Goal: Task Accomplishment & Management: Complete application form

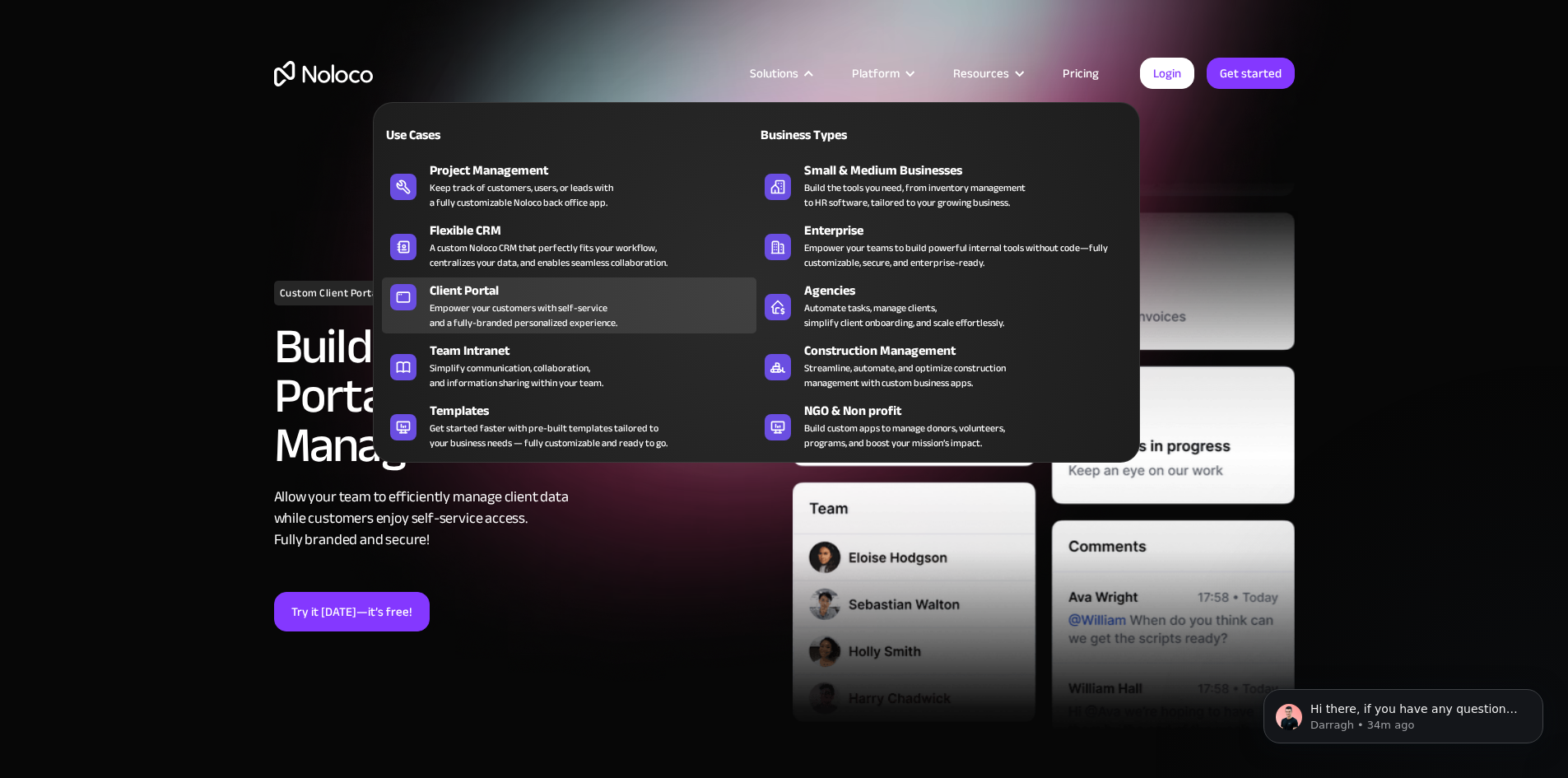
click at [594, 308] on div "Empower your customers with self-service and a fully-branded personalized exper…" at bounding box center [524, 315] width 188 height 30
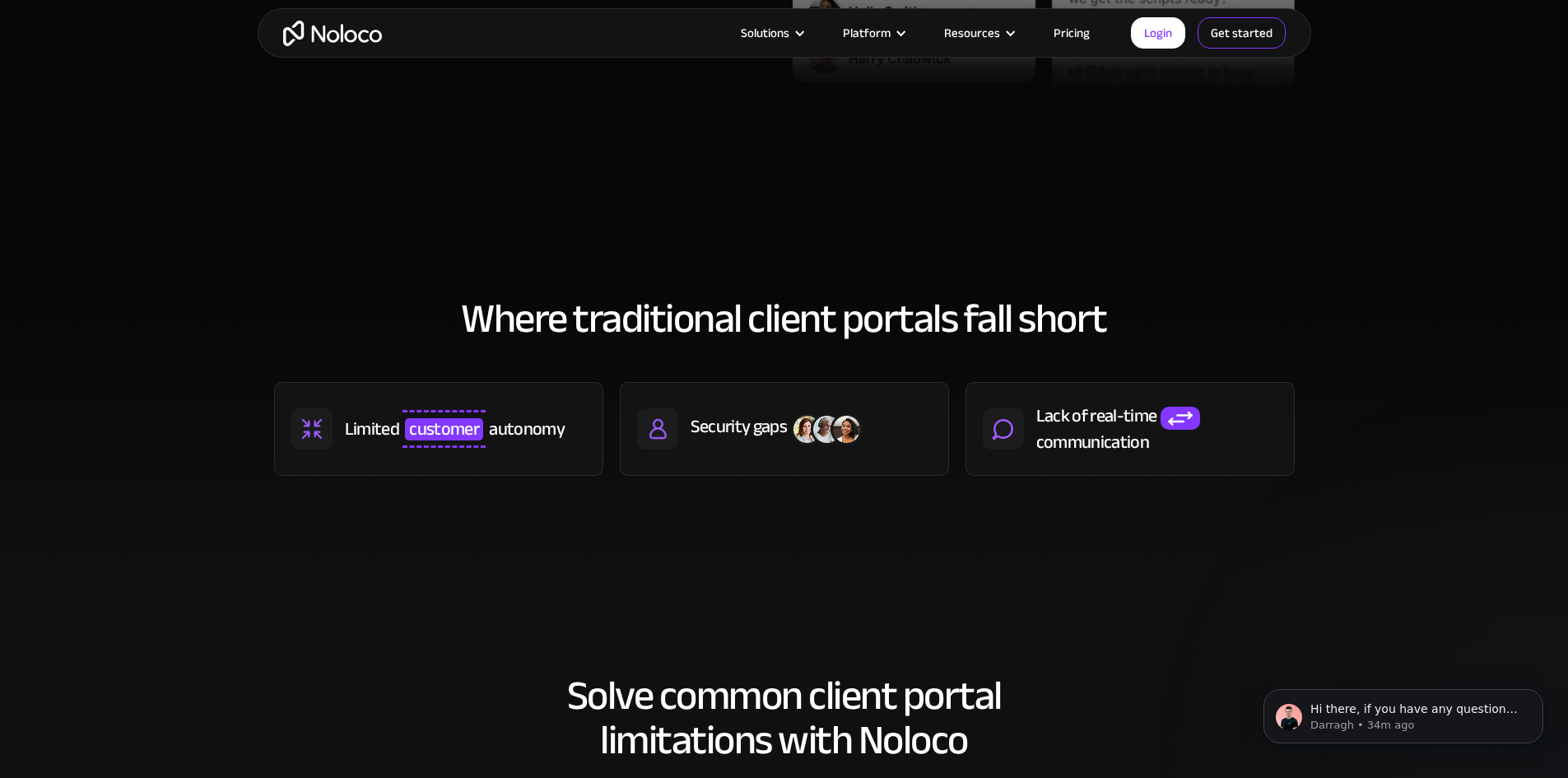
click at [1229, 26] on link "Get started" at bounding box center [1241, 33] width 88 height 32
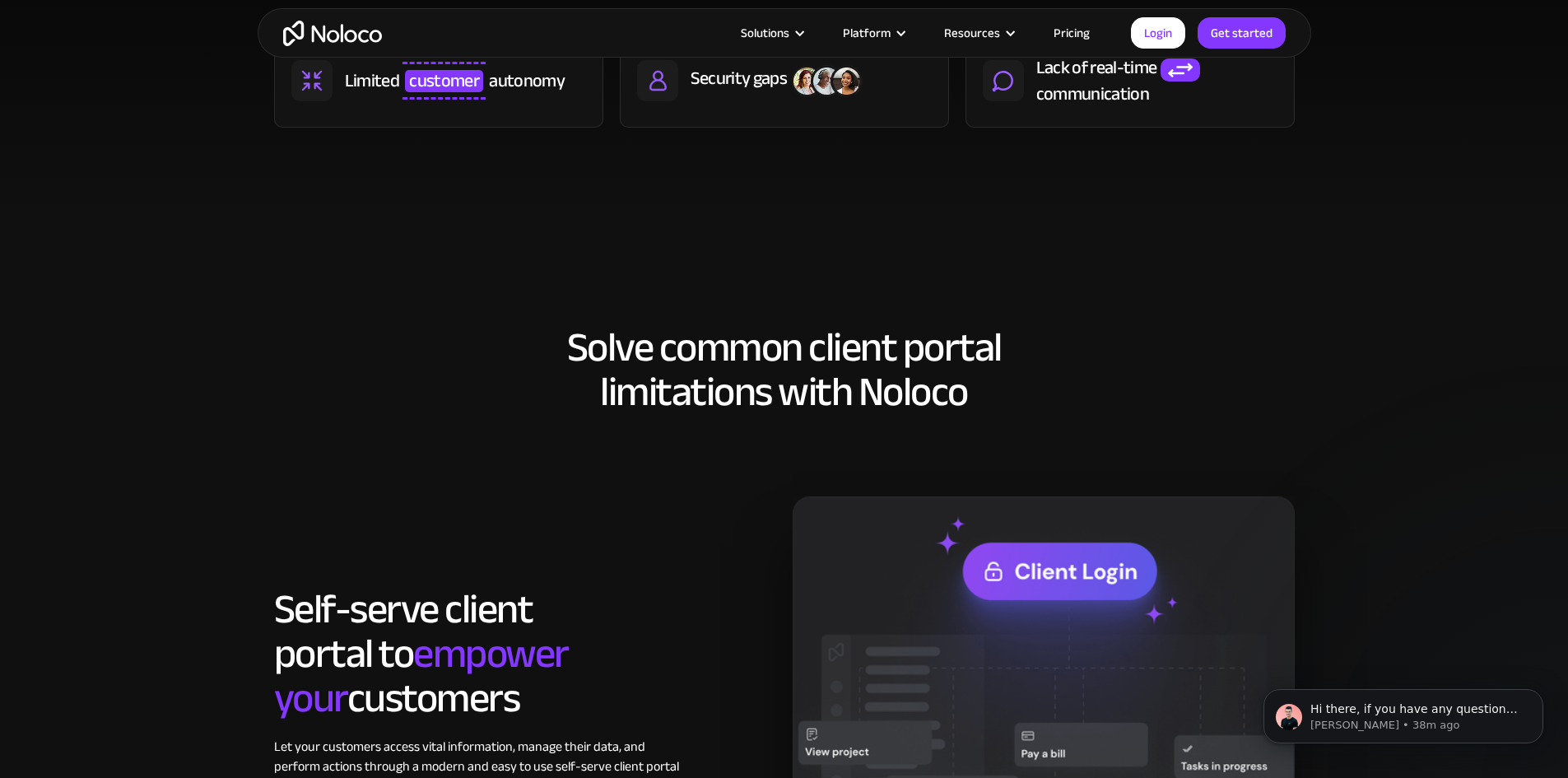
scroll to position [977, 0]
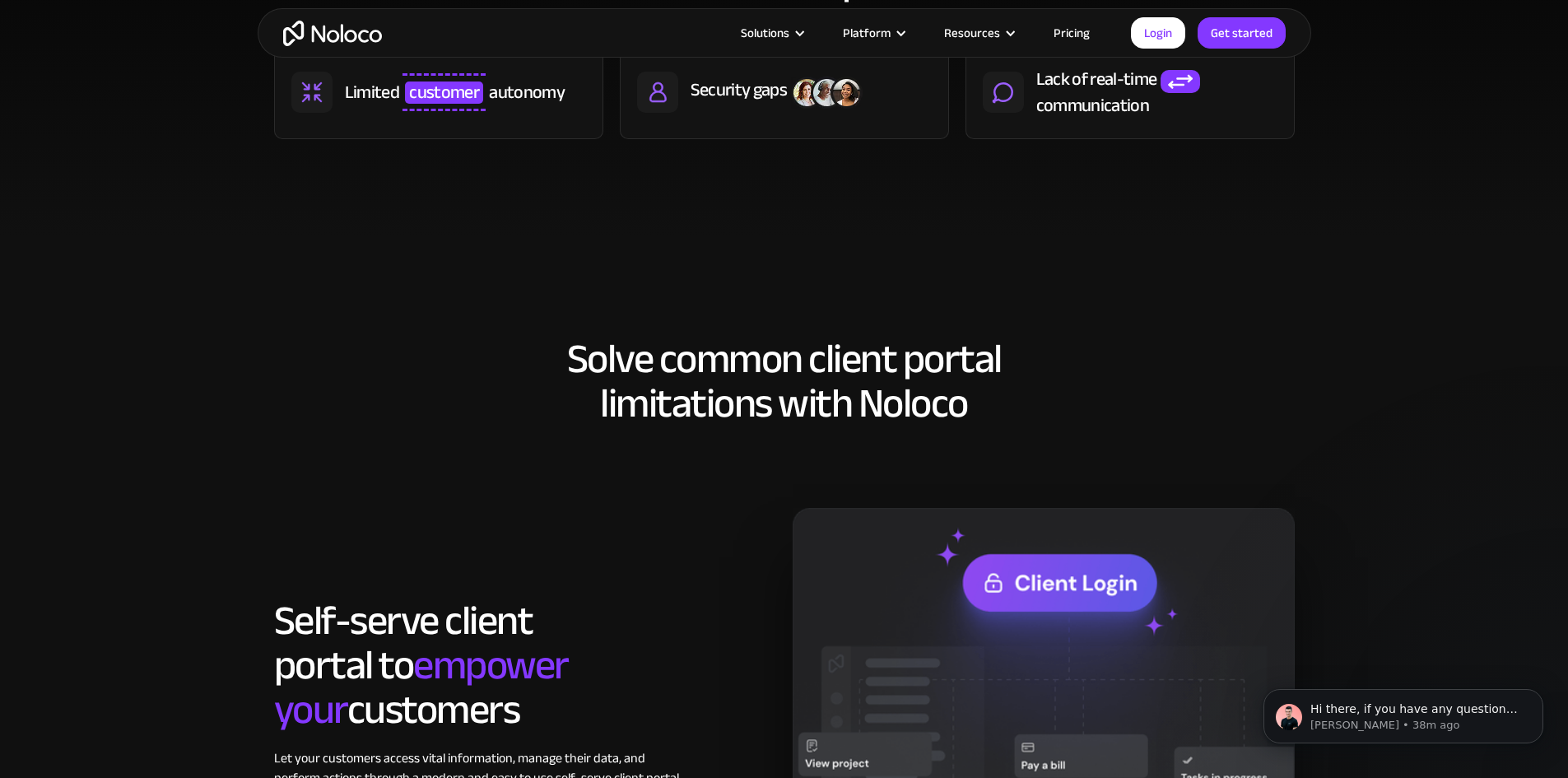
click at [1073, 30] on link "Pricing" at bounding box center [1072, 33] width 77 height 22
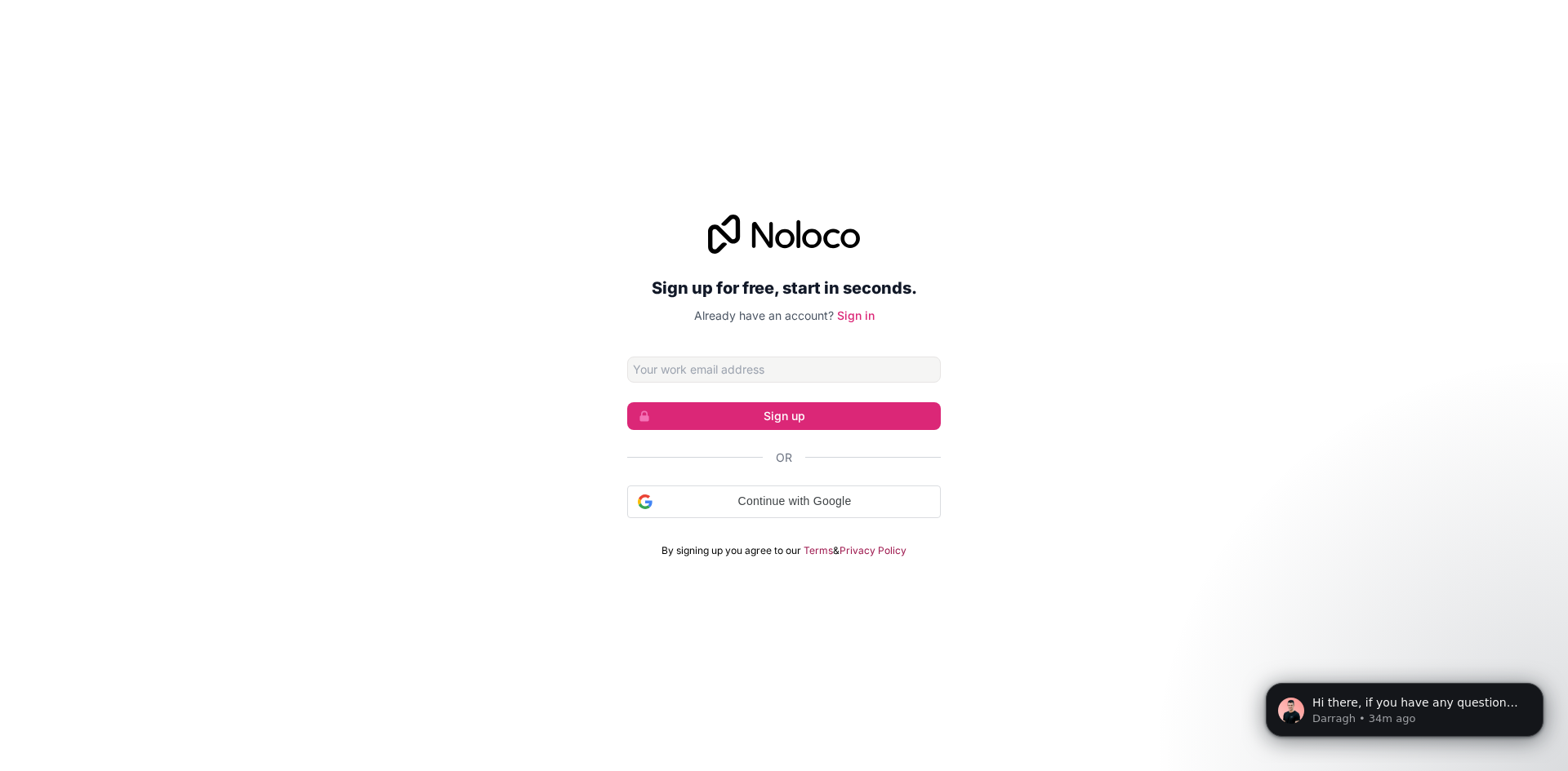
click at [1038, 312] on div "Sign up for free, start in seconds. Already have an account? Sign in Sign up Or…" at bounding box center [784, 386] width 1568 height 389
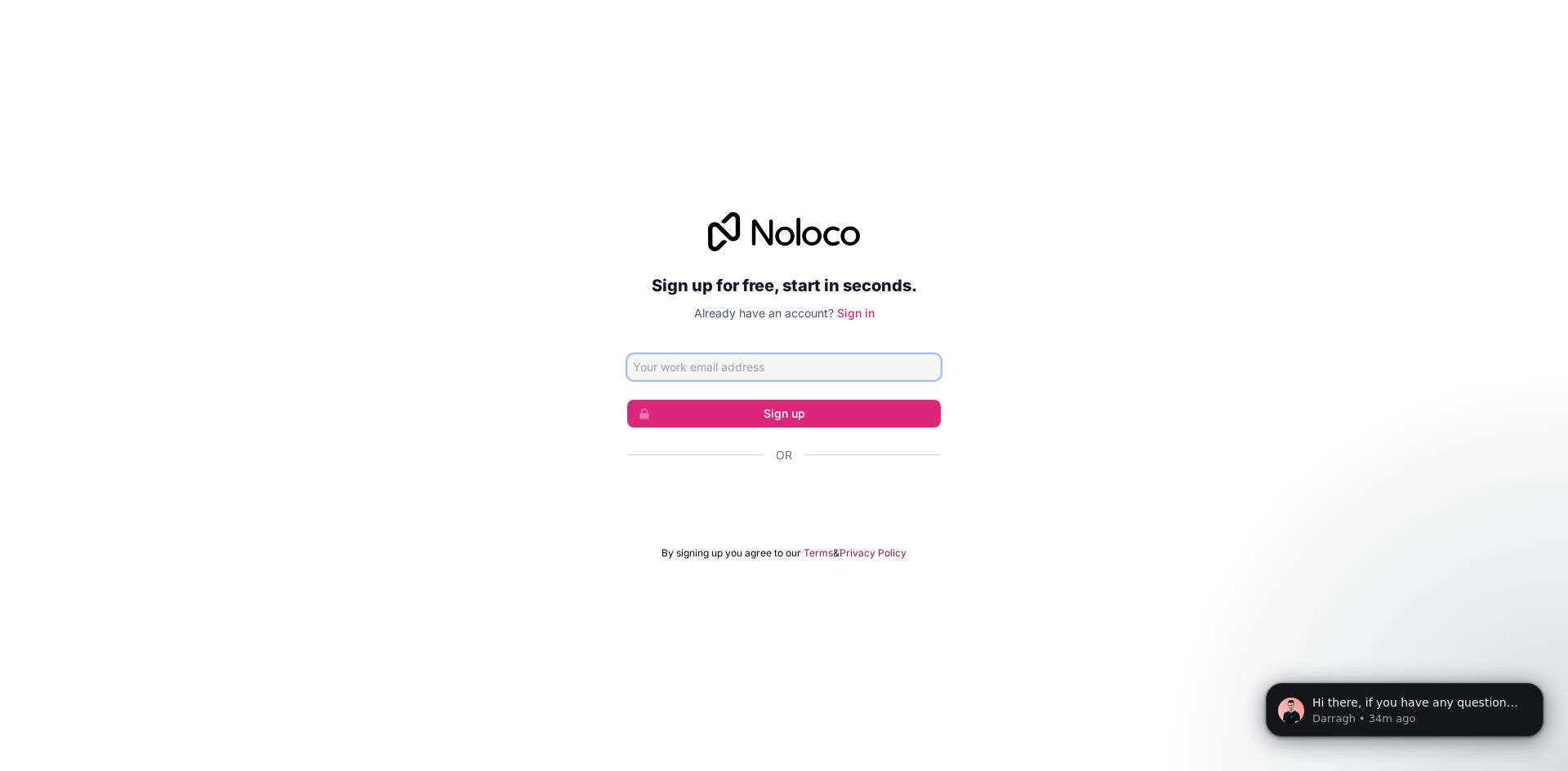
click at [831, 367] on input "Email address" at bounding box center [784, 367] width 314 height 26
type input "info@nwaila.co.za"
click at [832, 425] on button "Sign up" at bounding box center [784, 413] width 314 height 27
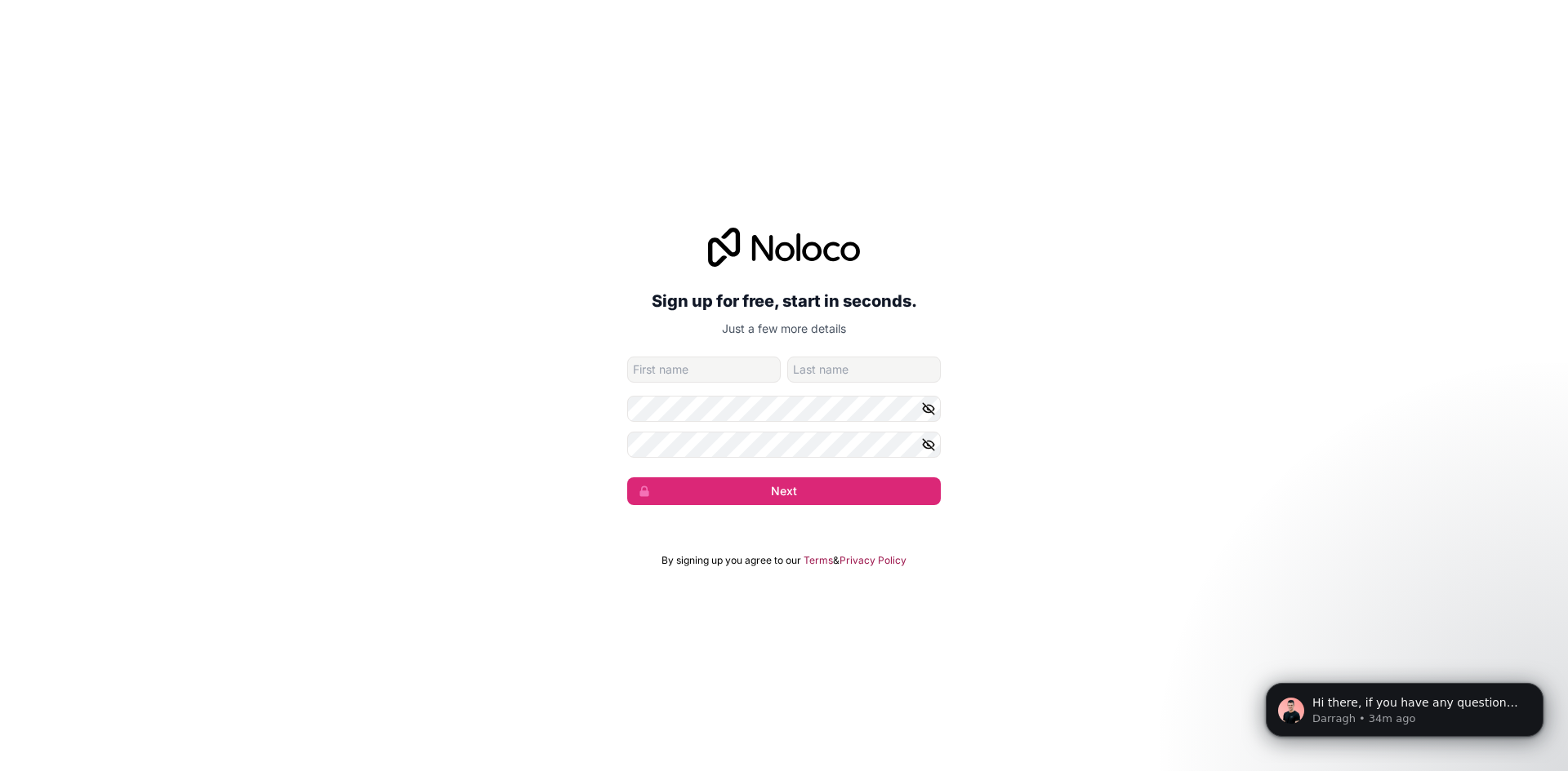
click at [928, 411] on icon "button" at bounding box center [928, 409] width 15 height 15
click at [932, 443] on icon "button" at bounding box center [928, 445] width 15 height 15
click at [712, 364] on input "given-name" at bounding box center [704, 369] width 154 height 26
type input "Bohlale"
type input "m"
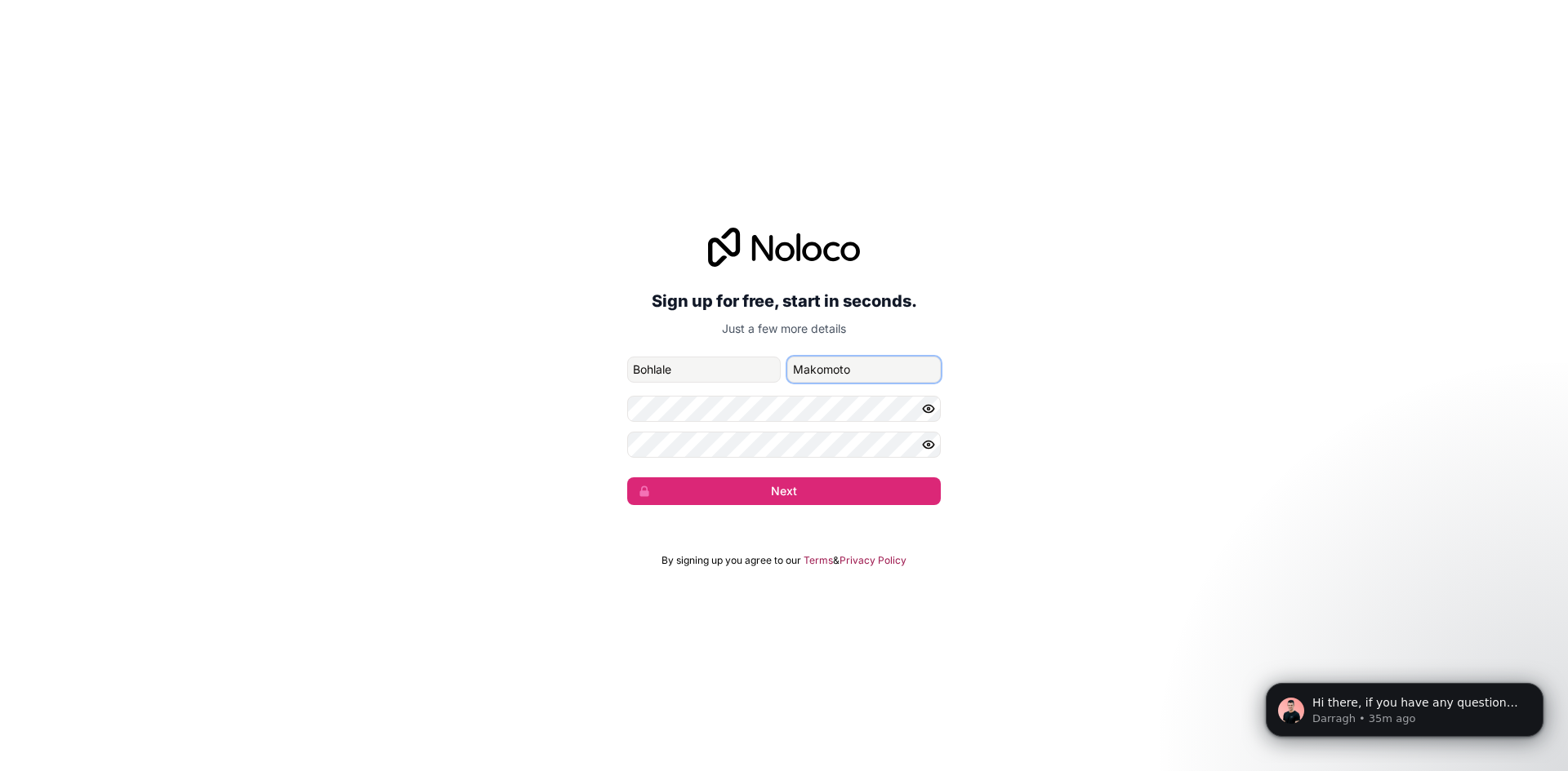
type input "Makomoto"
click at [772, 505] on button "Next" at bounding box center [784, 491] width 314 height 27
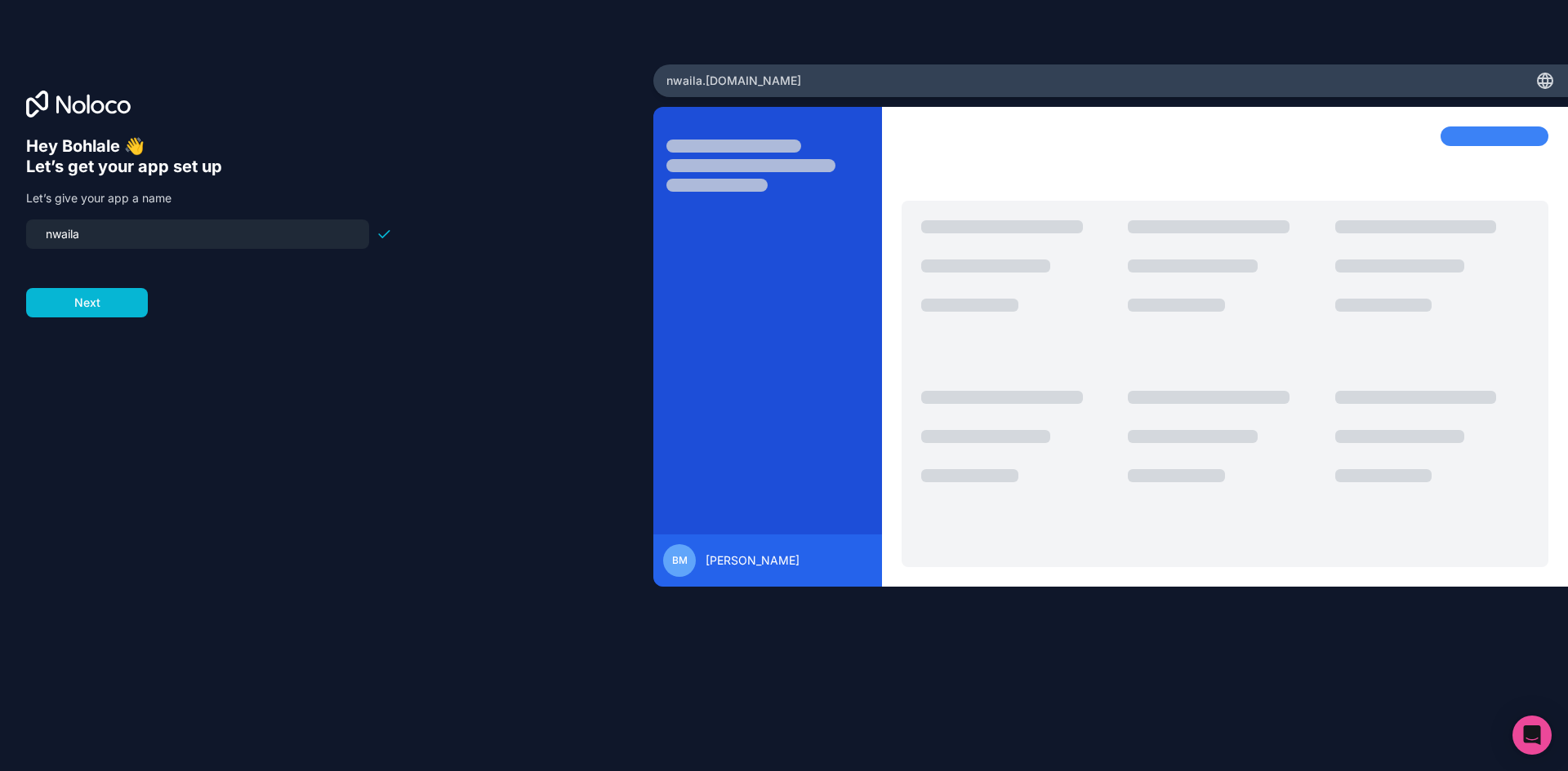
drag, startPoint x: 139, startPoint y: 231, endPoint x: -111, endPoint y: 232, distance: 250.0
click at [0, 232] on html "Hey Bohlale 👋 Let’s get your app set up Let’s give your app a name nwaila Next …" at bounding box center [784, 385] width 1568 height 771
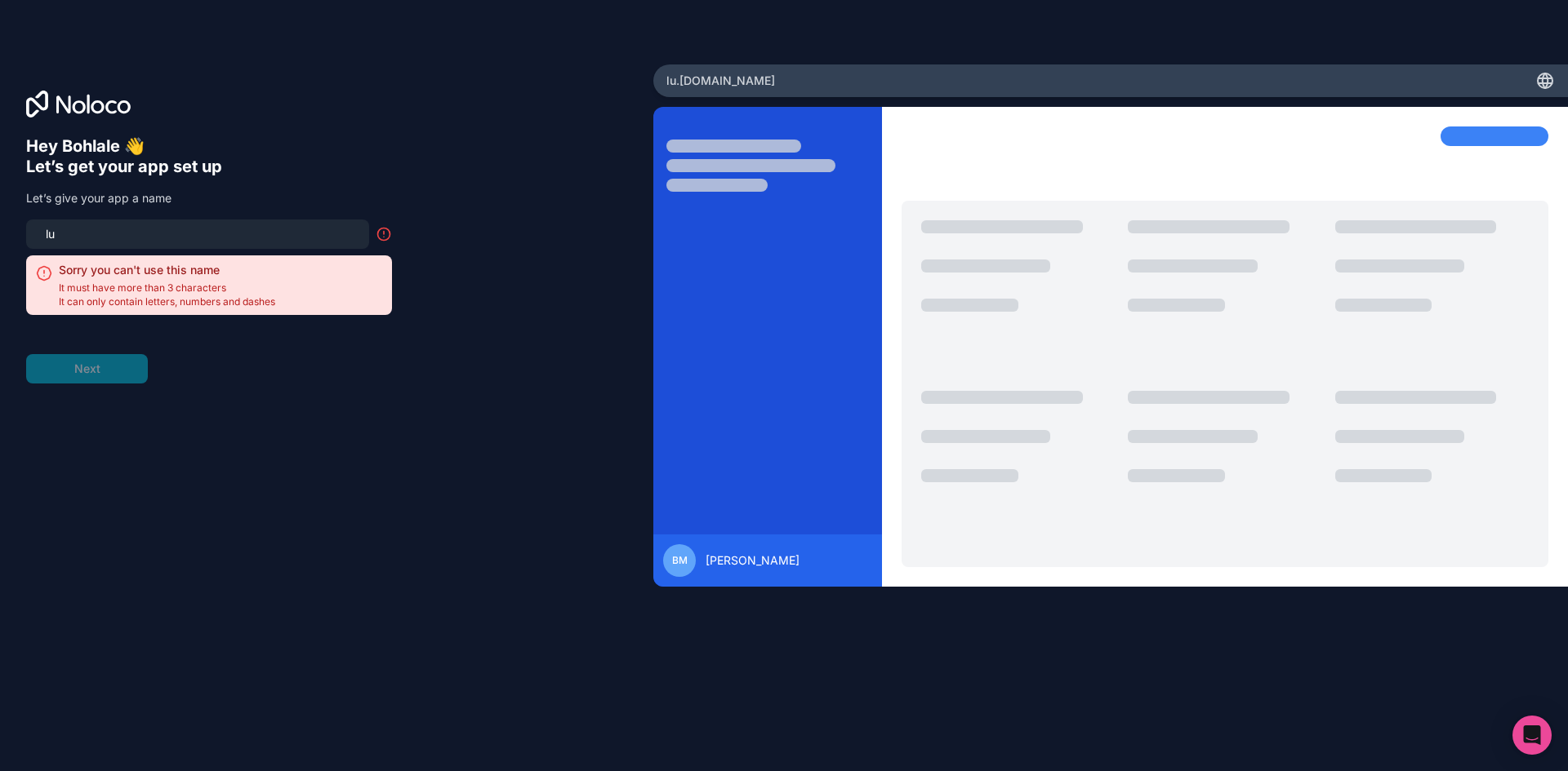
type input "l"
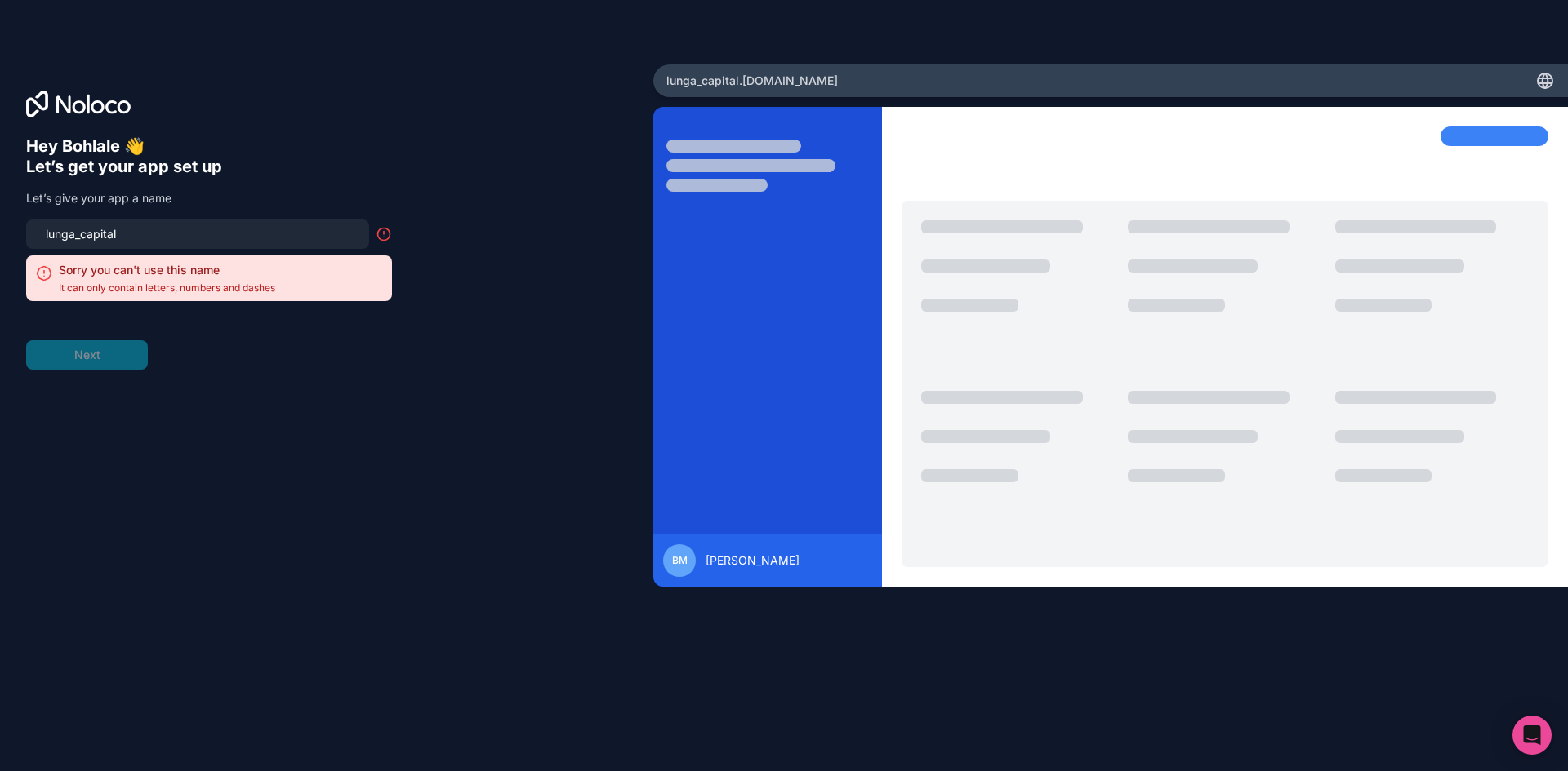
click at [313, 362] on form "lunga_capital Sorry you can't use this name It can only contain letters, number…" at bounding box center [209, 294] width 366 height 150
click at [84, 240] on input "lunga_capital" at bounding box center [198, 233] width 323 height 23
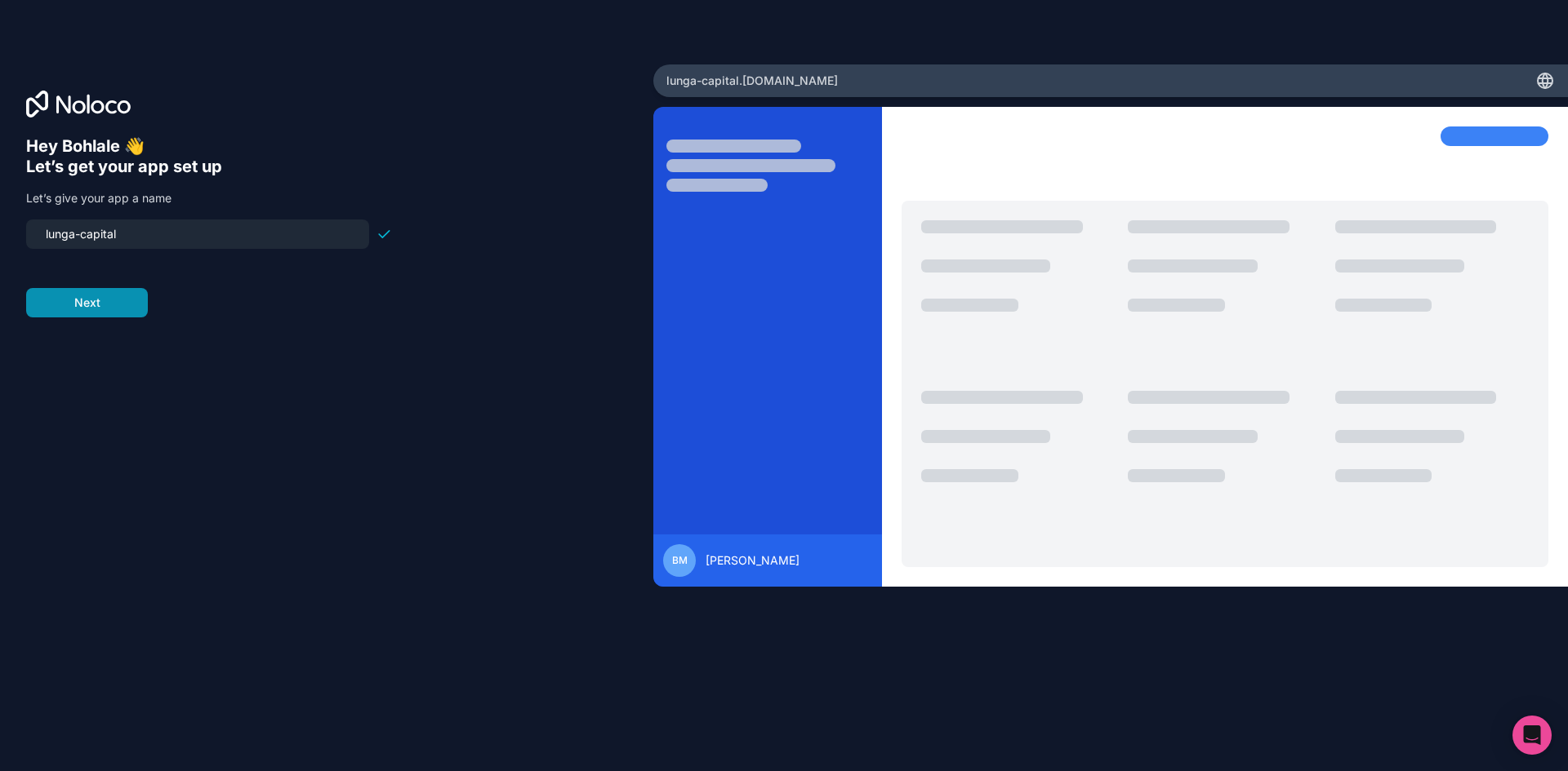
type input "lunga-capital"
click at [88, 298] on button "Next" at bounding box center [87, 303] width 122 height 29
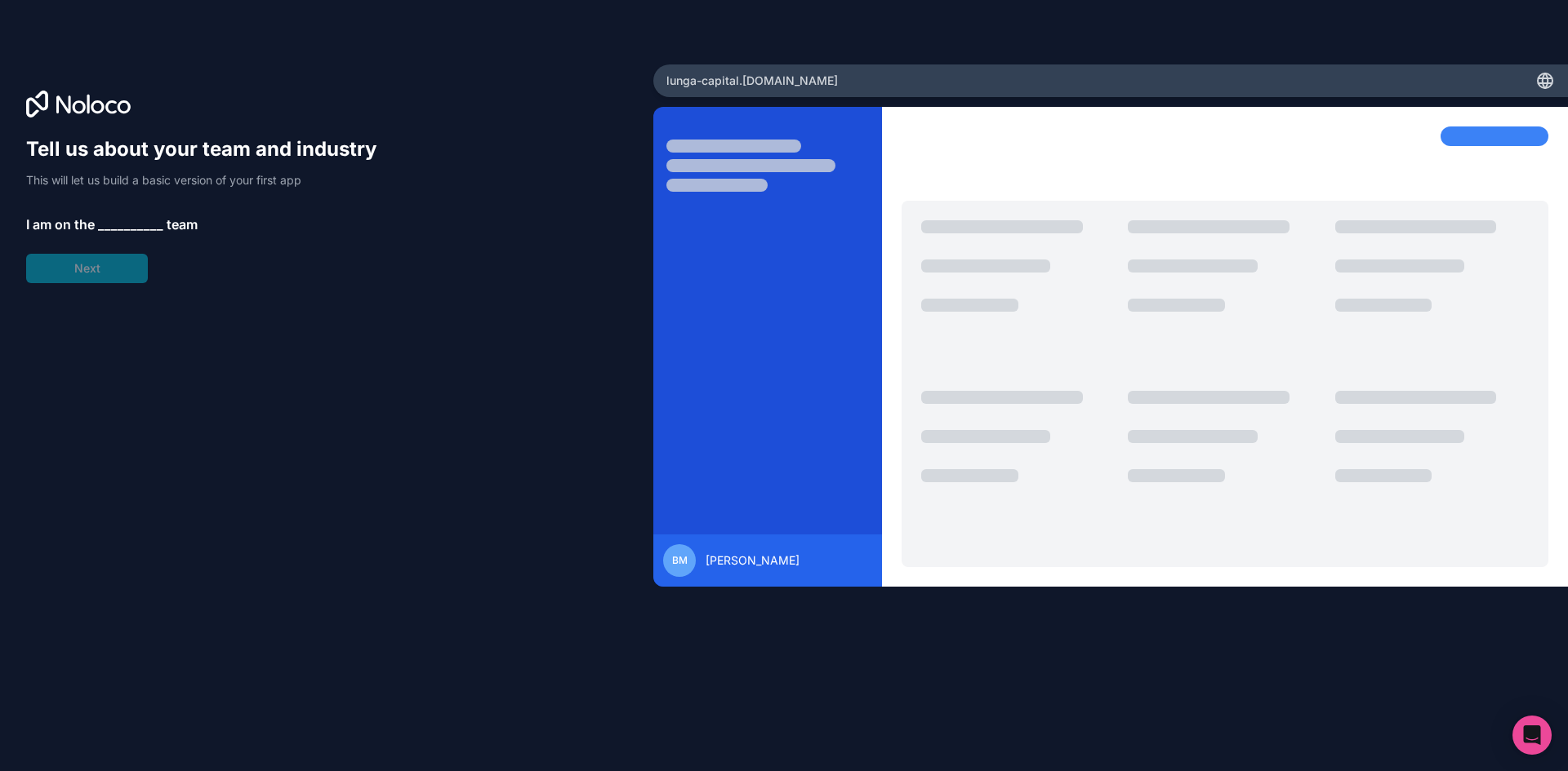
click at [111, 218] on span "__________" at bounding box center [130, 224] width 66 height 20
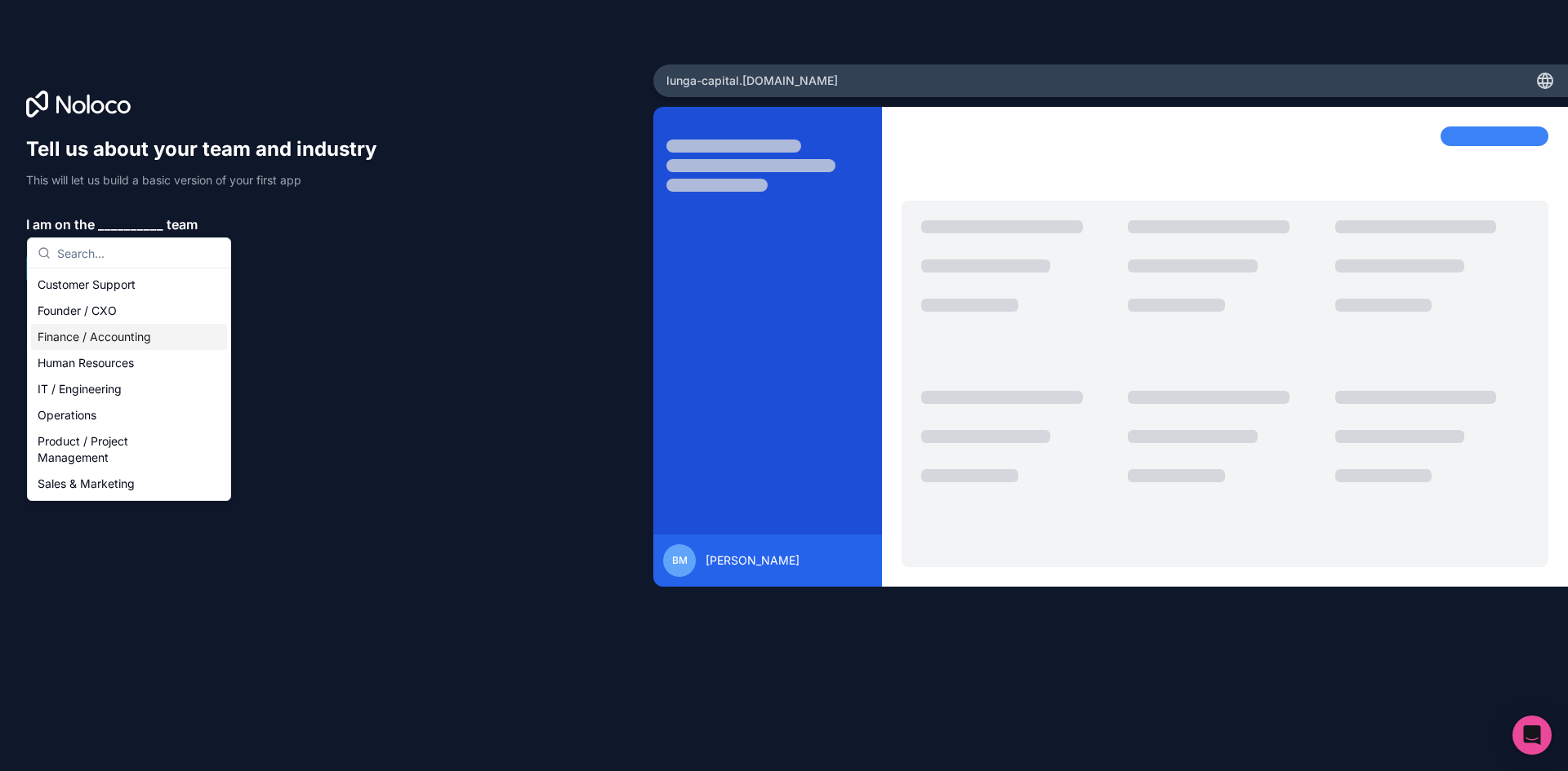
click at [144, 337] on div "Finance / Accounting" at bounding box center [129, 337] width 196 height 26
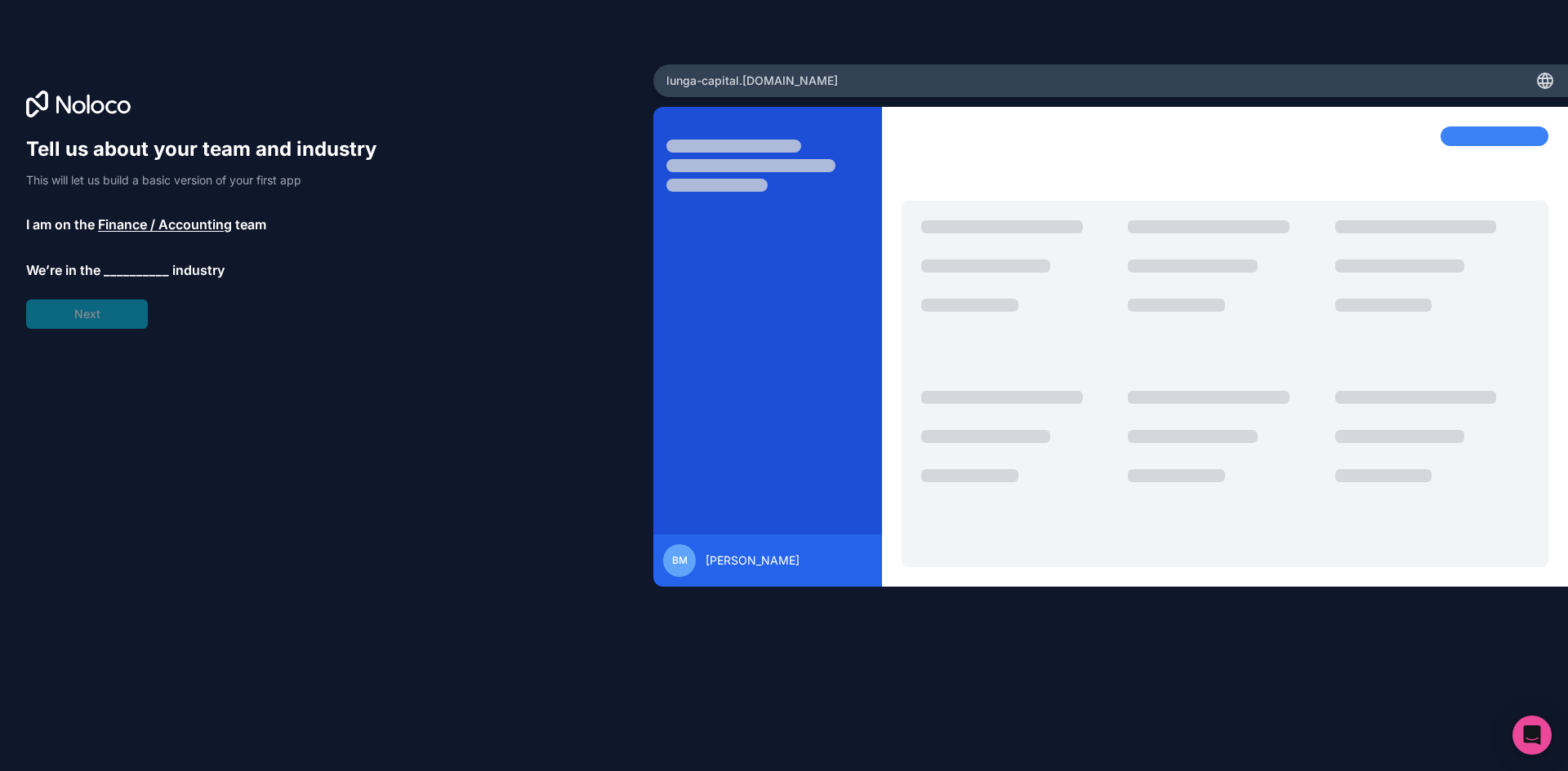
click at [132, 265] on span "__________" at bounding box center [136, 270] width 66 height 20
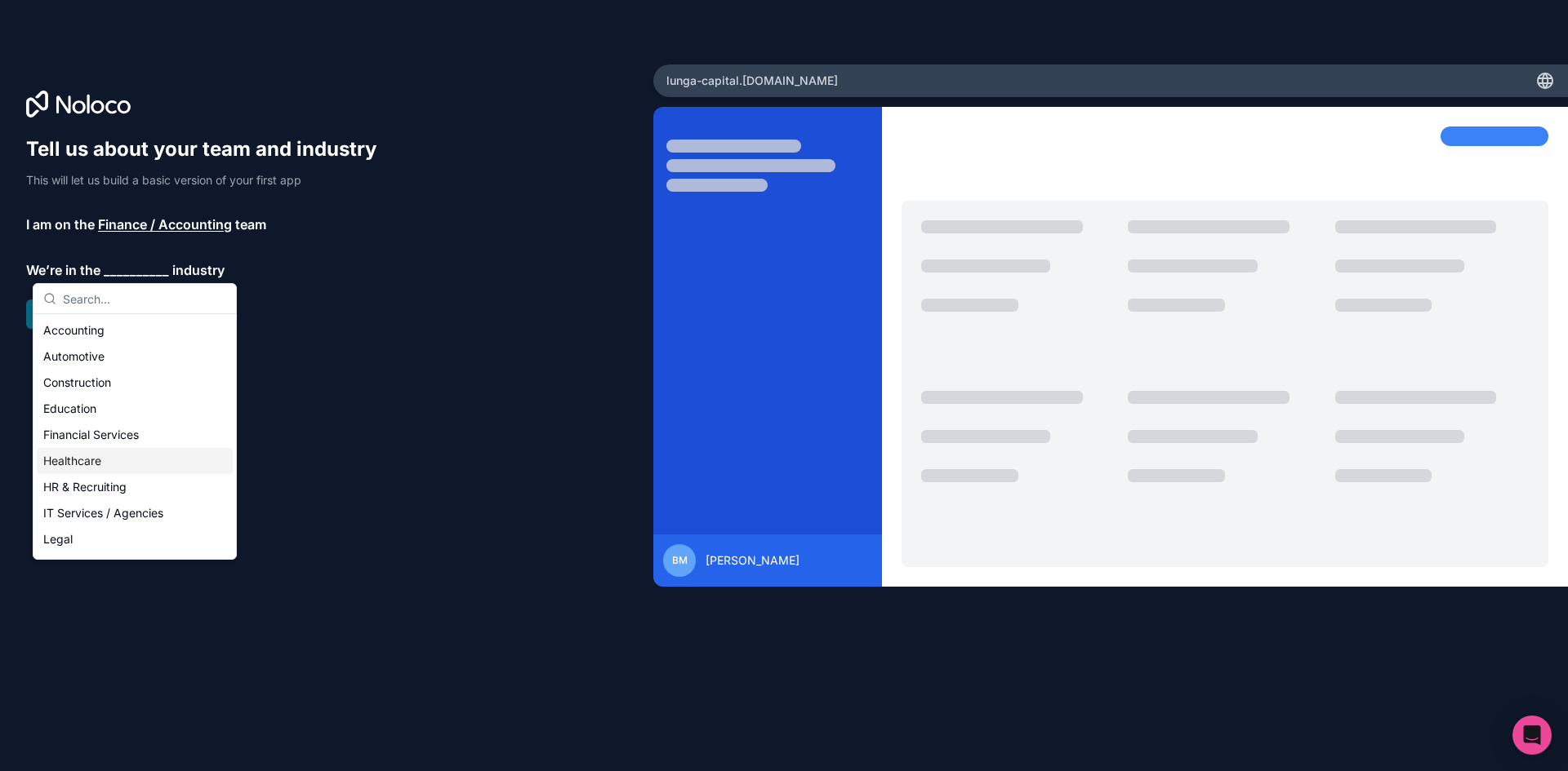
scroll to position [20, 0]
click at [133, 420] on div "Financial Services" at bounding box center [134, 415] width 196 height 26
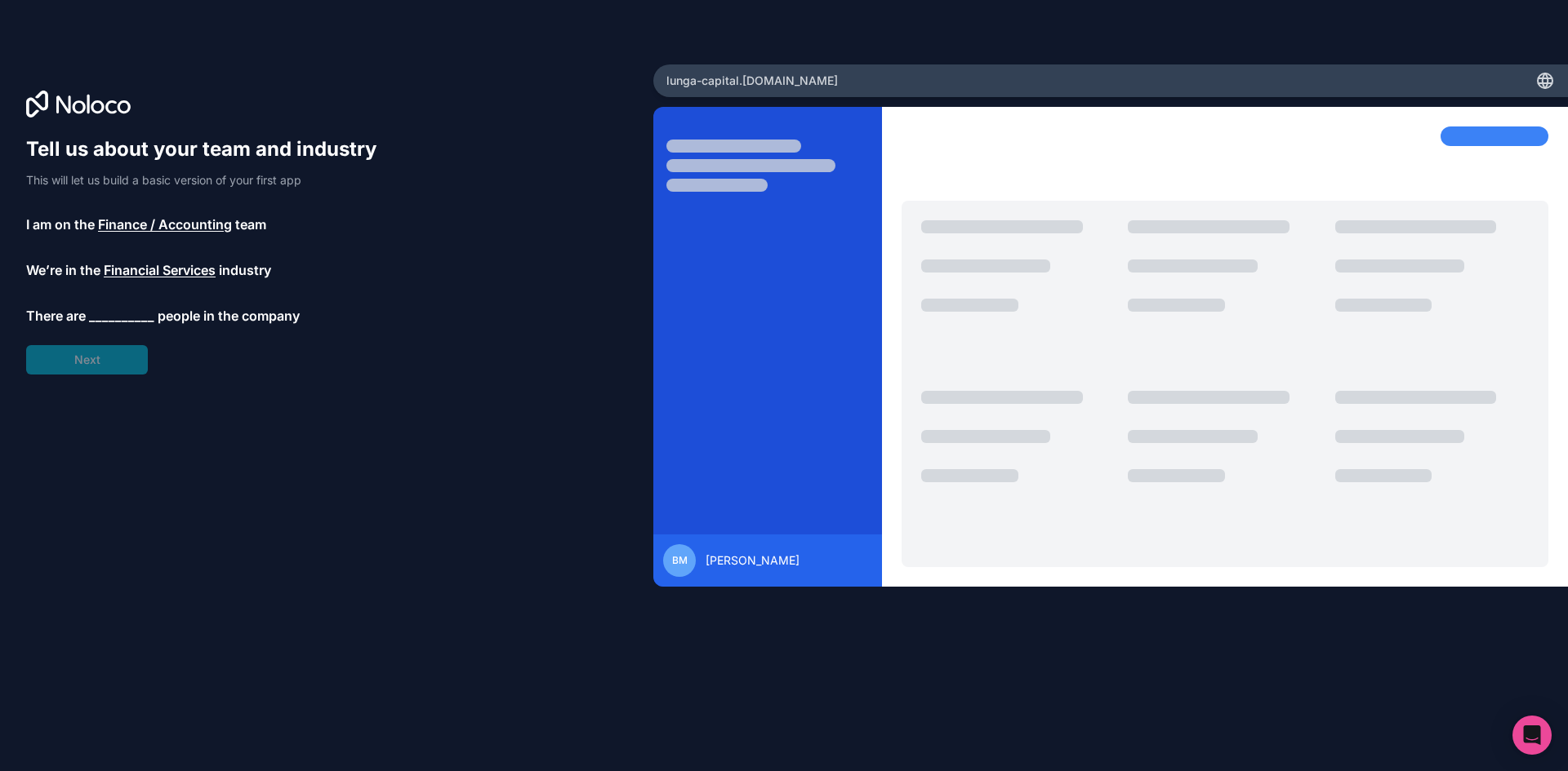
click at [118, 317] on span "__________" at bounding box center [122, 315] width 66 height 20
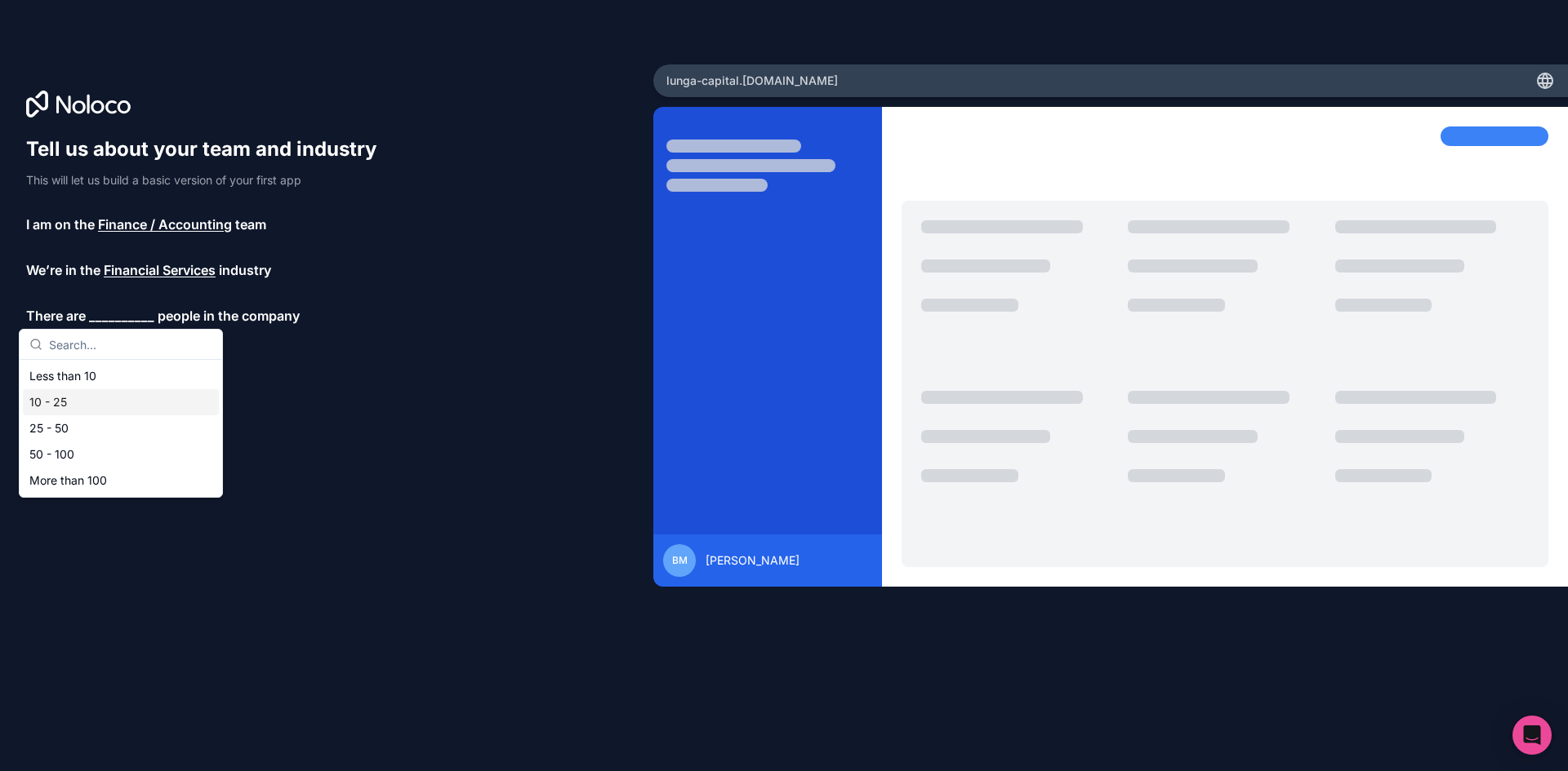
click at [120, 389] on div "10 - 25" at bounding box center [121, 402] width 196 height 26
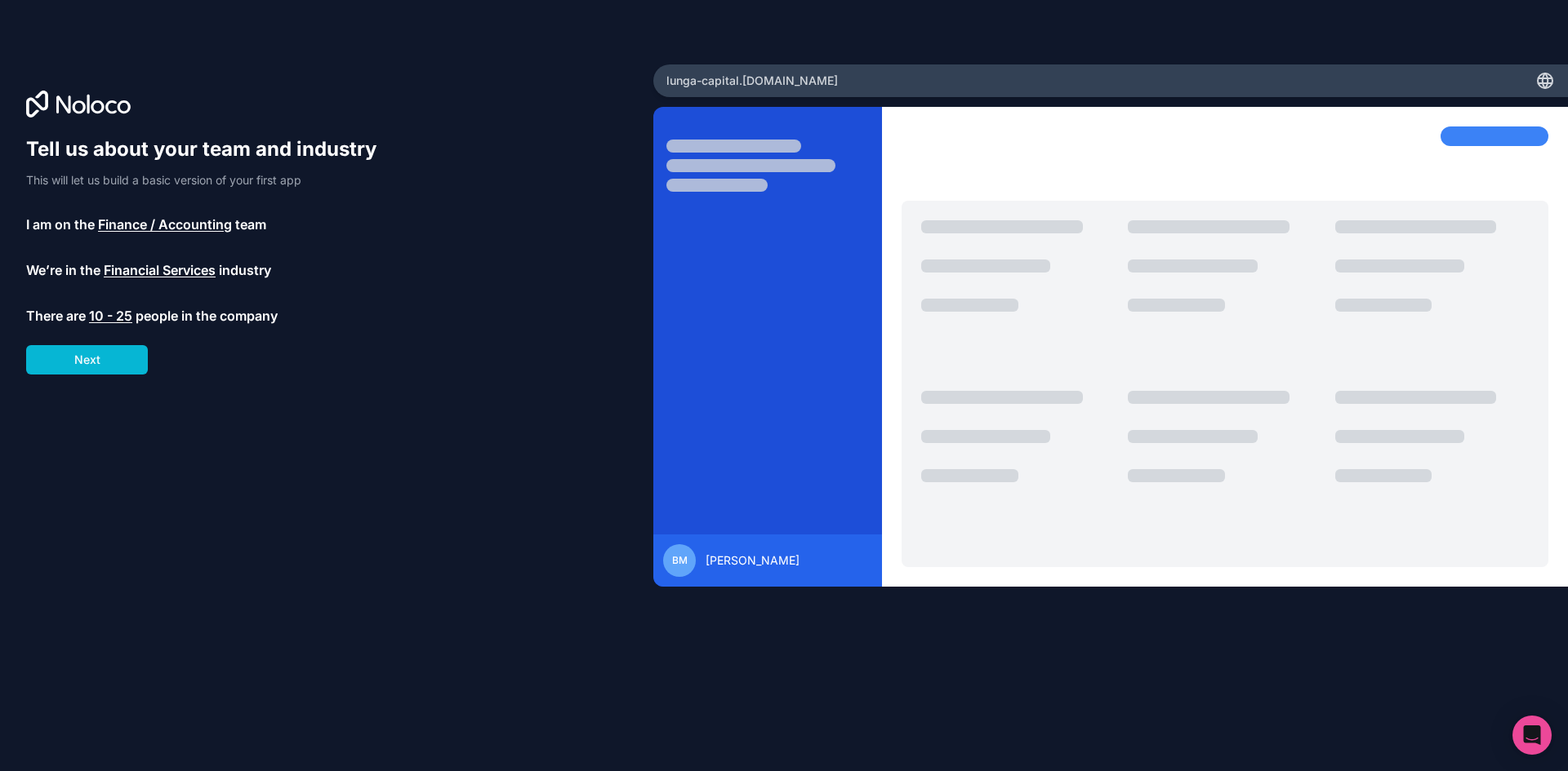
click at [128, 308] on span "10 - 25" at bounding box center [111, 315] width 43 height 20
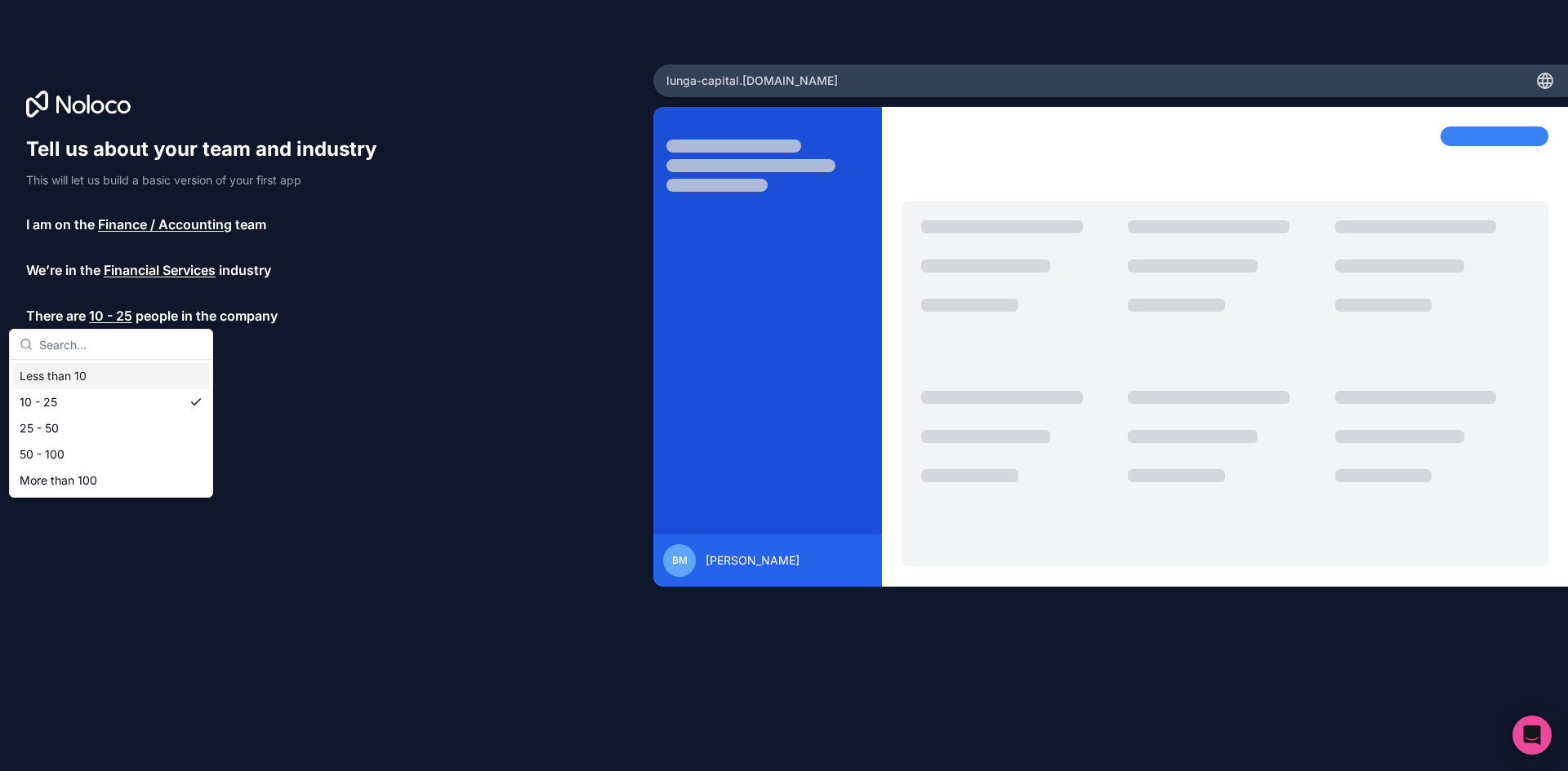
click at [130, 371] on div "Less than 10" at bounding box center [111, 376] width 196 height 26
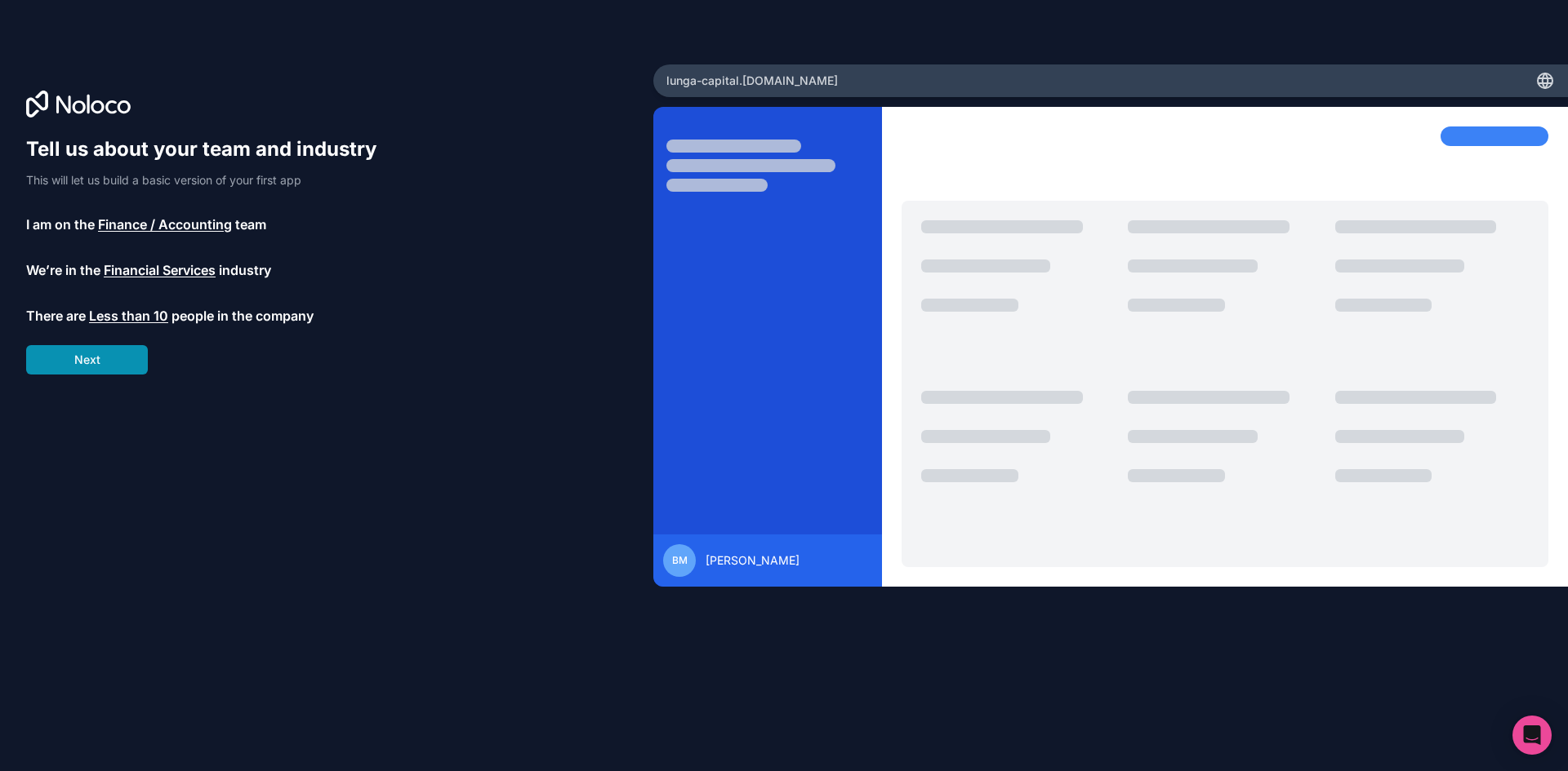
click at [120, 361] on button "Next" at bounding box center [87, 360] width 122 height 29
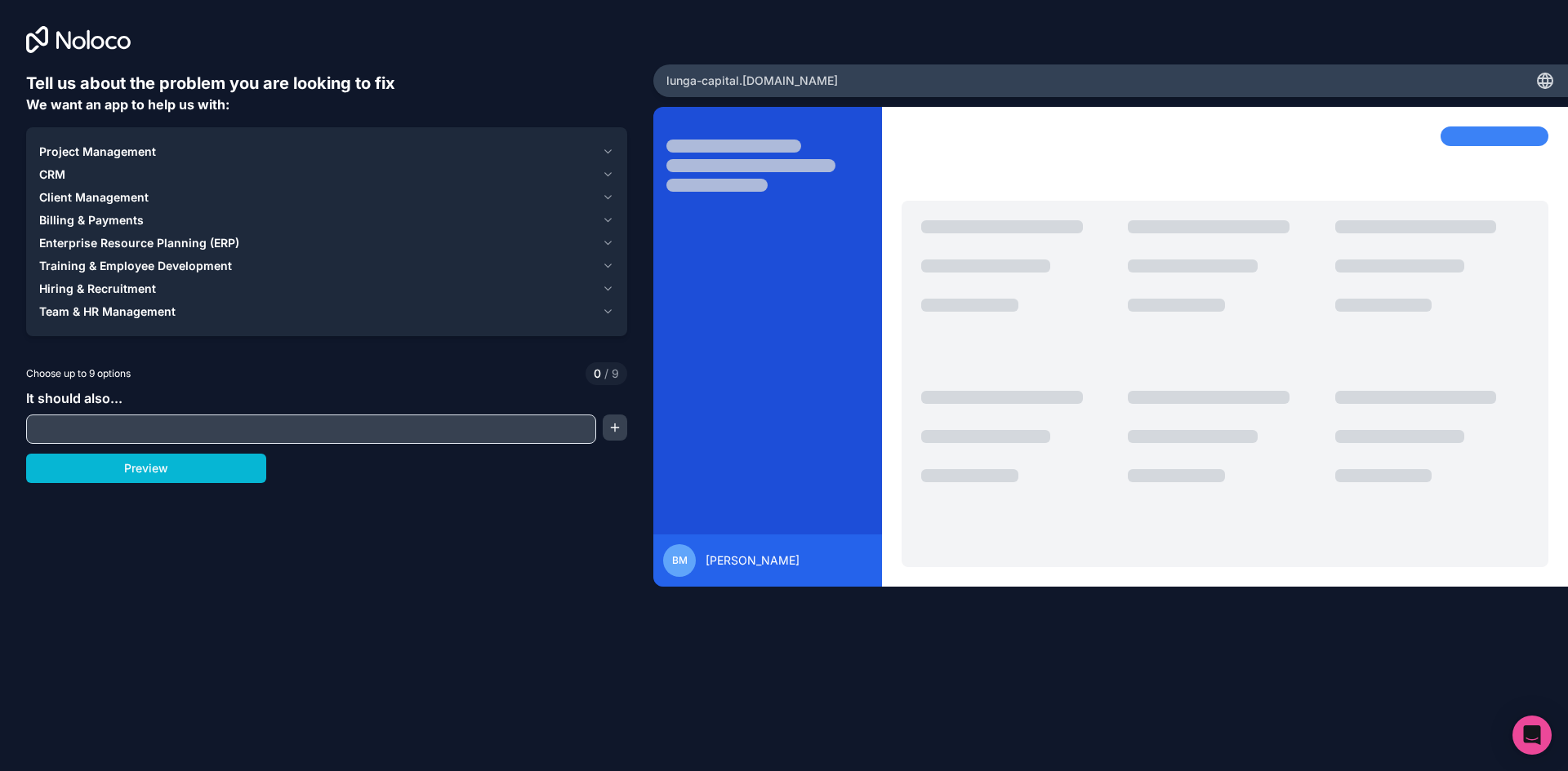
click at [198, 194] on div "Client Management" at bounding box center [317, 197] width 556 height 17
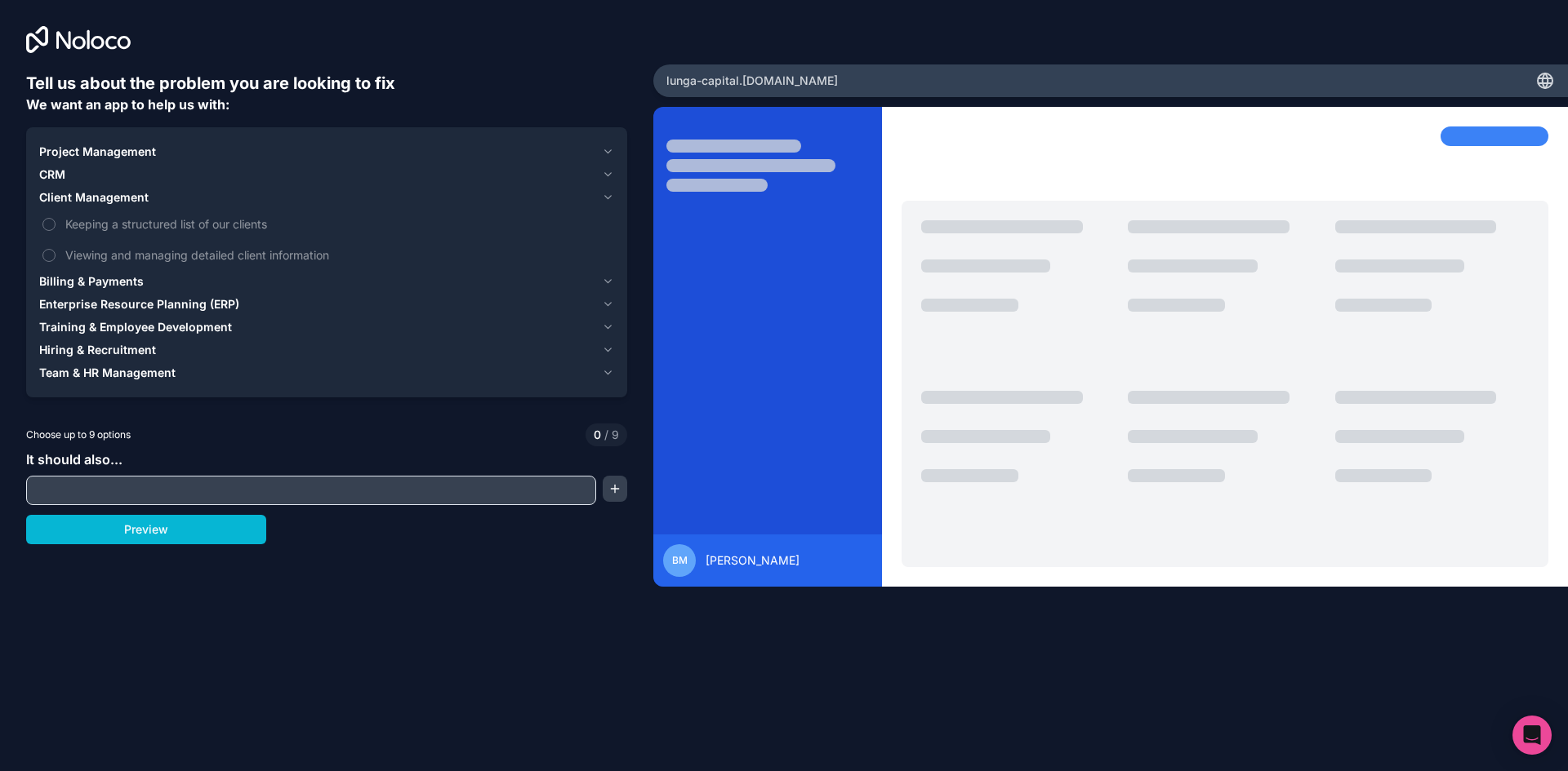
click at [198, 194] on div "Client Management" at bounding box center [317, 197] width 556 height 17
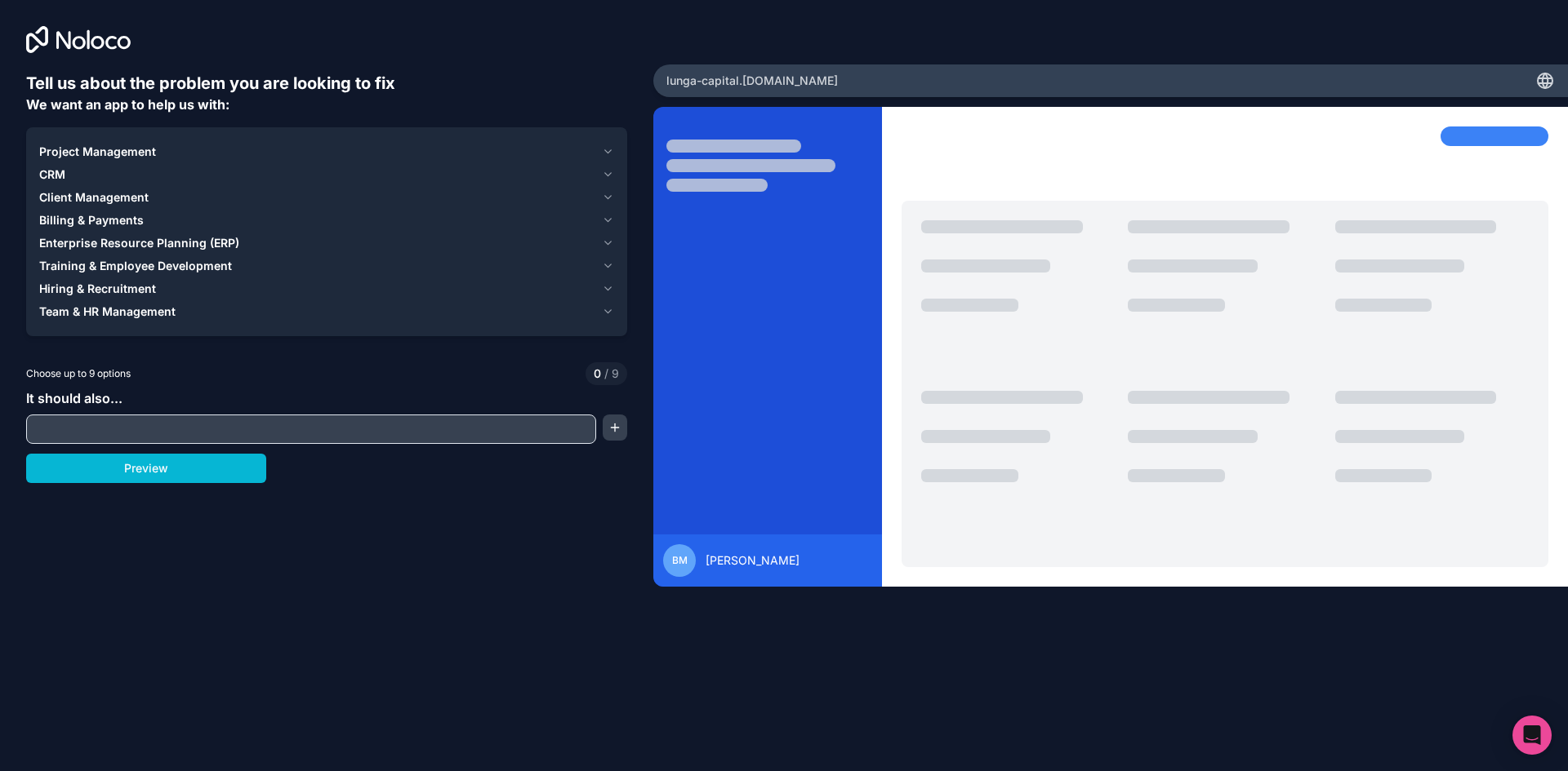
click at [607, 176] on icon "button" at bounding box center [608, 174] width 12 height 13
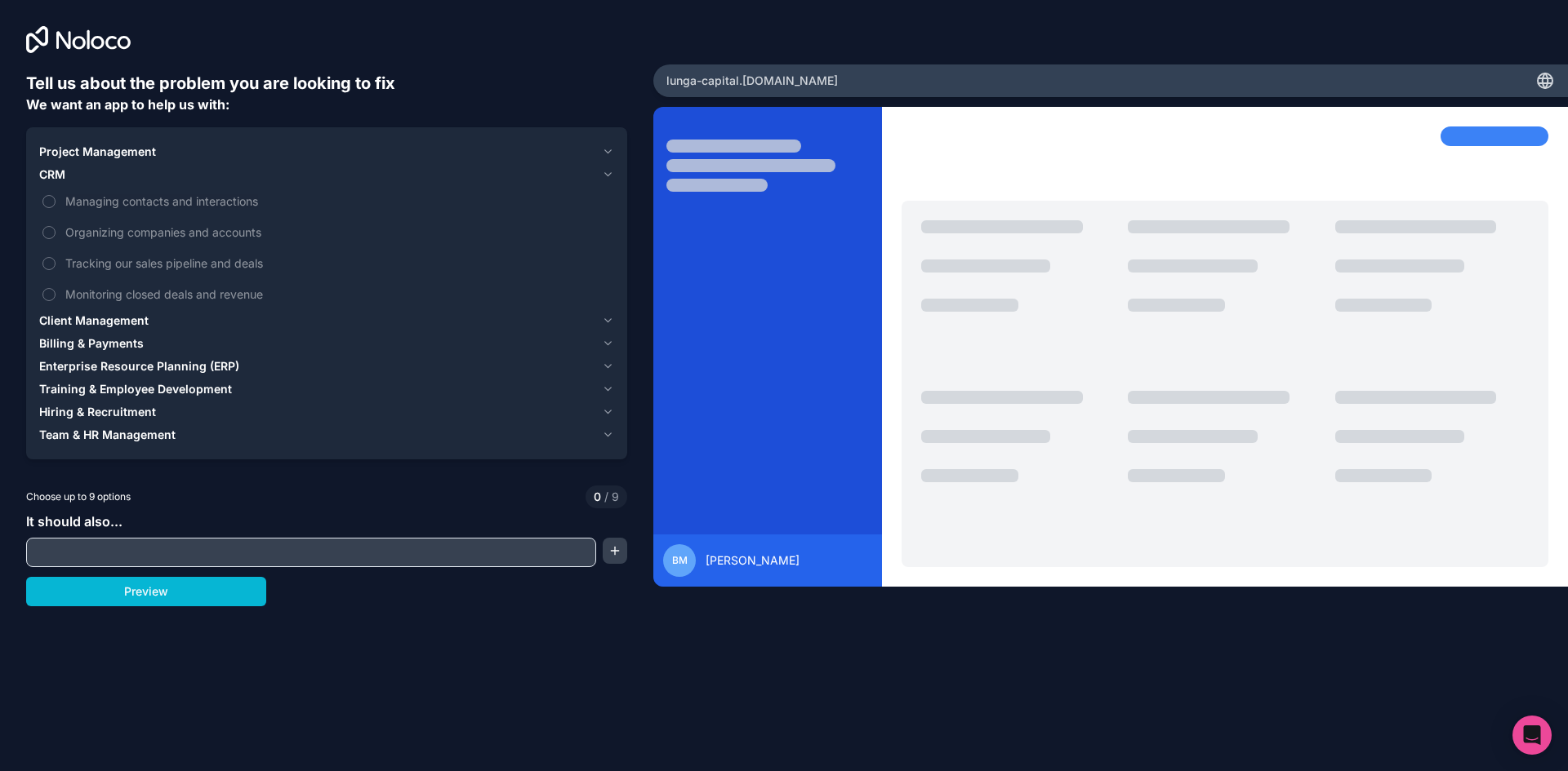
click at [607, 176] on icon "button" at bounding box center [608, 174] width 12 height 13
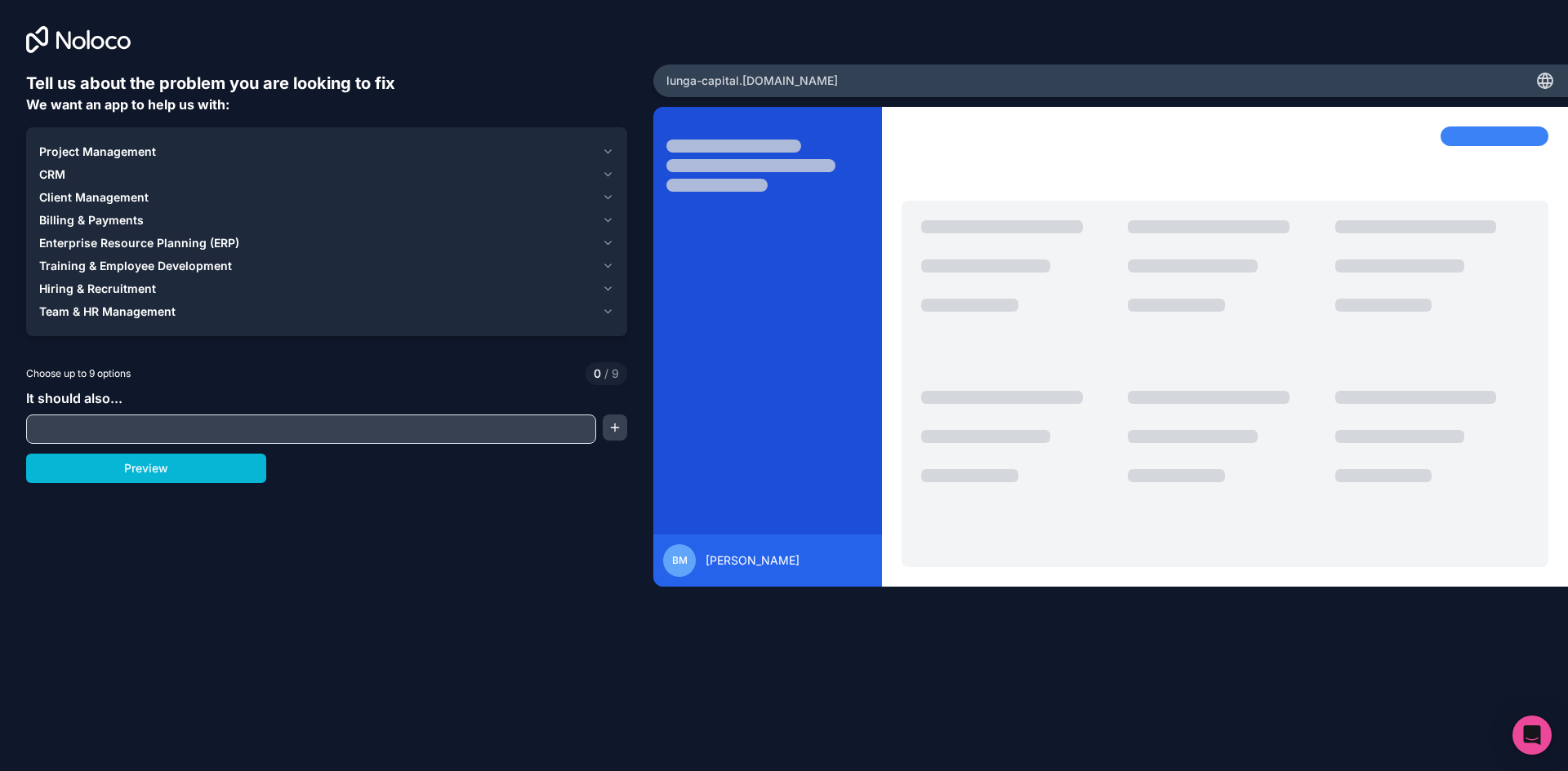
click at [606, 193] on icon "button" at bounding box center [608, 197] width 12 height 13
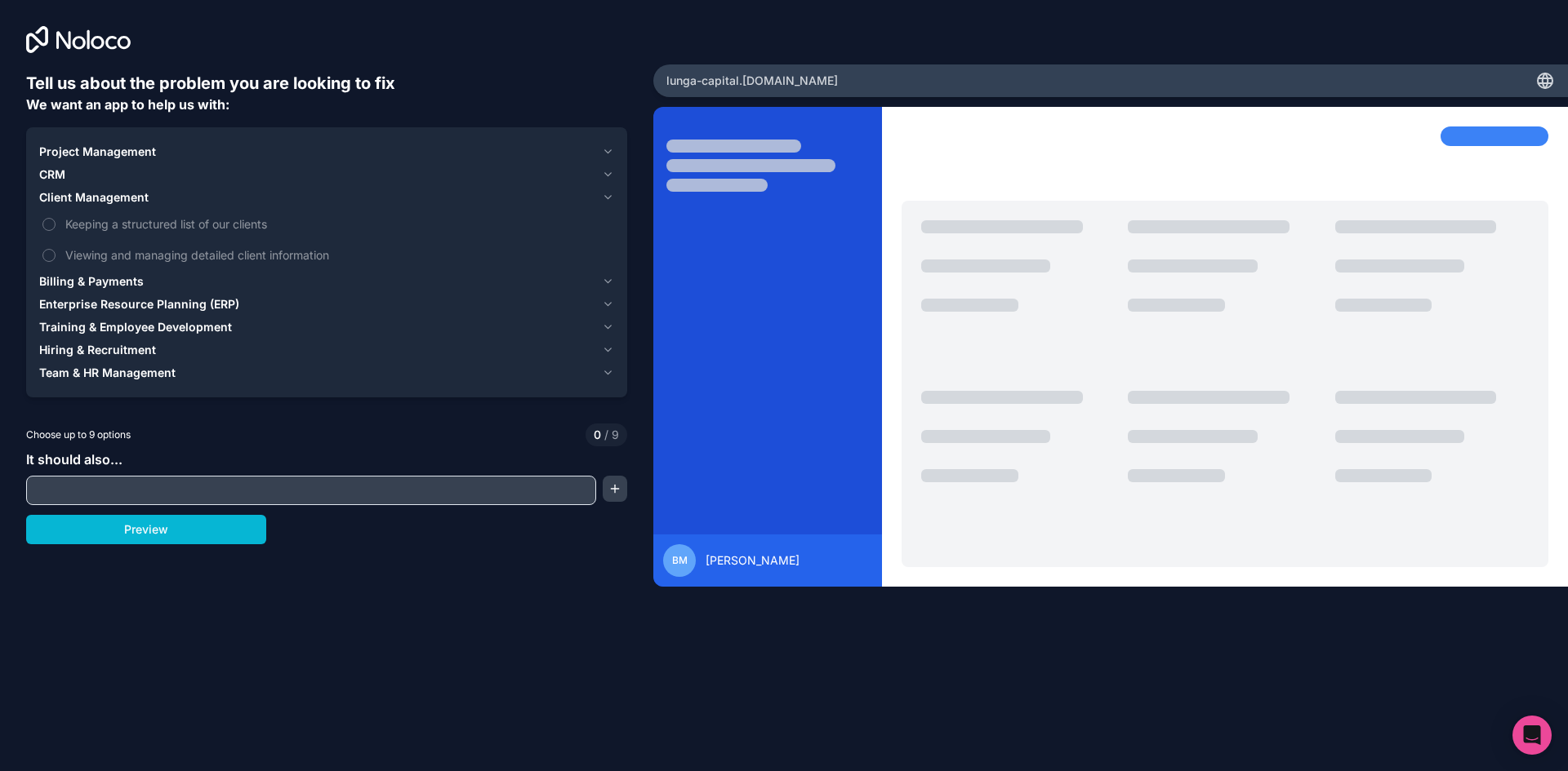
click at [606, 193] on icon "button" at bounding box center [608, 197] width 12 height 13
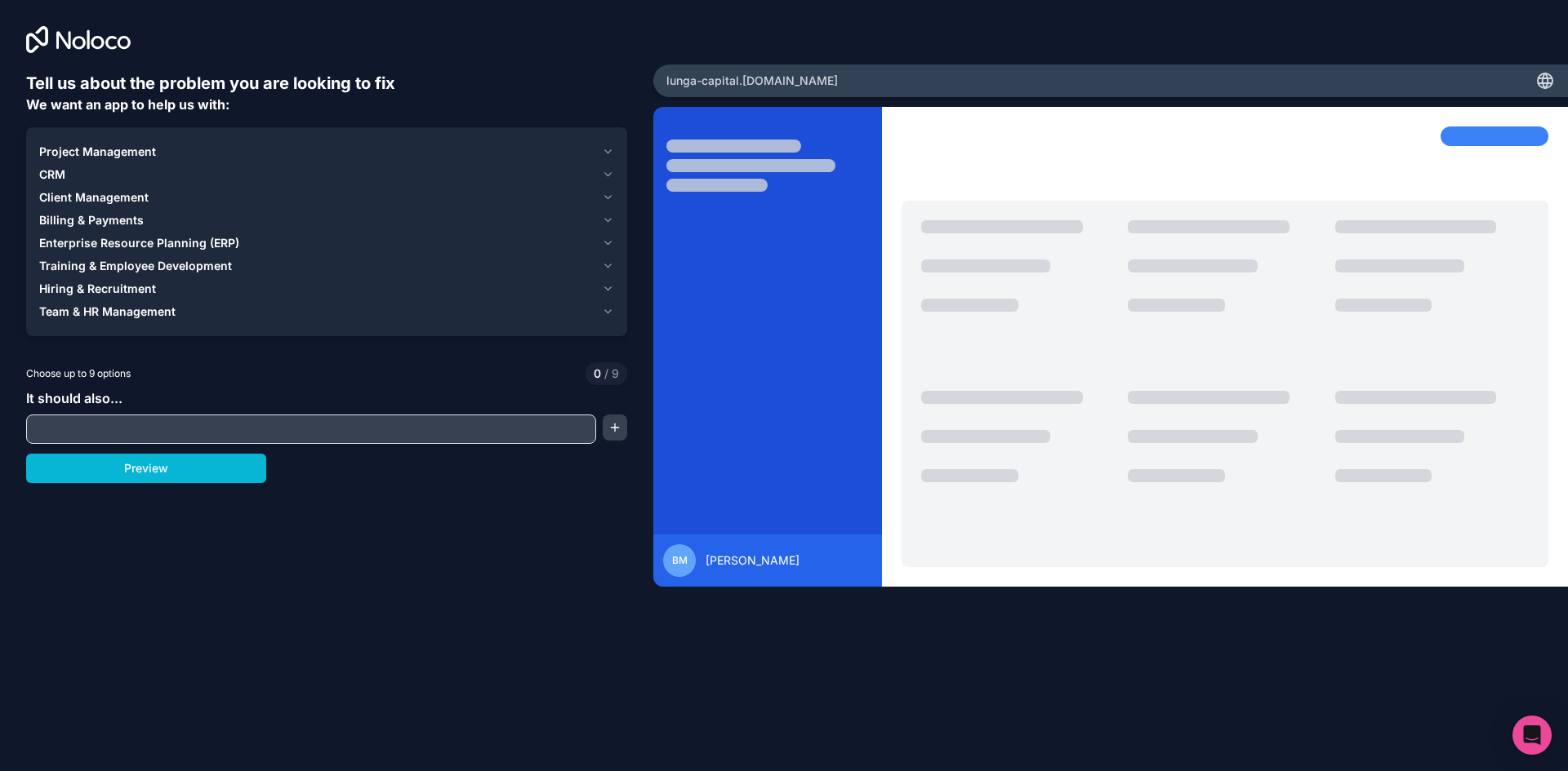
click at [605, 149] on icon "button" at bounding box center [608, 151] width 12 height 13
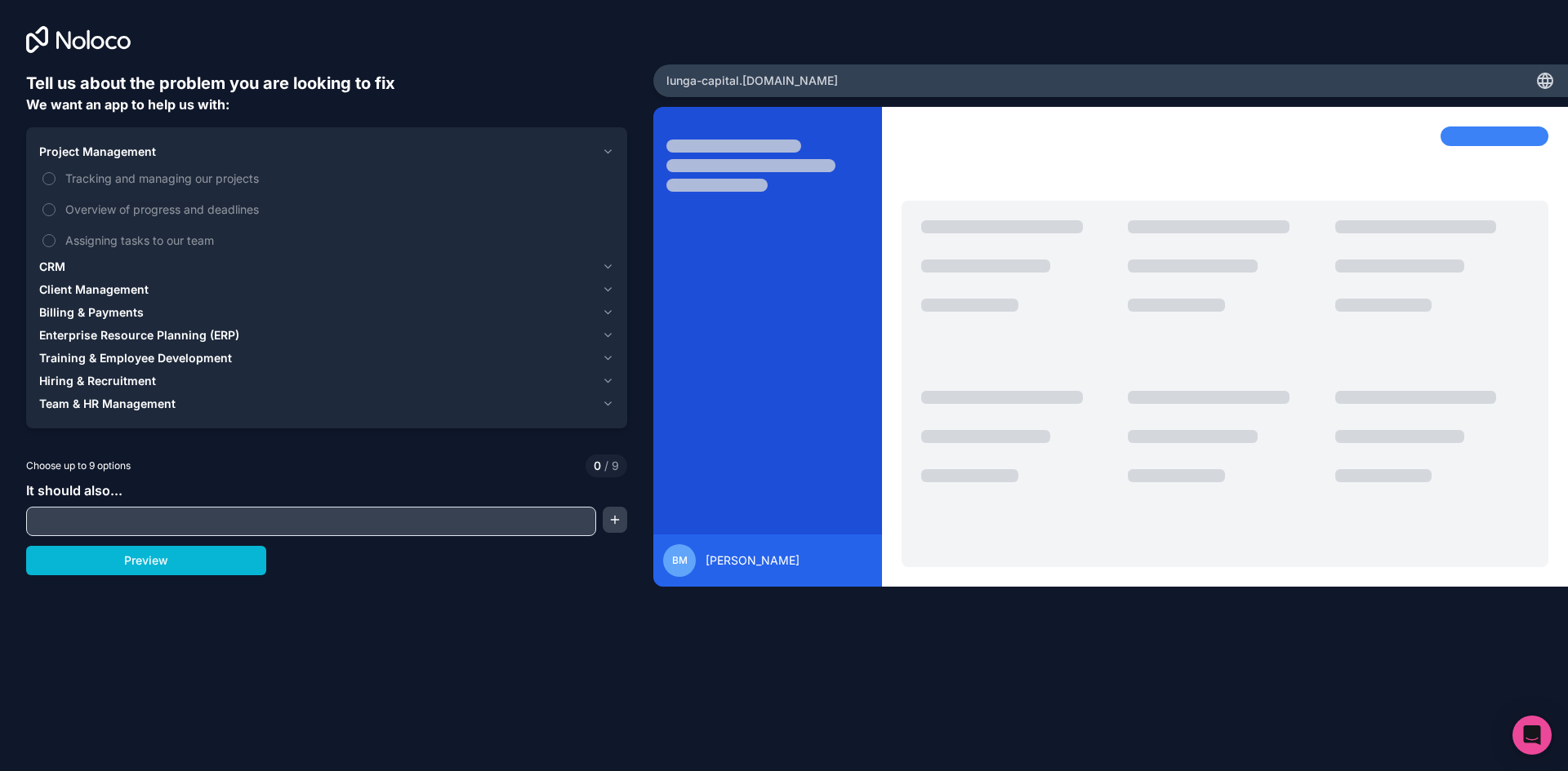
click at [605, 149] on icon "button" at bounding box center [608, 151] width 12 height 13
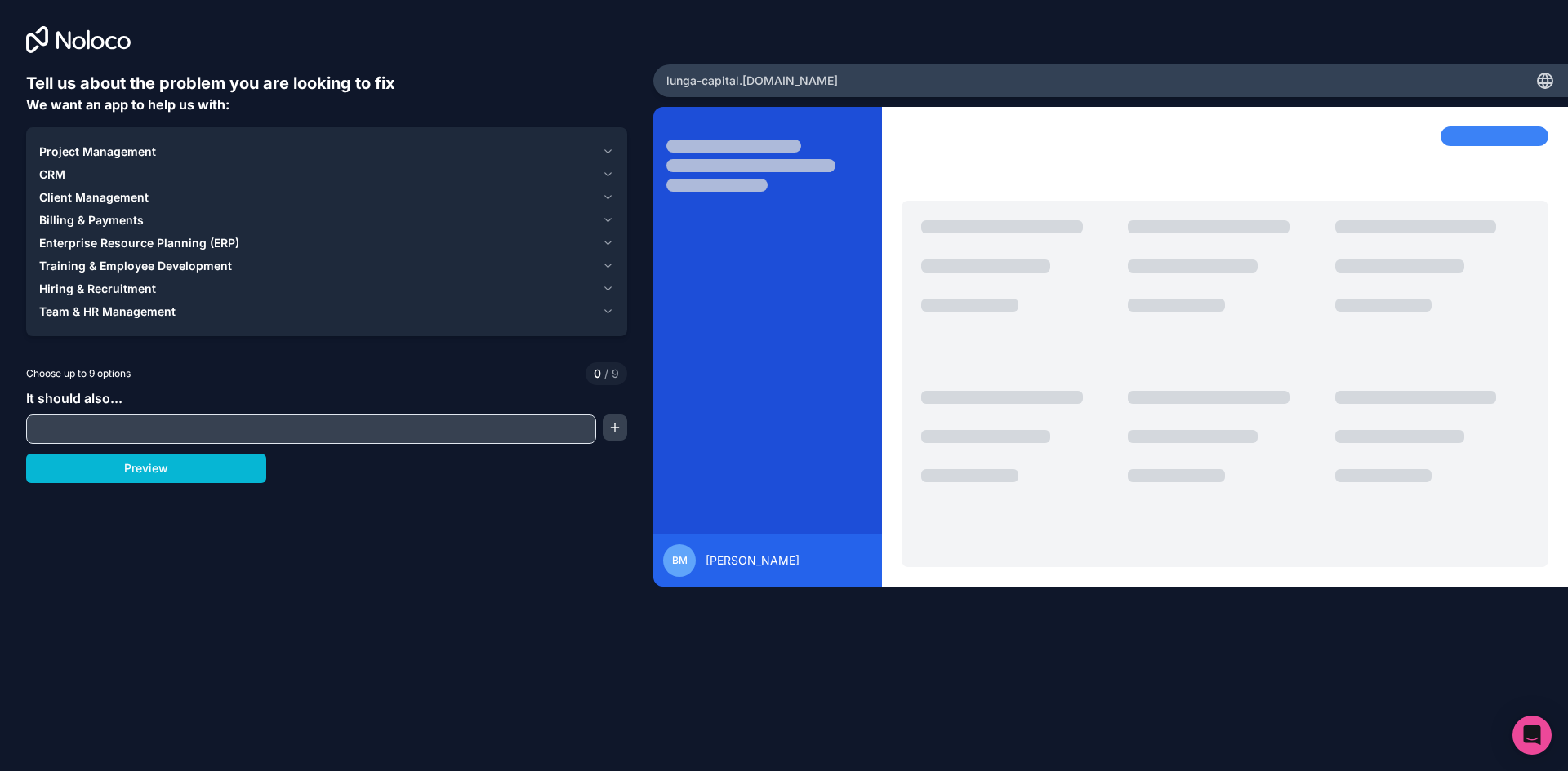
click at [605, 195] on icon "button" at bounding box center [608, 197] width 12 height 13
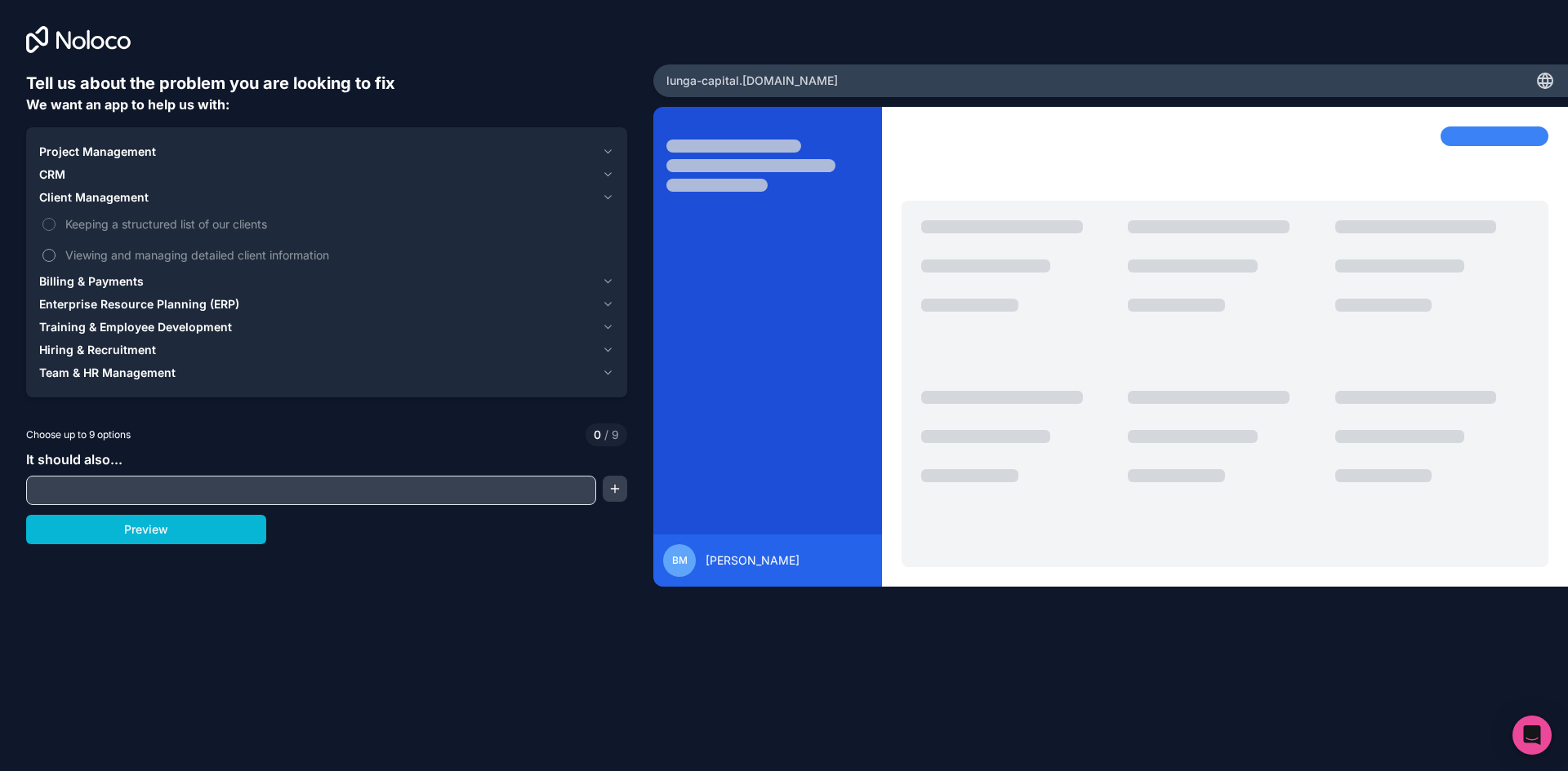
click at [272, 252] on span "Viewing and managing detailed client information" at bounding box center [338, 255] width 546 height 17
click at [56, 252] on button "Viewing and managing detailed client information" at bounding box center [48, 255] width 13 height 13
click at [151, 223] on span "Keeping a structured list of our clients" at bounding box center [338, 223] width 546 height 17
click at [56, 223] on button "Keeping a structured list of our clients" at bounding box center [48, 223] width 13 height 13
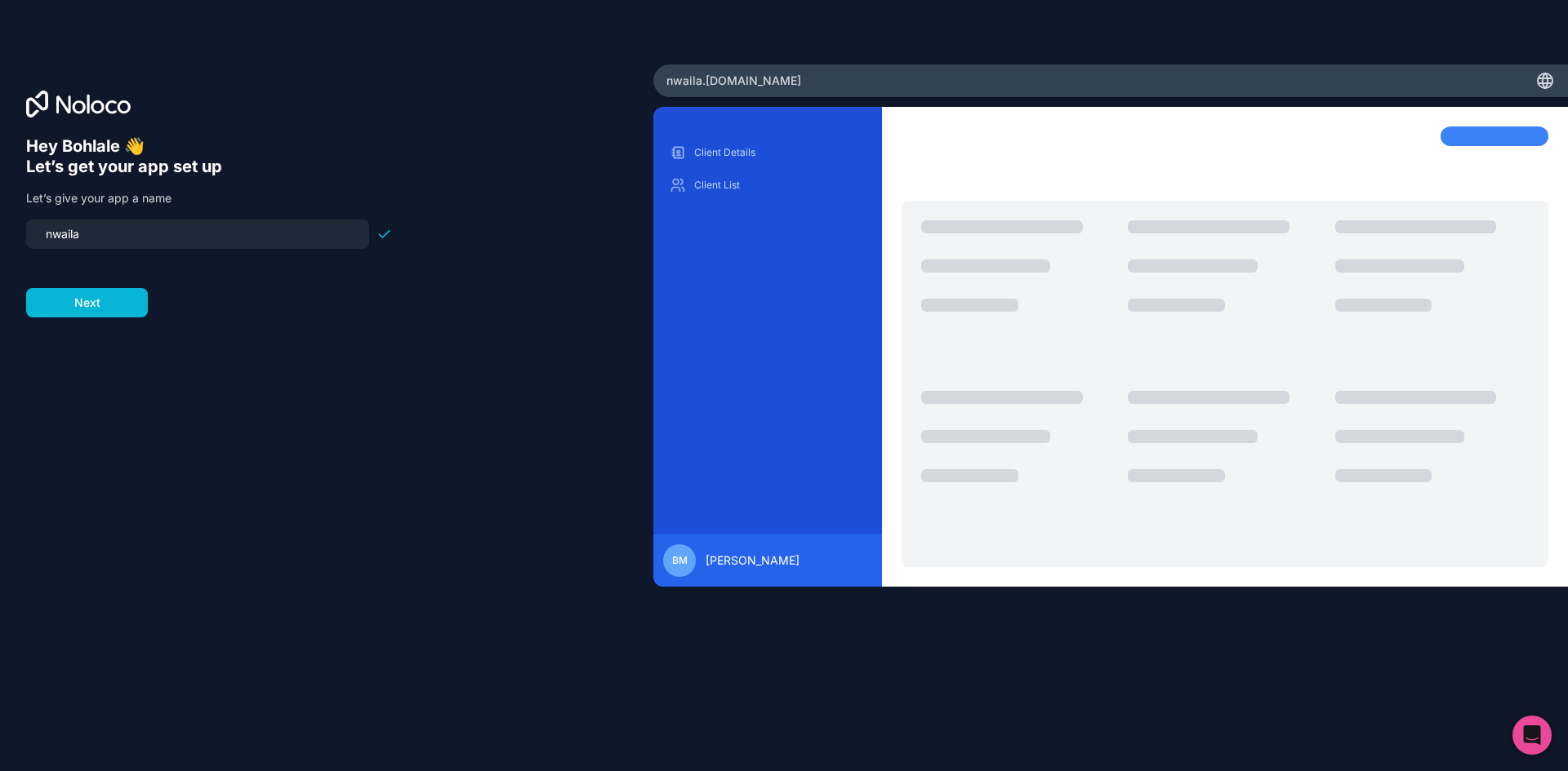
drag, startPoint x: 178, startPoint y: 235, endPoint x: 12, endPoint y: 244, distance: 166.2
click at [12, 244] on div "Hey Bohlale 👋 Let’s get your app set up Let’s give your app a name nwaila Next" at bounding box center [326, 386] width 654 height 644
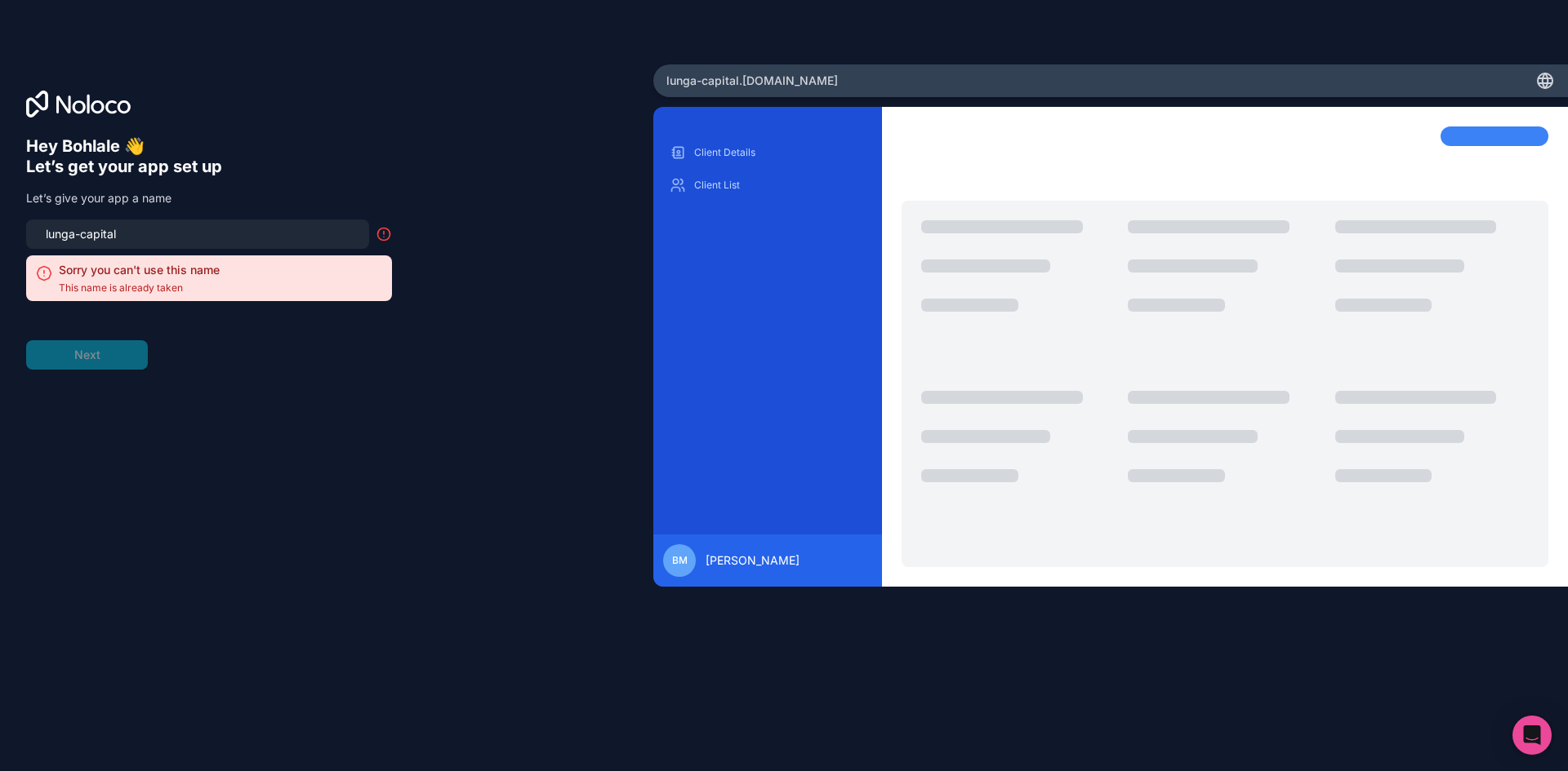
click at [108, 368] on form "lunga-capital Sorry you can't use this name This name is already taken Next" at bounding box center [209, 294] width 366 height 150
click at [148, 235] on input "lunga-capital-" at bounding box center [198, 233] width 323 height 23
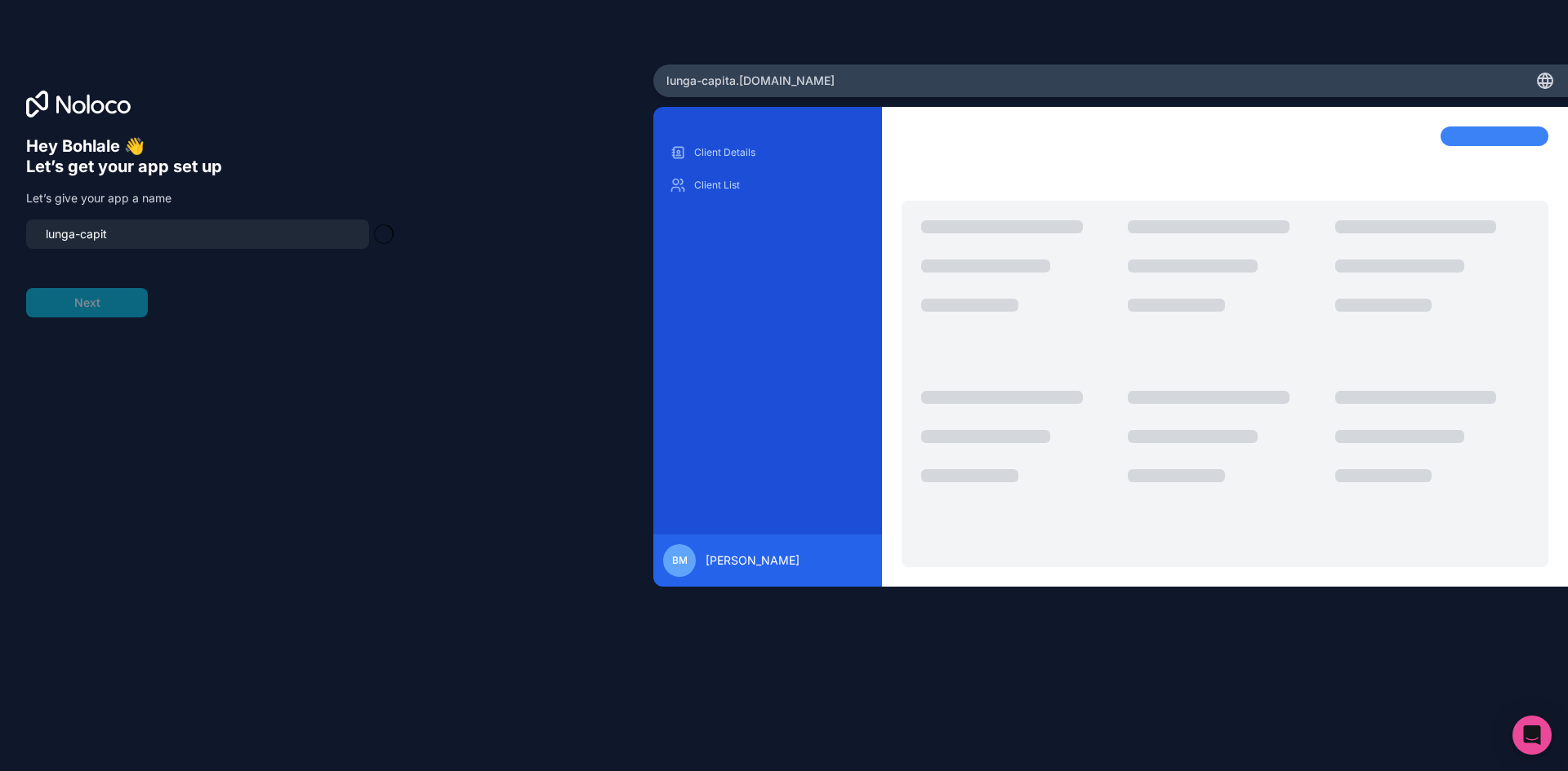
type input "lunga-capi"
drag, startPoint x: 227, startPoint y: 234, endPoint x: -68, endPoint y: 263, distance: 296.4
click at [0, 263] on html "Hey Bohlale 👋 Let’s get your app set up Let’s give your app a name nwaila Next …" at bounding box center [784, 385] width 1568 height 771
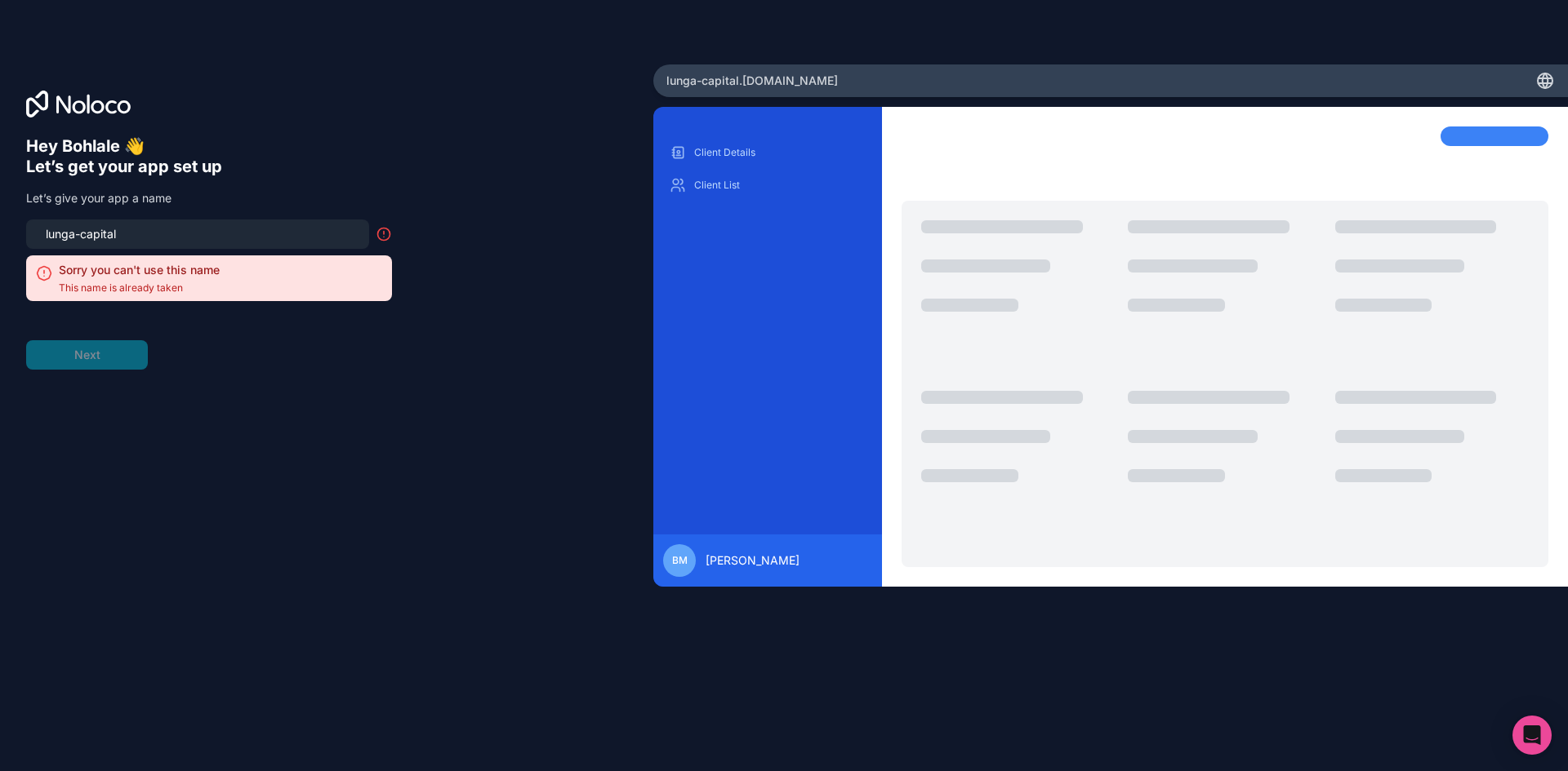
click at [134, 232] on input "lunga-capital" at bounding box center [198, 233] width 323 height 23
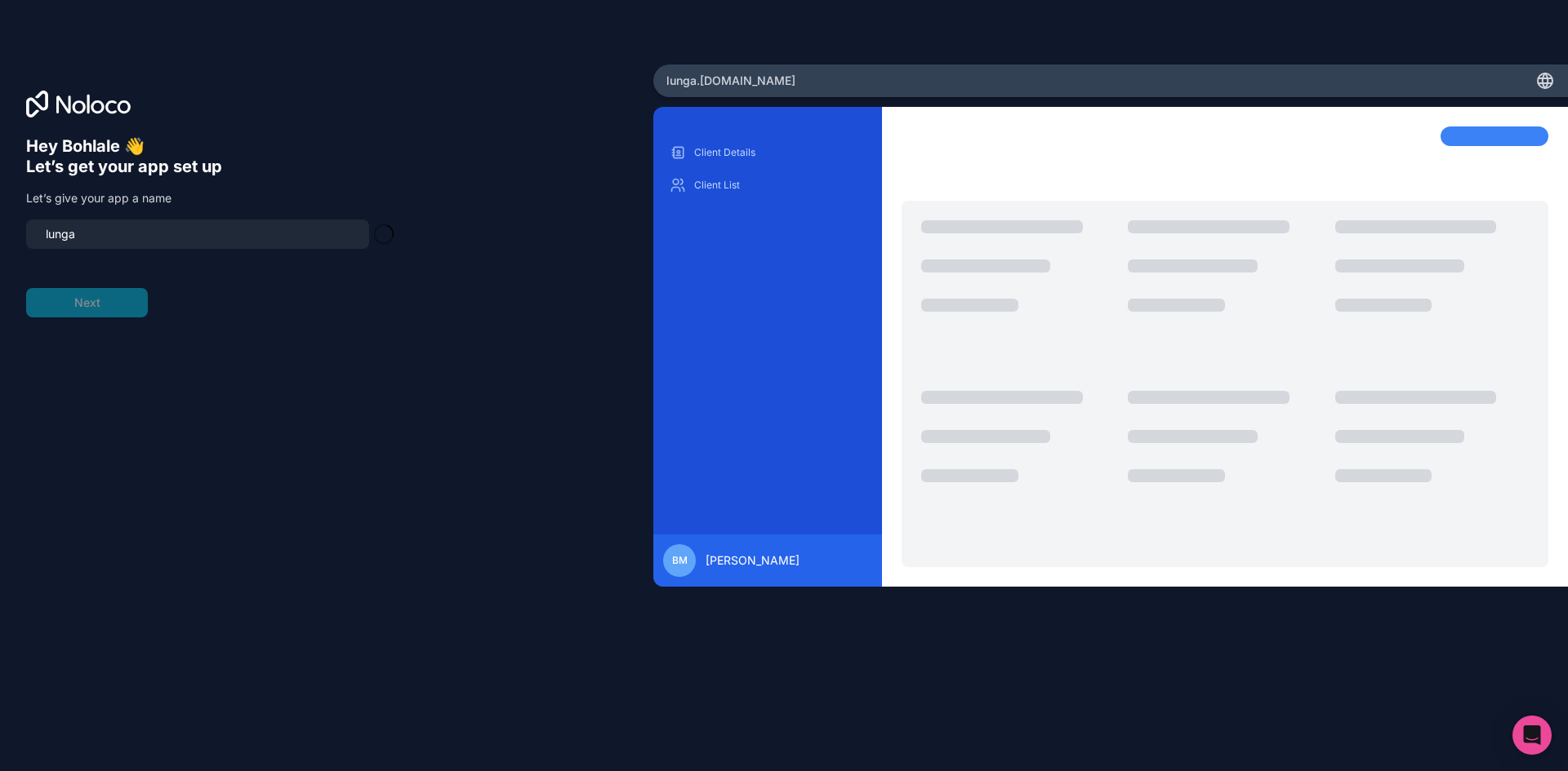
type input "lunga"
click at [118, 306] on button "Next" at bounding box center [87, 303] width 122 height 29
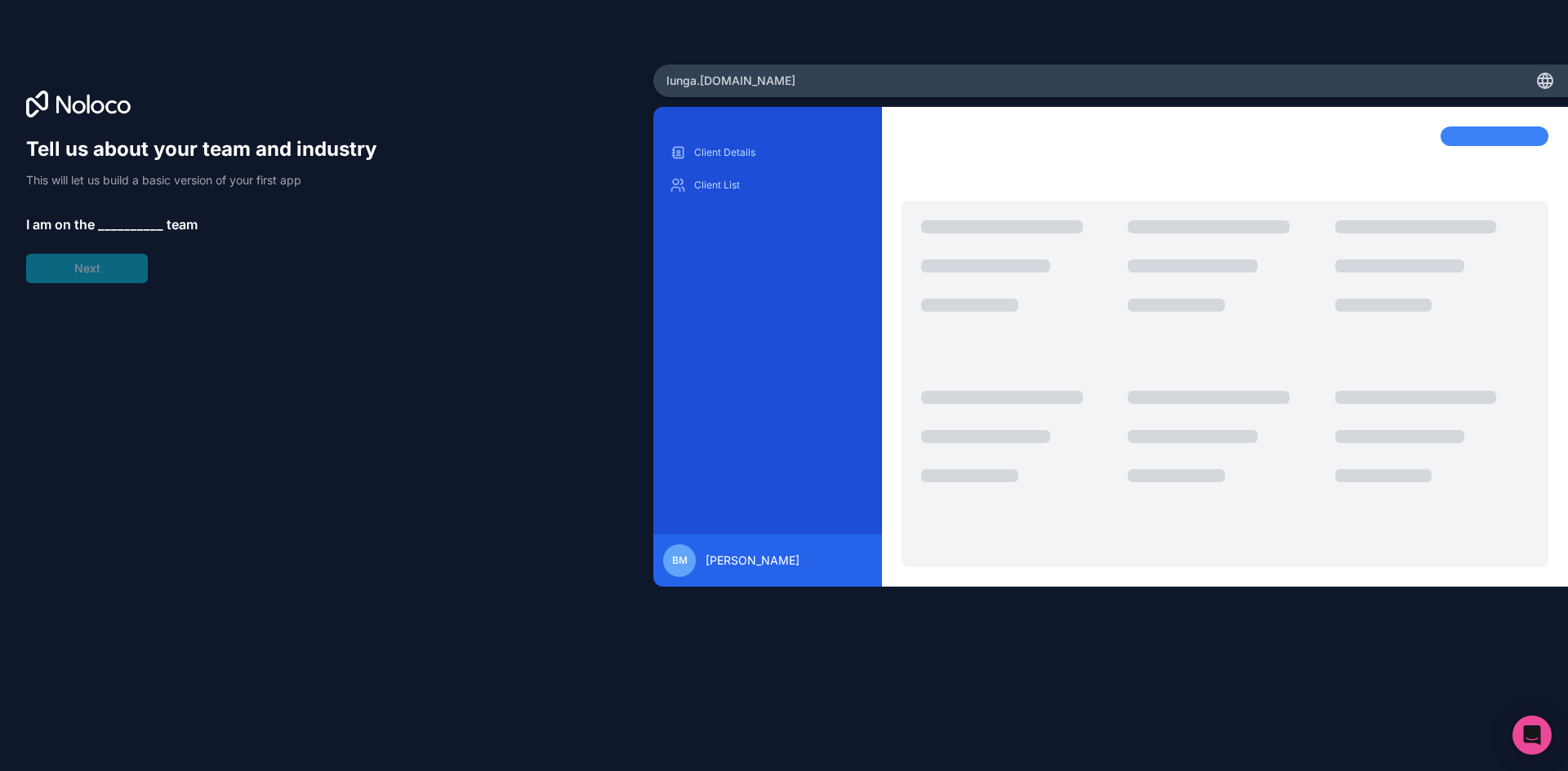
click at [122, 222] on span "__________" at bounding box center [130, 224] width 66 height 20
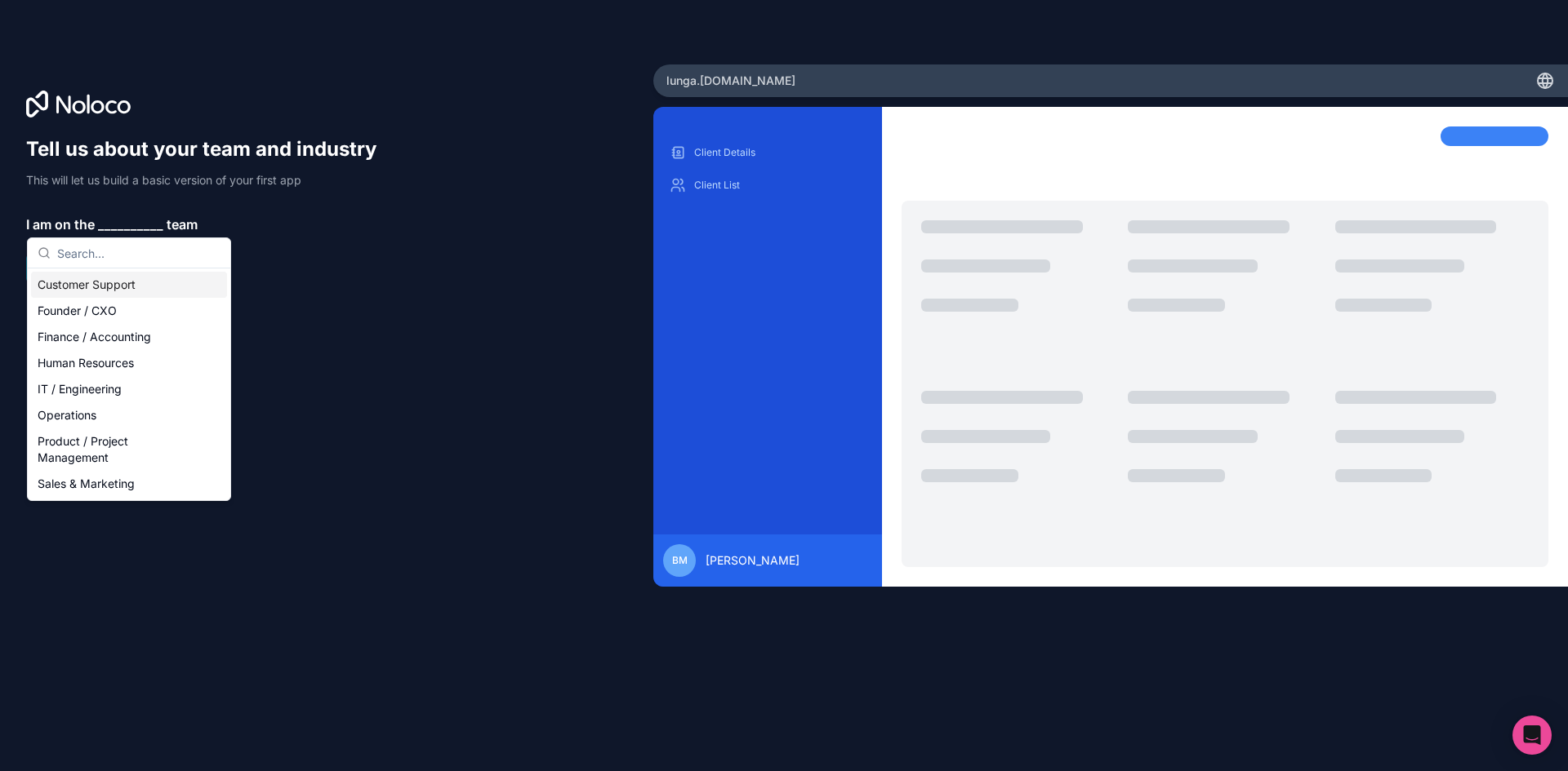
click at [124, 280] on div "Customer Support" at bounding box center [129, 284] width 196 height 26
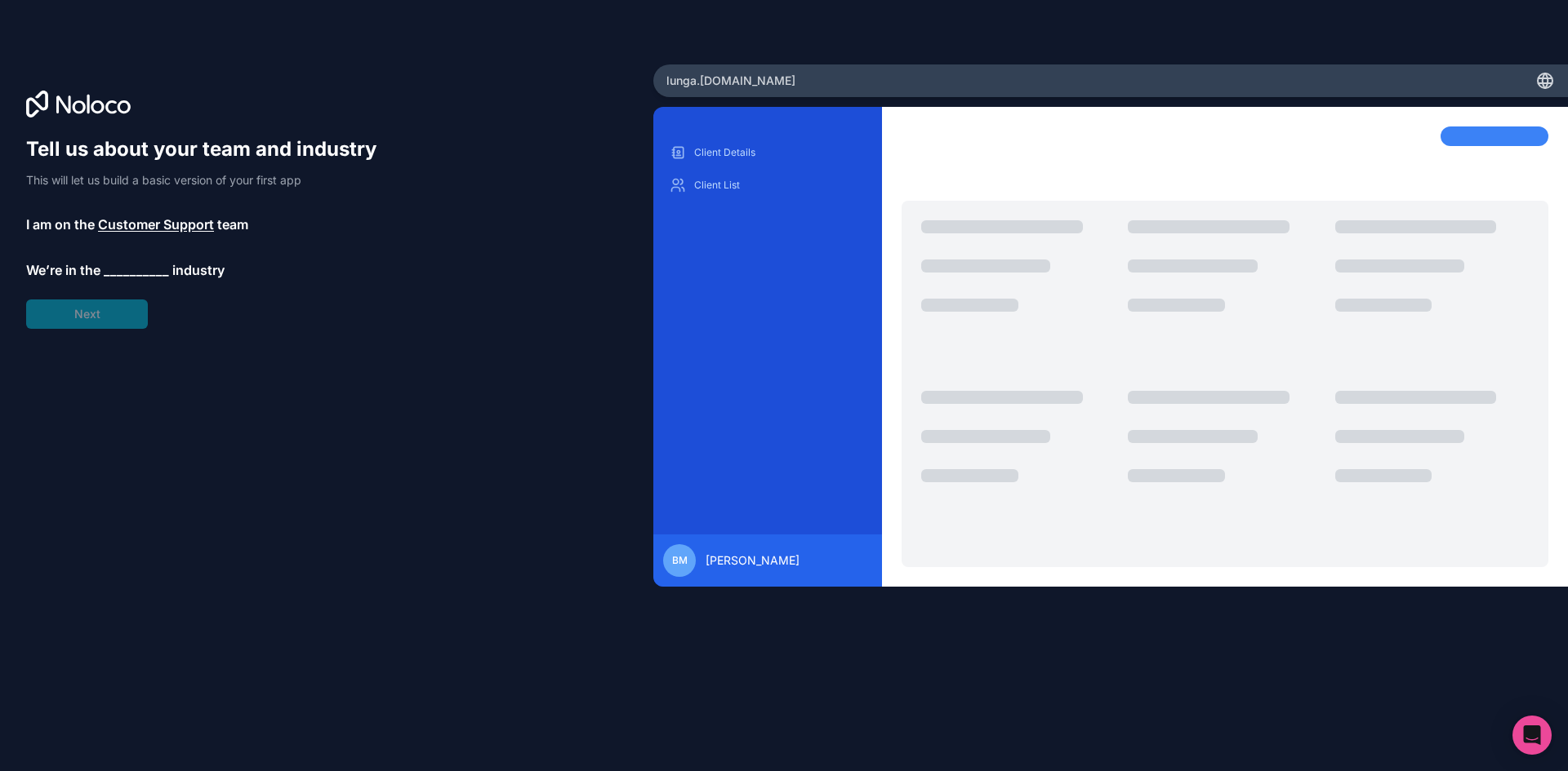
click at [130, 263] on span "__________" at bounding box center [136, 270] width 66 height 20
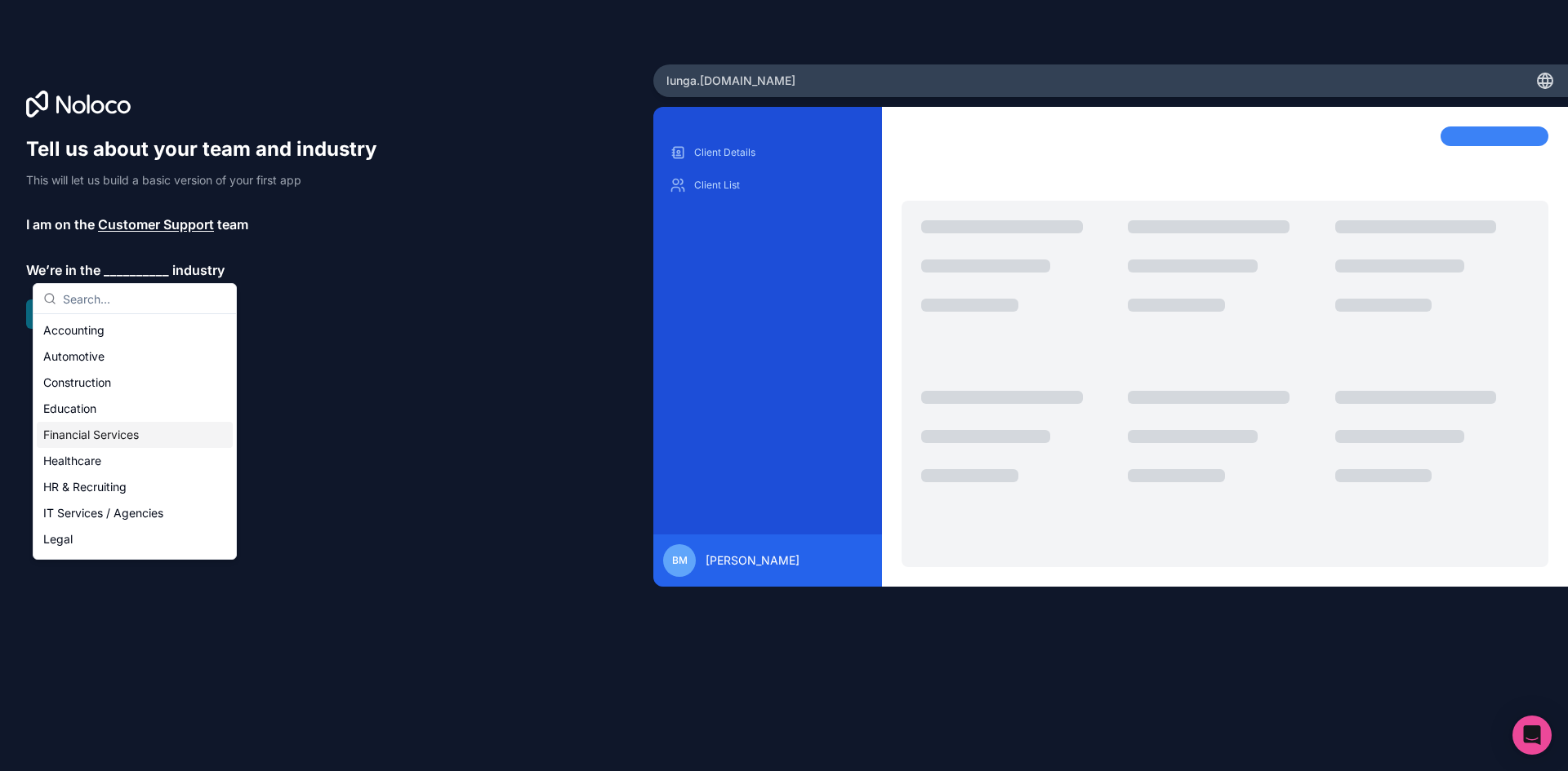
click at [133, 439] on div "Financial Services" at bounding box center [134, 435] width 196 height 26
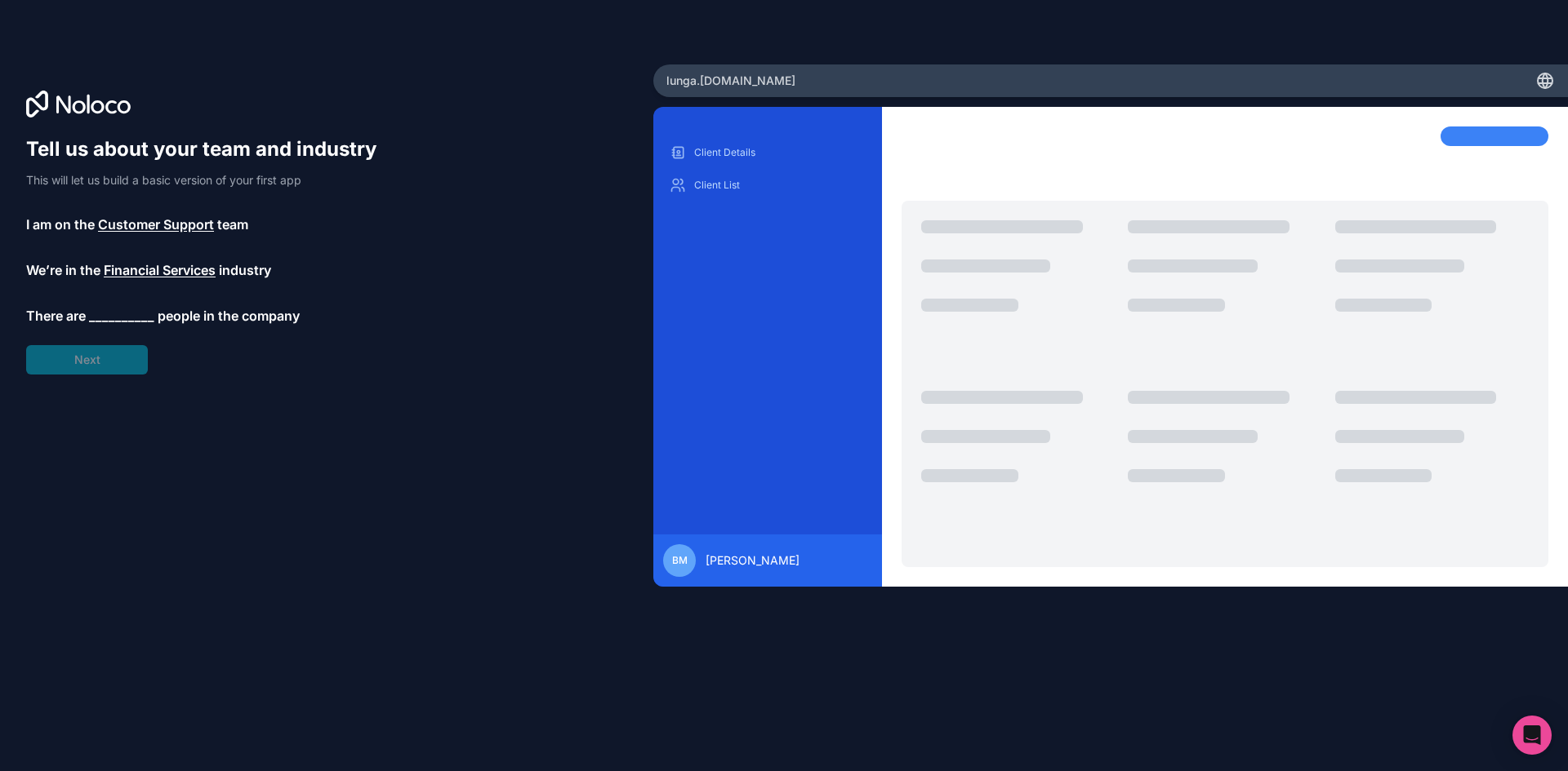
click at [122, 313] on span "__________" at bounding box center [122, 315] width 66 height 20
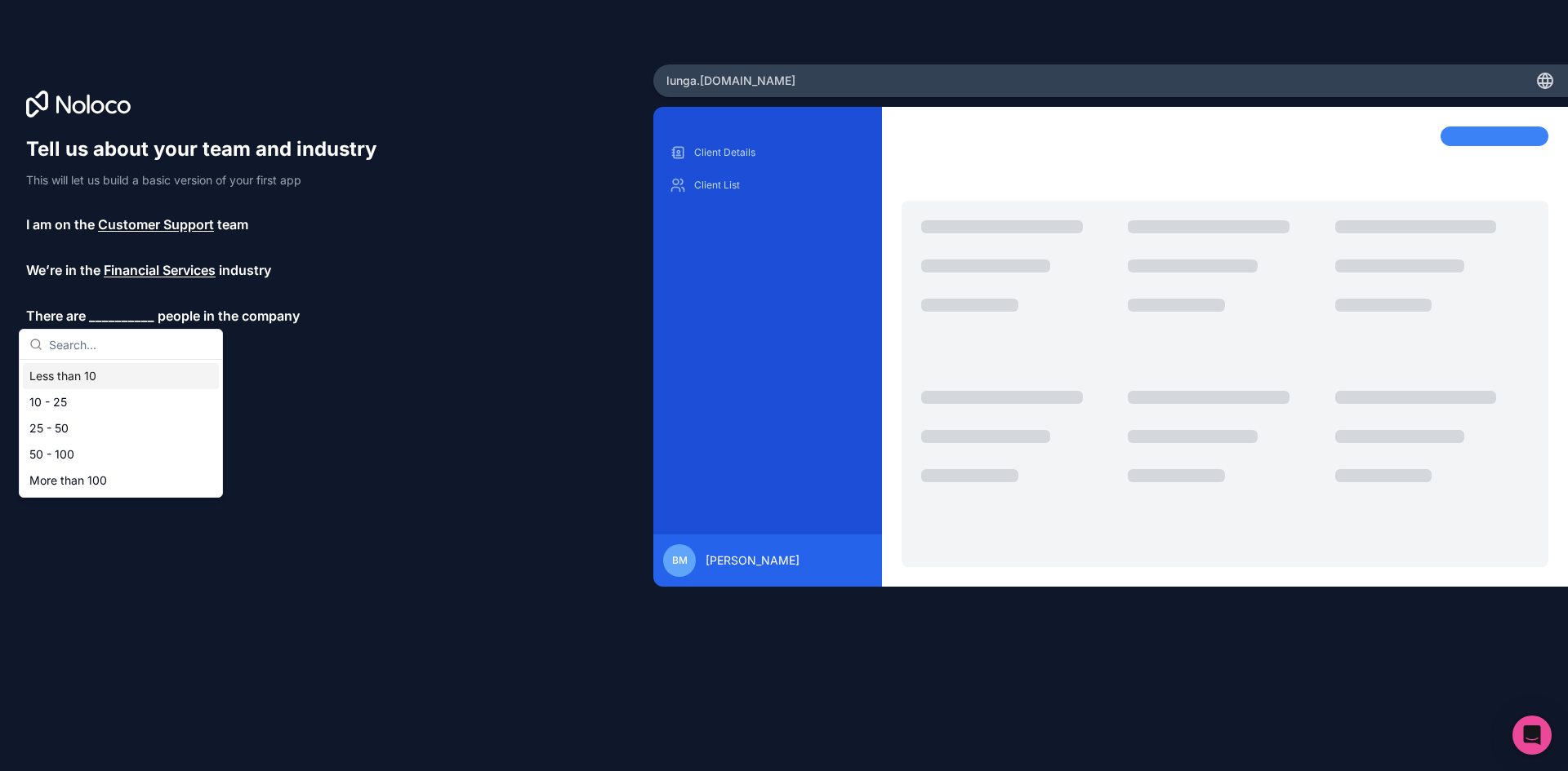
click at [94, 372] on div "Less than 10" at bounding box center [121, 376] width 196 height 26
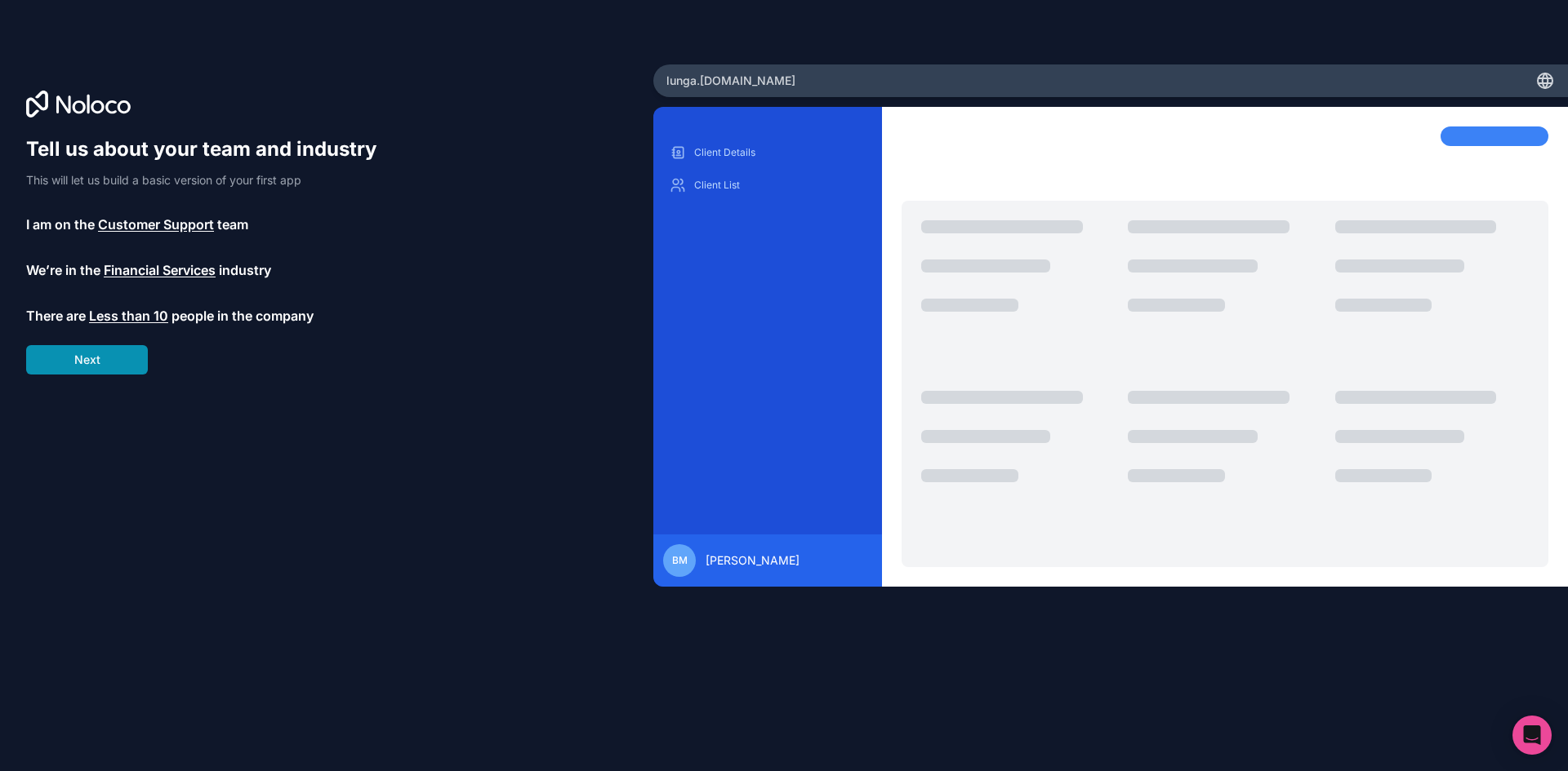
click at [89, 368] on button "Next" at bounding box center [87, 360] width 122 height 29
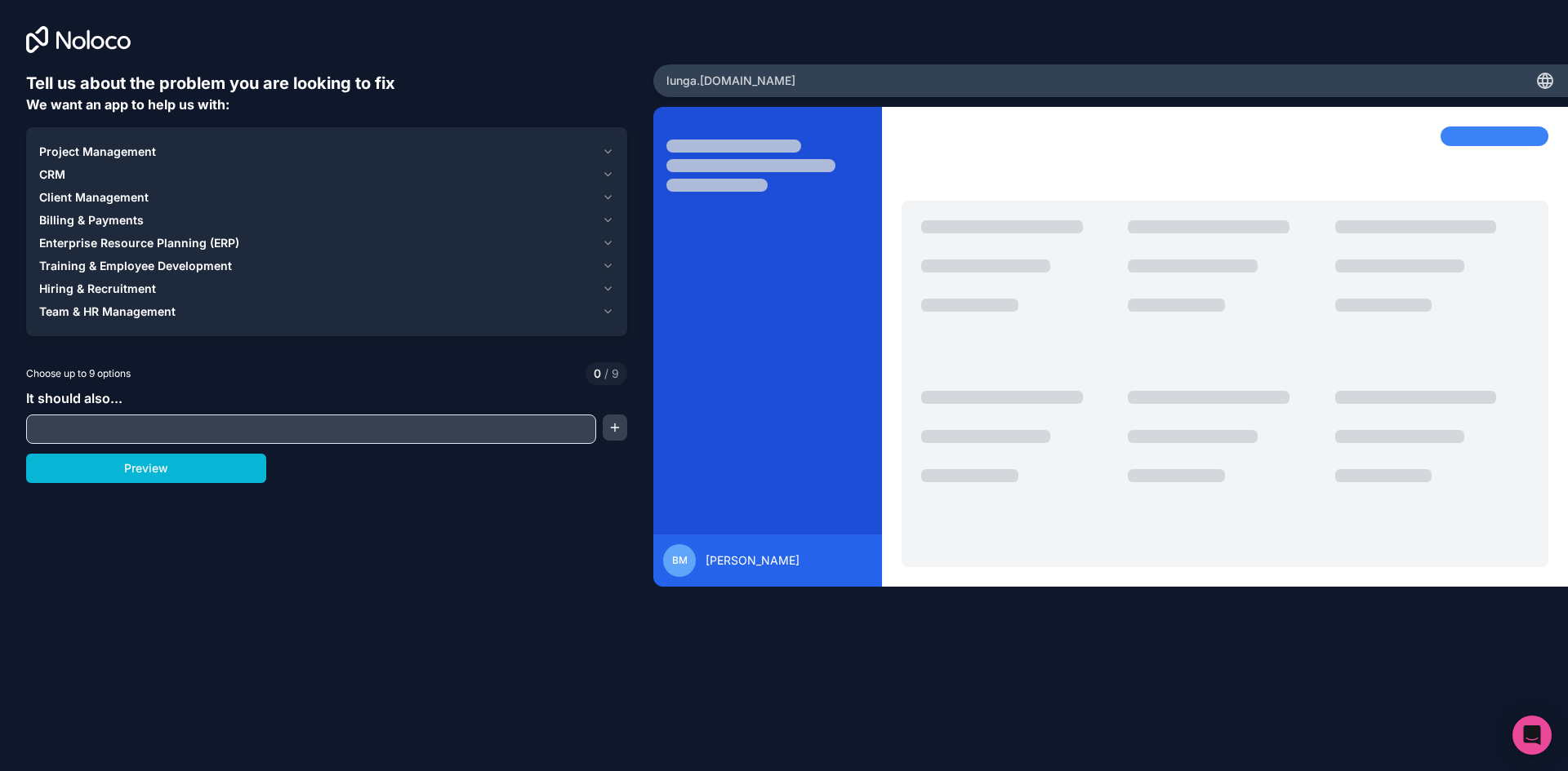
click at [486, 434] on input "text" at bounding box center [311, 429] width 562 height 23
click at [613, 423] on button "button" at bounding box center [614, 427] width 24 height 26
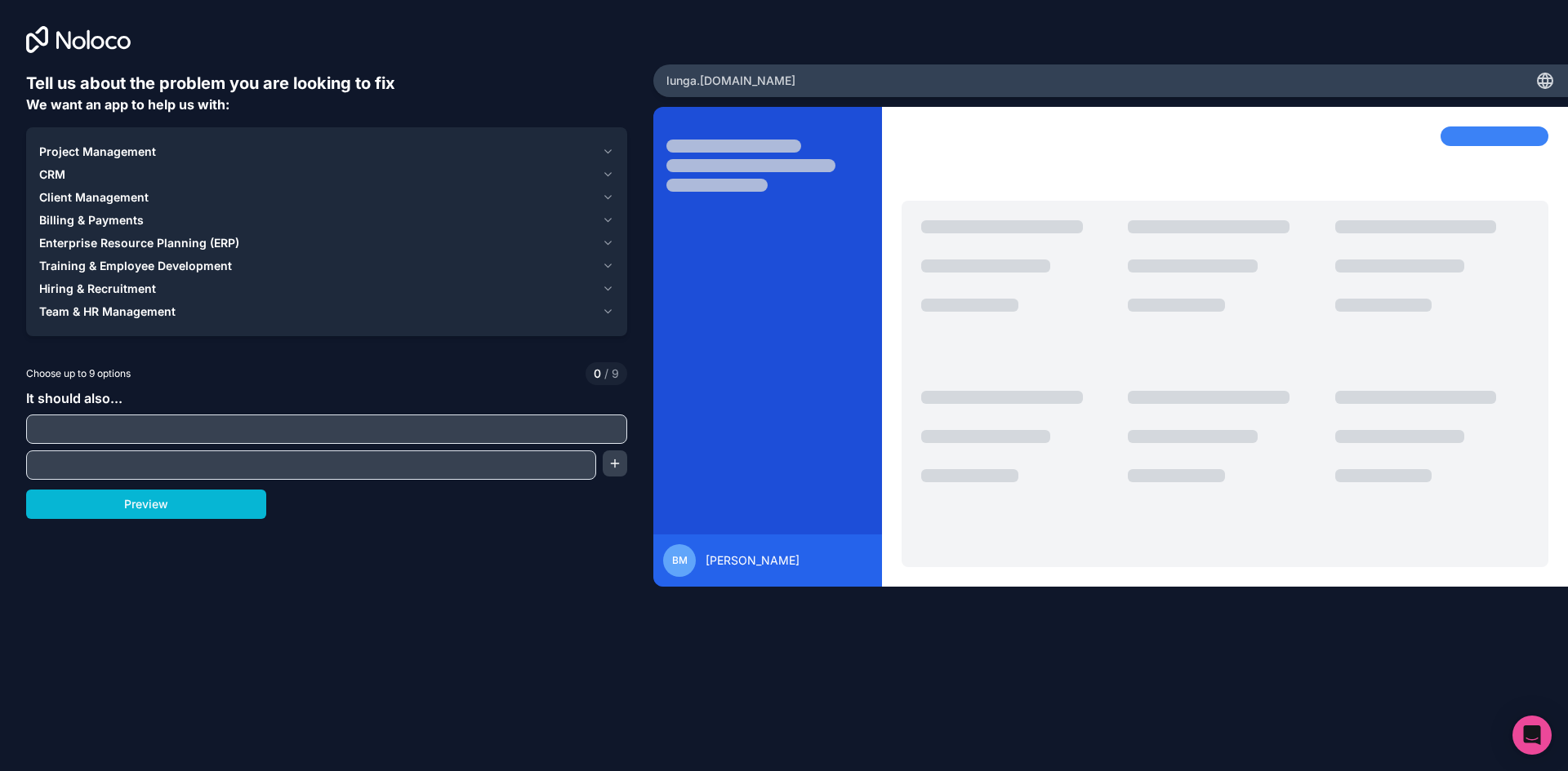
click at [314, 423] on input "text" at bounding box center [326, 429] width 593 height 23
type input "c"
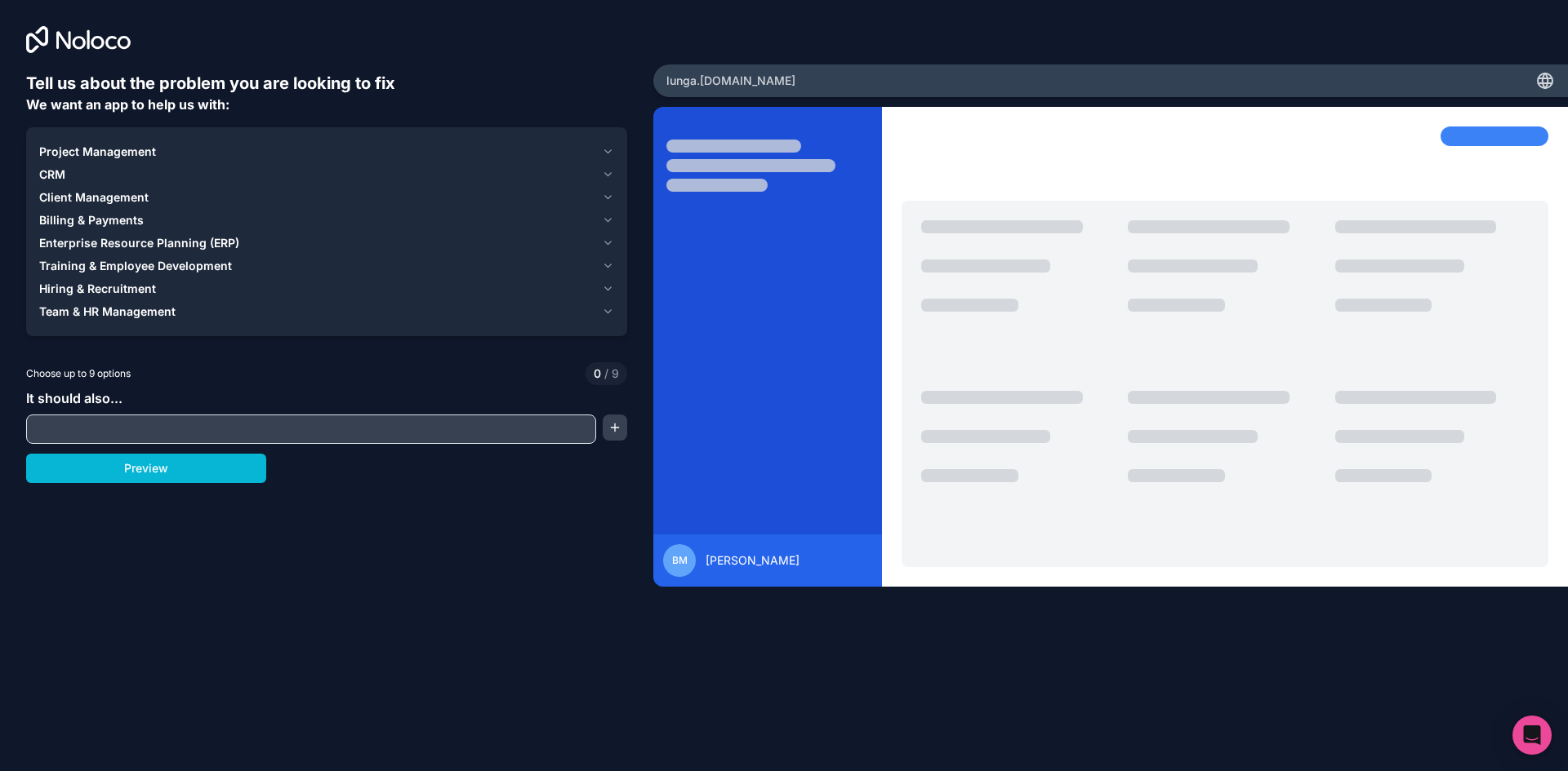
click at [605, 149] on icon "button" at bounding box center [608, 151] width 12 height 13
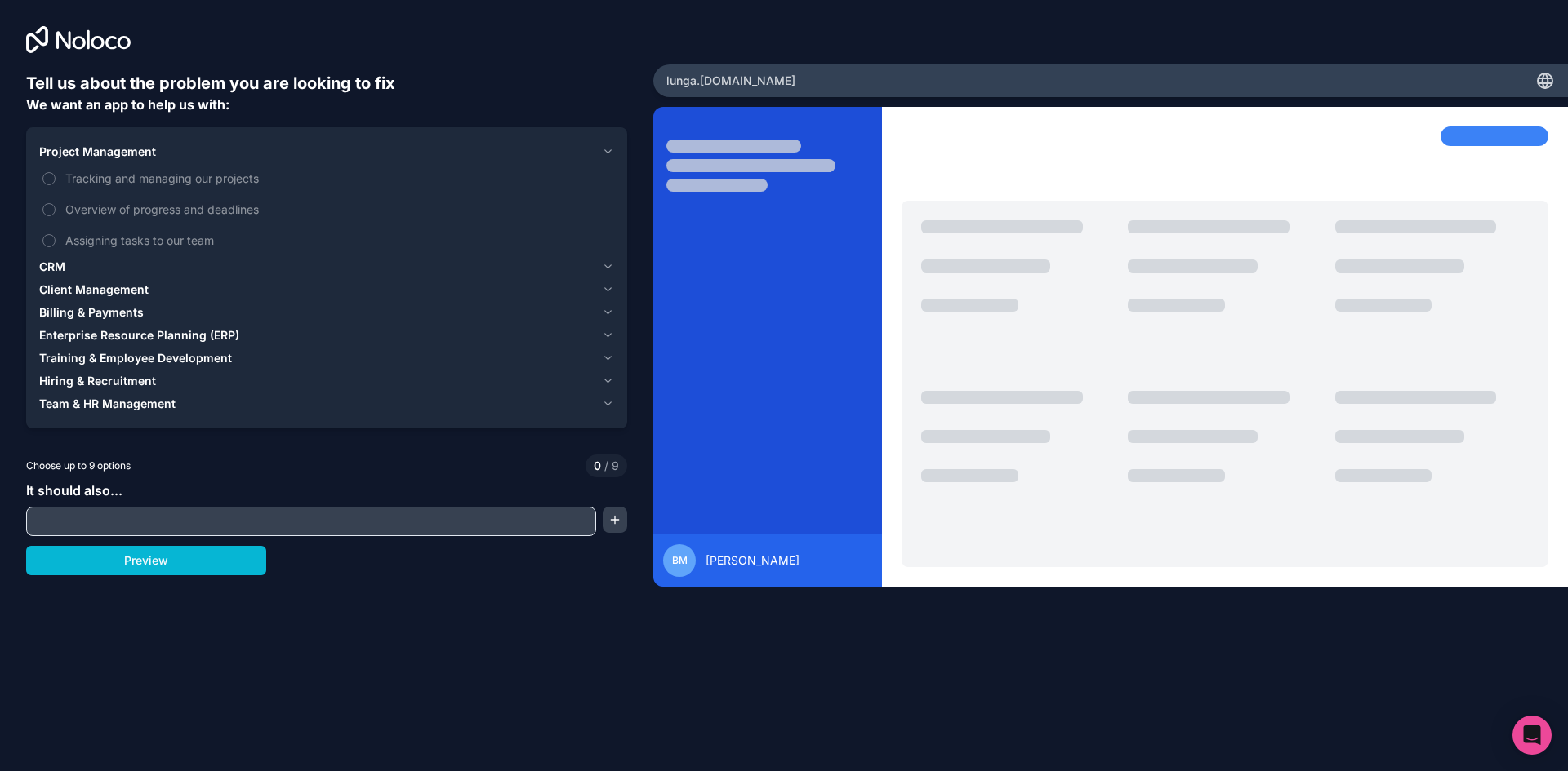
click at [604, 146] on icon "button" at bounding box center [608, 151] width 12 height 13
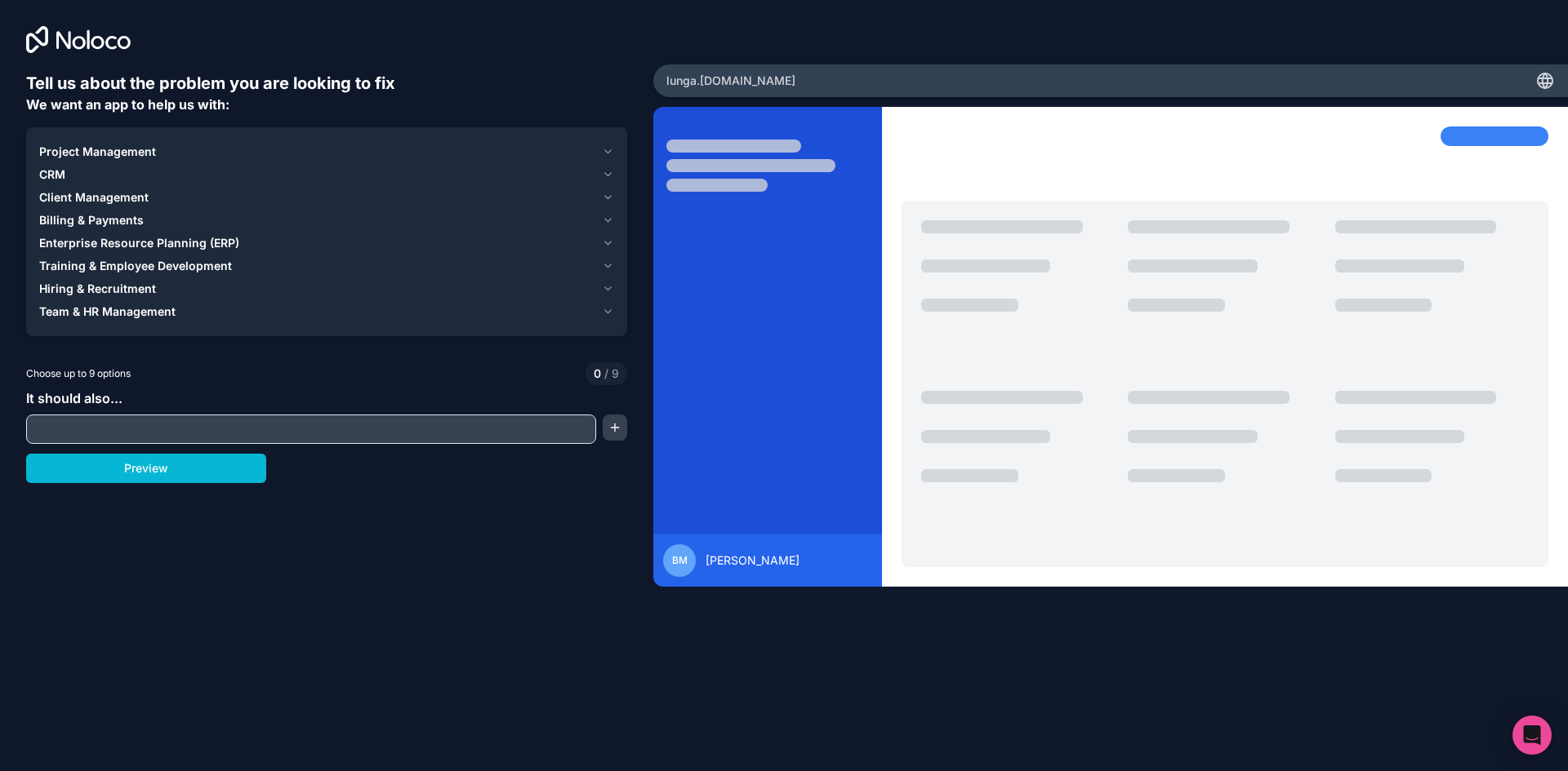
click at [605, 176] on icon "button" at bounding box center [608, 174] width 12 height 13
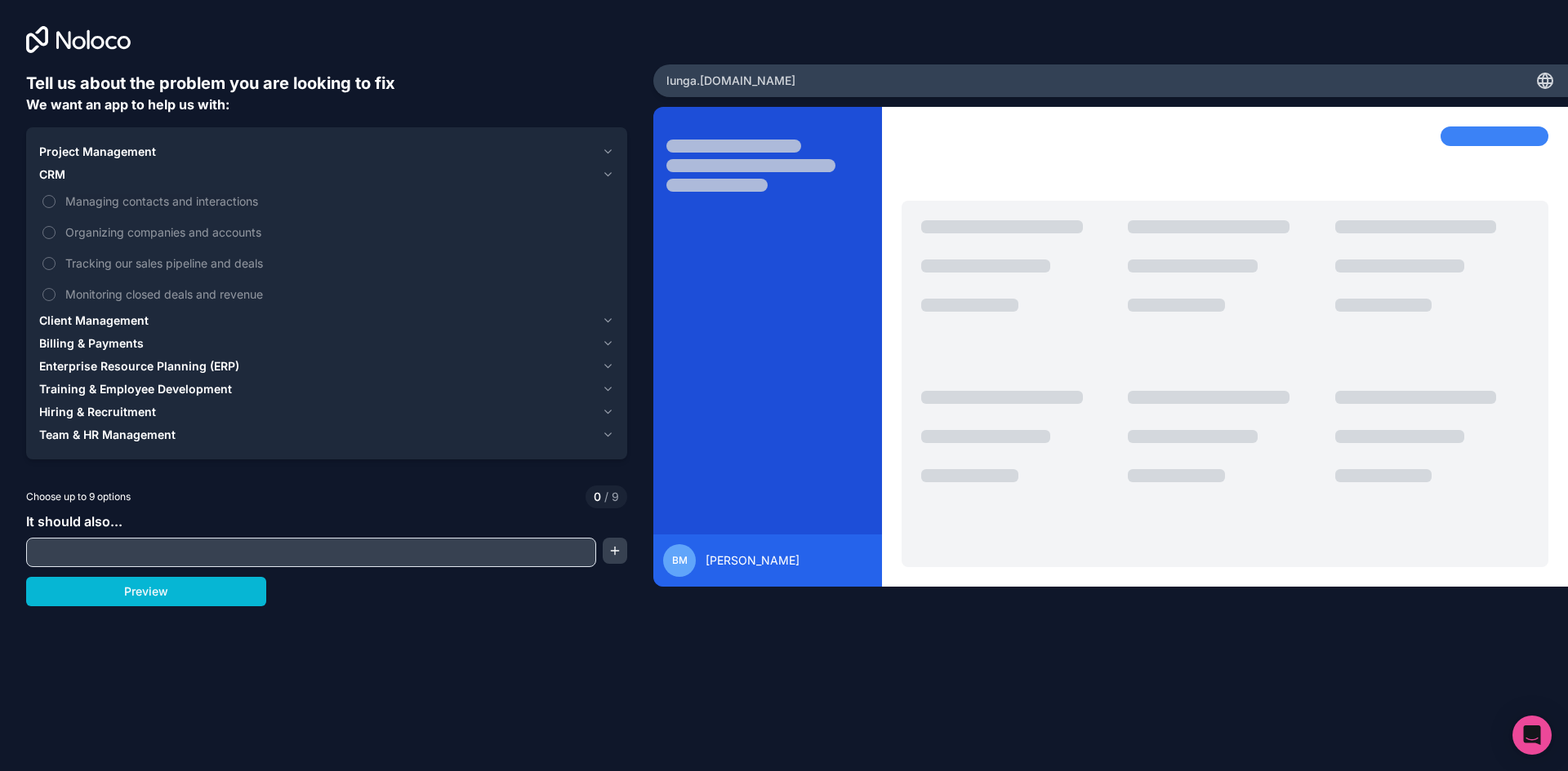
click at [605, 176] on icon "button" at bounding box center [608, 174] width 12 height 13
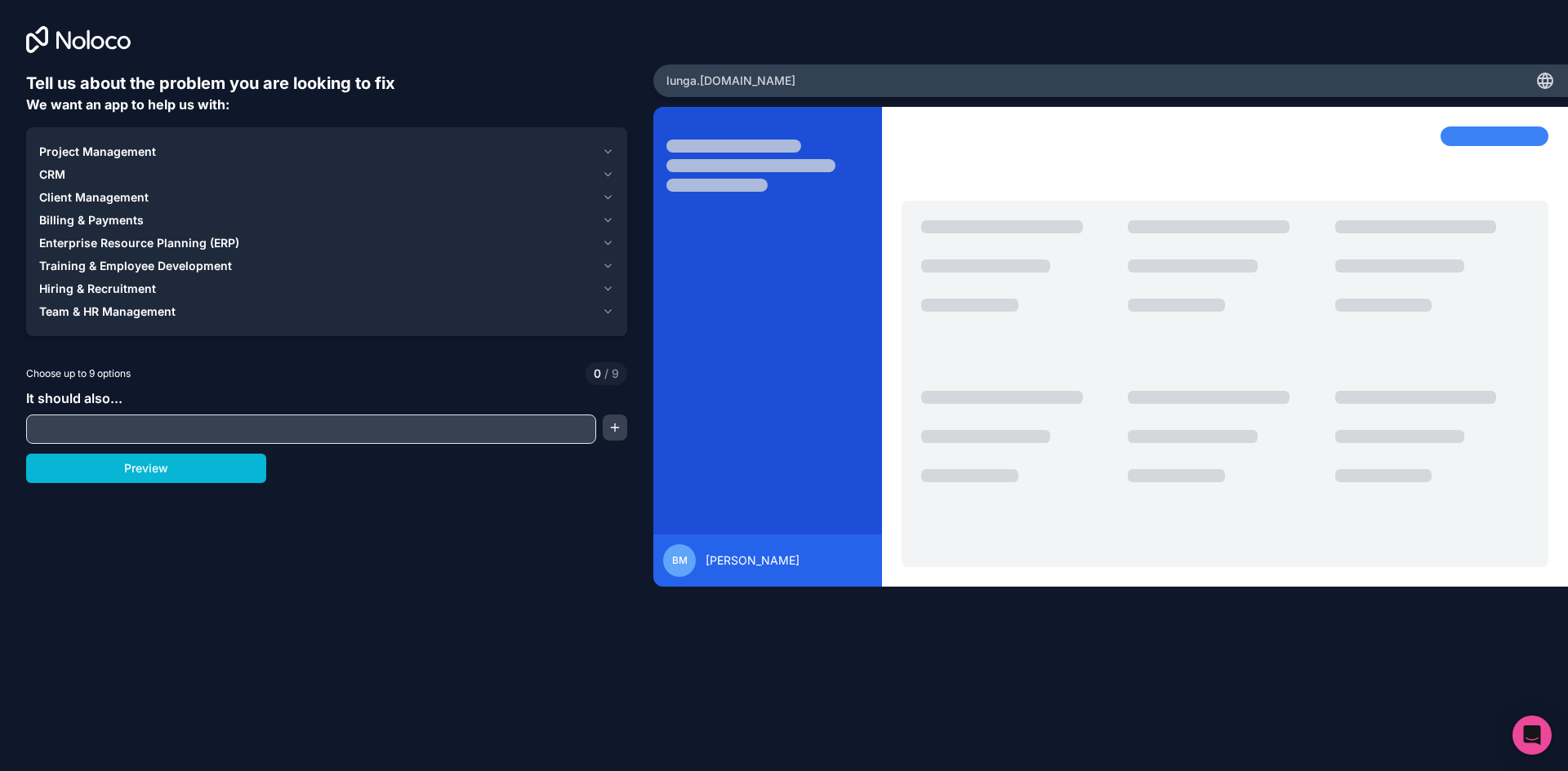
click at [607, 188] on button "Client Management" at bounding box center [326, 197] width 575 height 23
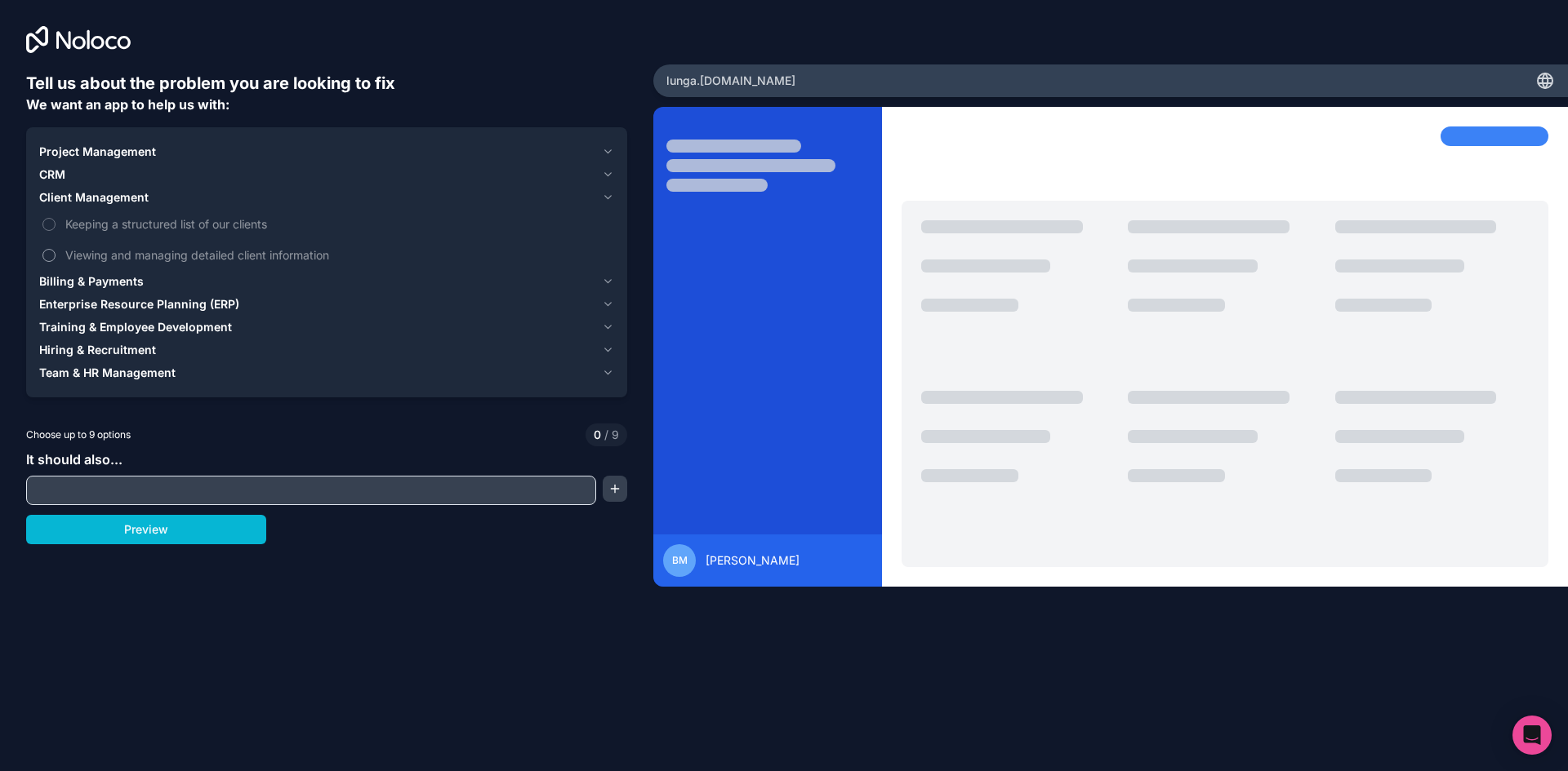
click at [221, 248] on span "Viewing and managing detailed client information" at bounding box center [338, 255] width 546 height 17
click at [56, 249] on button "Viewing and managing detailed client information" at bounding box center [48, 255] width 13 height 13
click at [64, 222] on label "Keeping a structured list of our clients" at bounding box center [326, 223] width 575 height 30
click at [56, 222] on button "Keeping a structured list of our clients" at bounding box center [48, 223] width 13 height 13
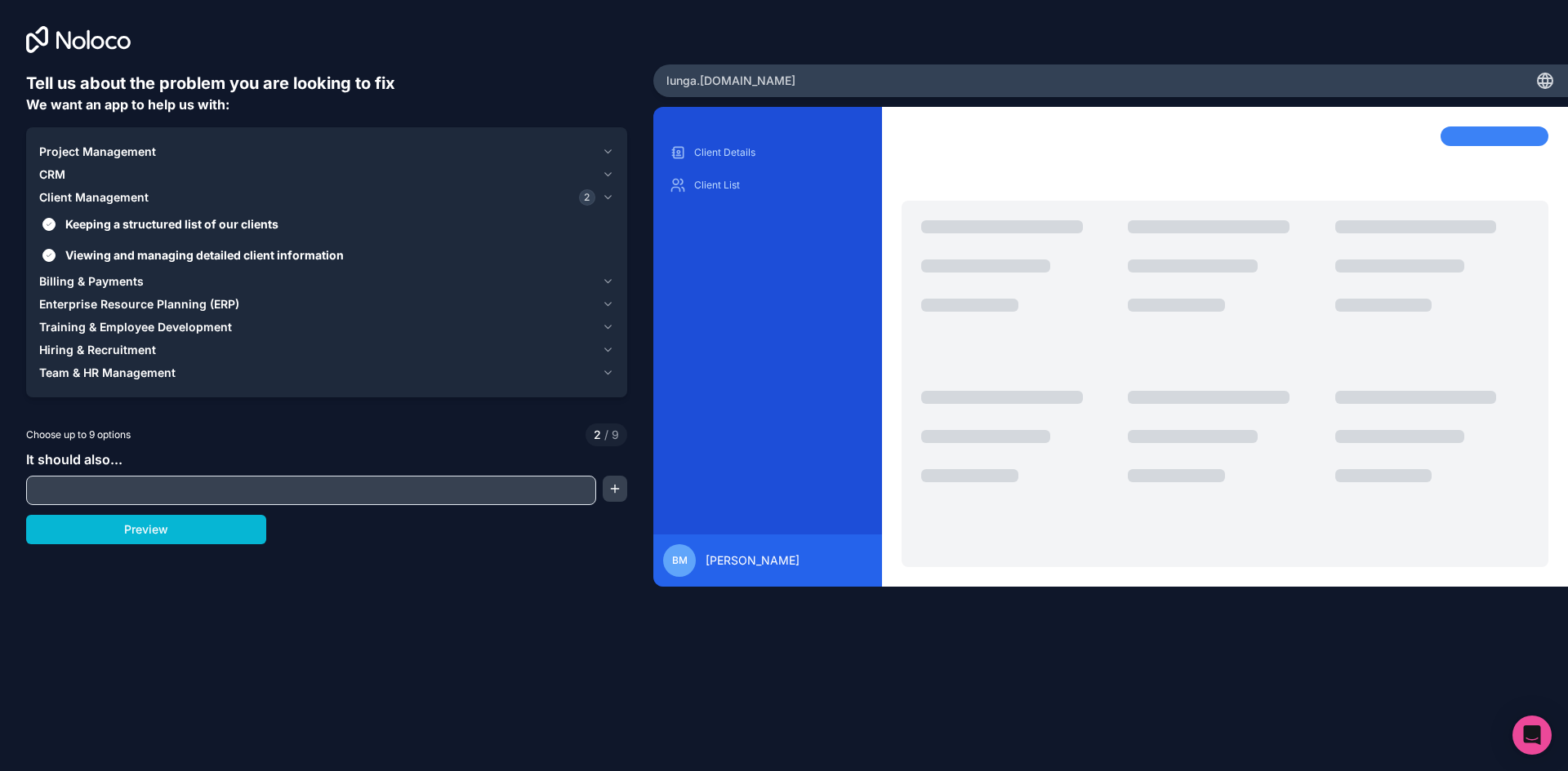
click at [541, 490] on input "text" at bounding box center [311, 490] width 562 height 23
type input "loan book"
drag, startPoint x: 512, startPoint y: 504, endPoint x: 480, endPoint y: 494, distance: 33.5
click at [480, 494] on div "loan book" at bounding box center [312, 491] width 570 height 29
drag, startPoint x: 480, startPoint y: 494, endPoint x: 200, endPoint y: 478, distance: 280.5
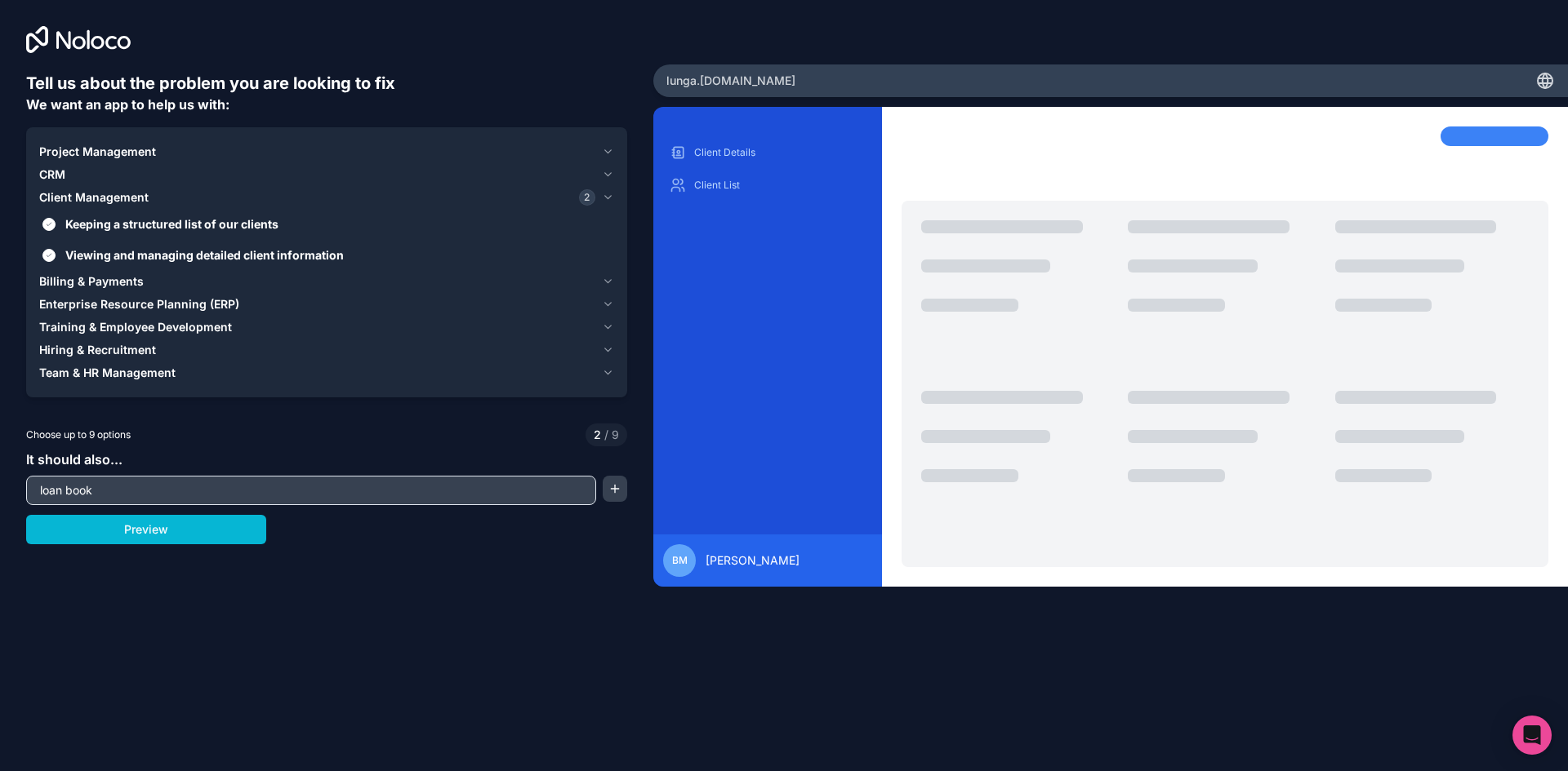
click at [200, 478] on div "loan book" at bounding box center [312, 491] width 570 height 29
drag, startPoint x: 200, startPoint y: 478, endPoint x: 71, endPoint y: 497, distance: 130.4
click at [71, 497] on div "loan book" at bounding box center [312, 491] width 570 height 29
drag, startPoint x: 115, startPoint y: 489, endPoint x: -54, endPoint y: 482, distance: 169.1
click at [0, 482] on html "Tell us about the problem you are looking to fix We want an app to help us with…" at bounding box center [784, 385] width 1568 height 771
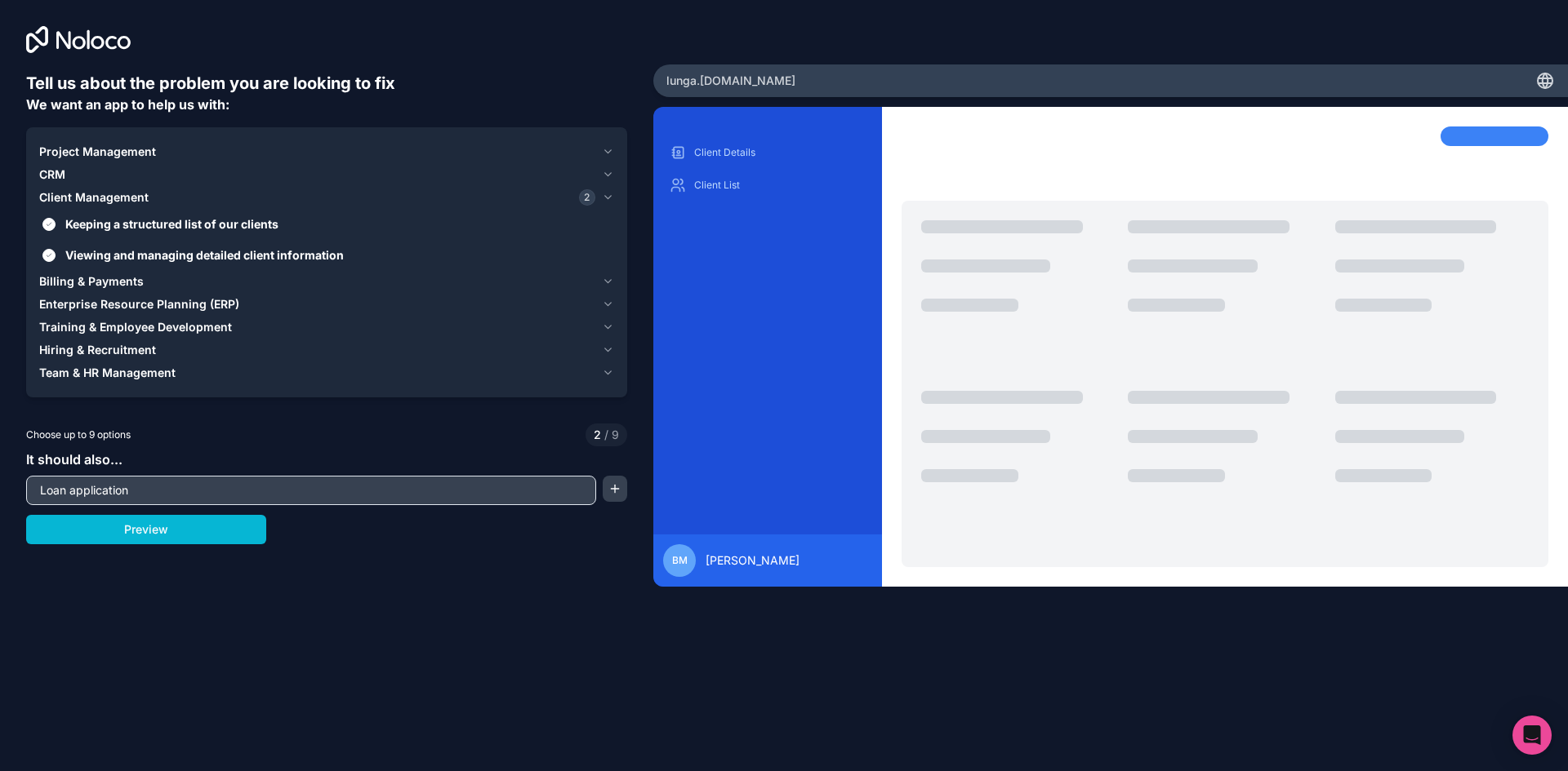
type input "Loan application"
click at [616, 485] on button "button" at bounding box center [614, 489] width 24 height 26
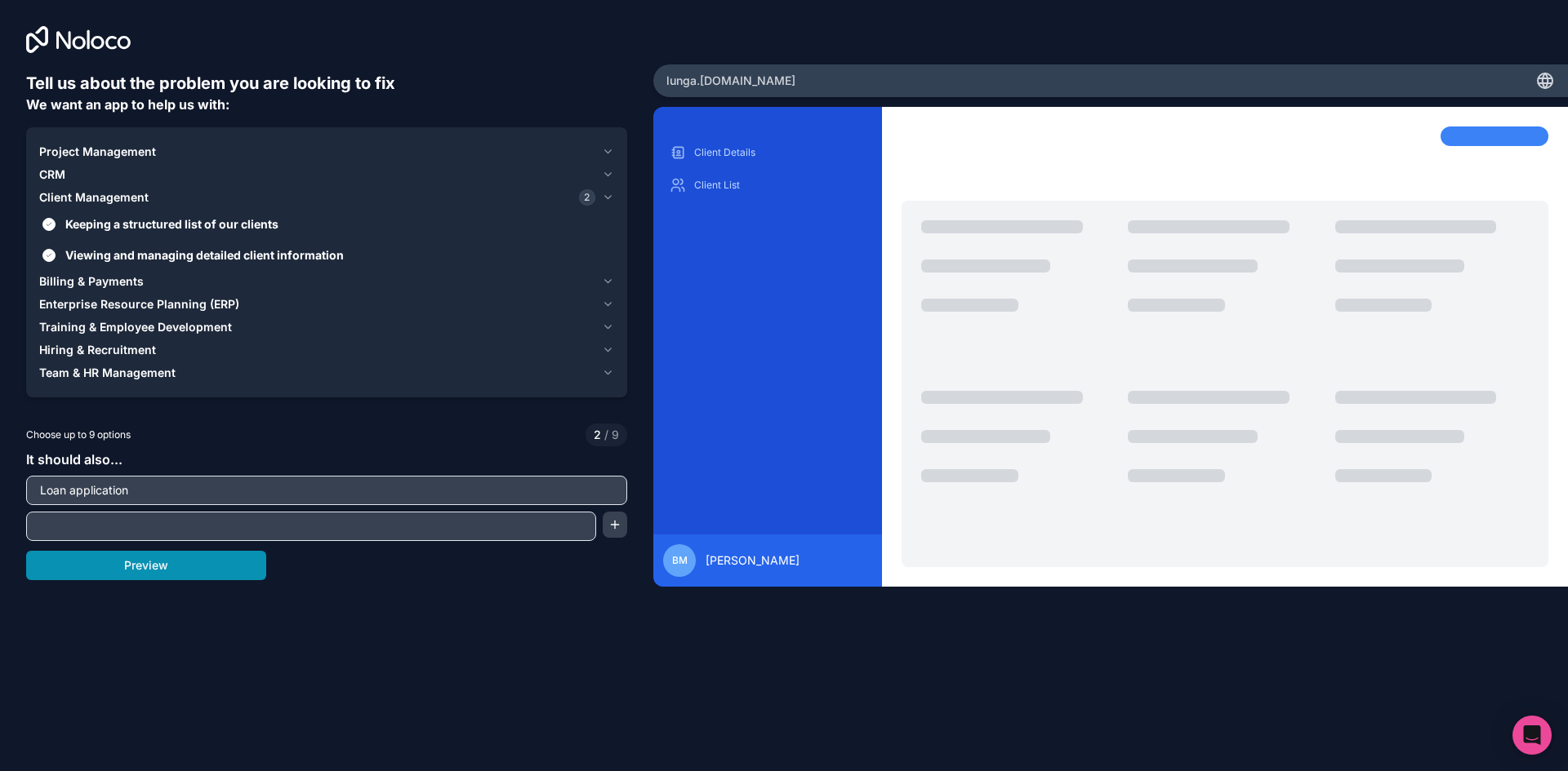
click at [213, 566] on button "Preview" at bounding box center [146, 565] width 240 height 29
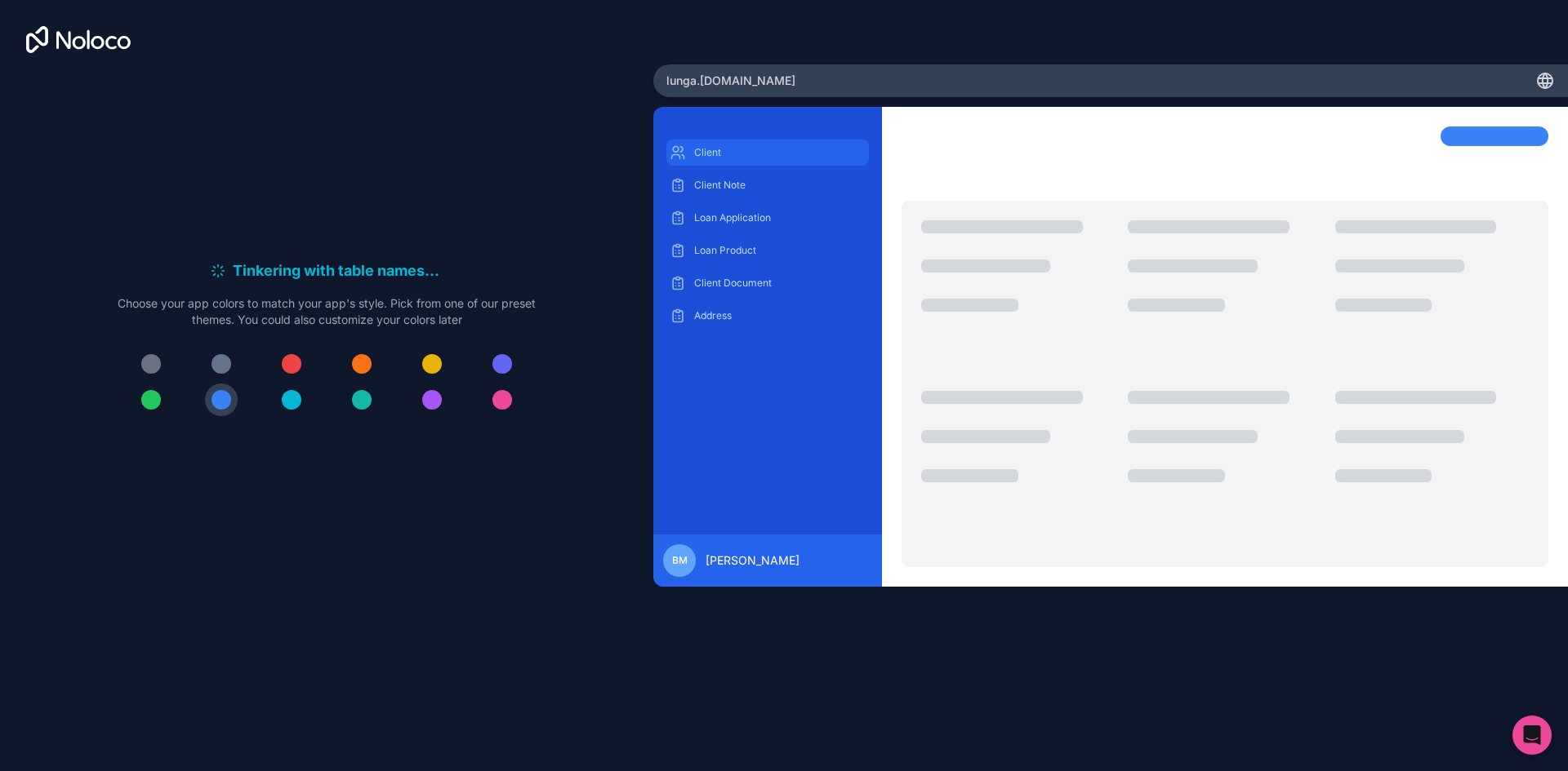
click at [737, 144] on div "Client" at bounding box center [767, 152] width 203 height 26
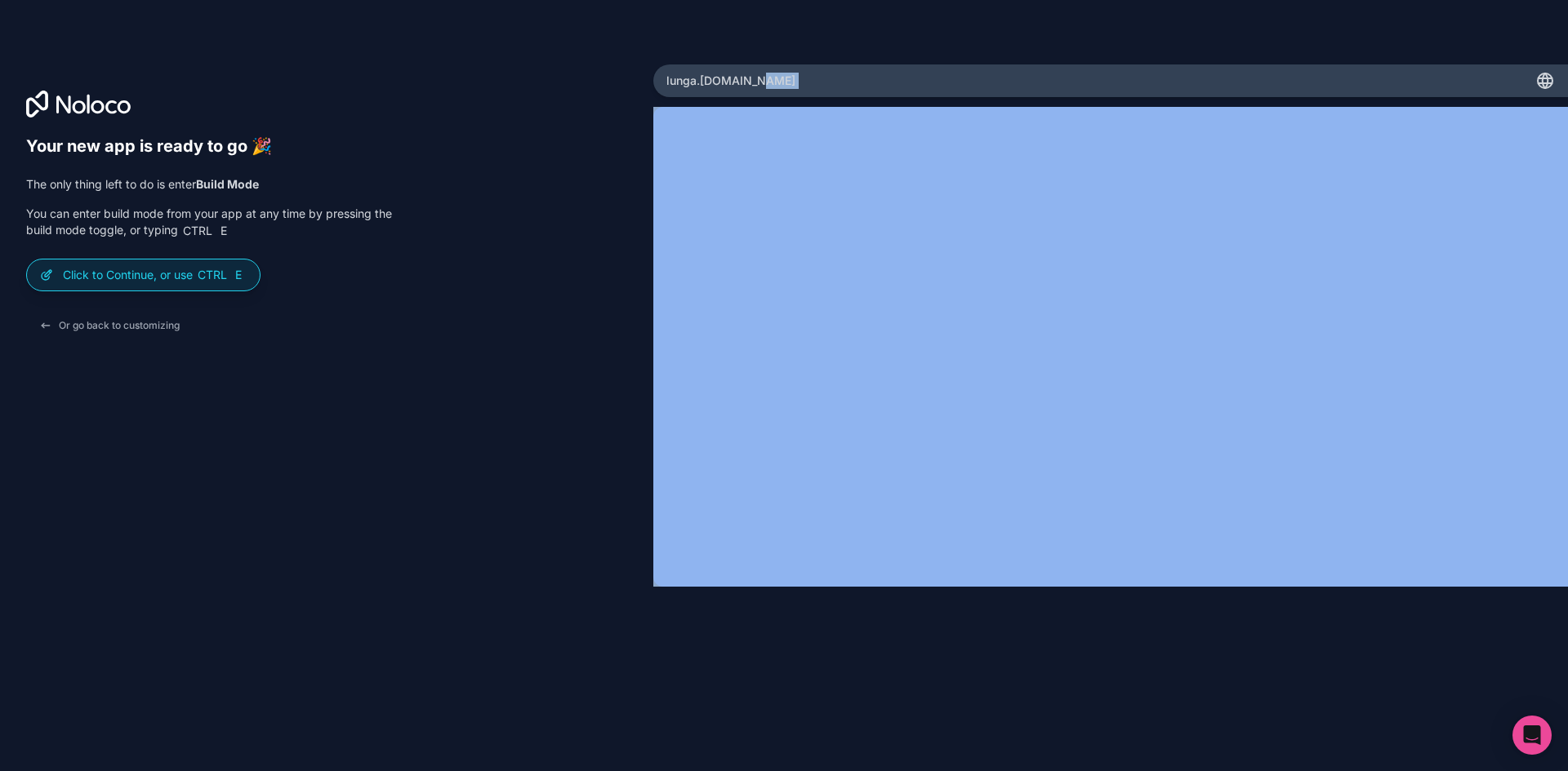
drag, startPoint x: 1203, startPoint y: 24, endPoint x: 1057, endPoint y: 105, distance: 167.0
click at [1057, 105] on div "Your new app is ready to go 🎉 The only thing left to do is enter Build Mode You…" at bounding box center [784, 385] width 1568 height 771
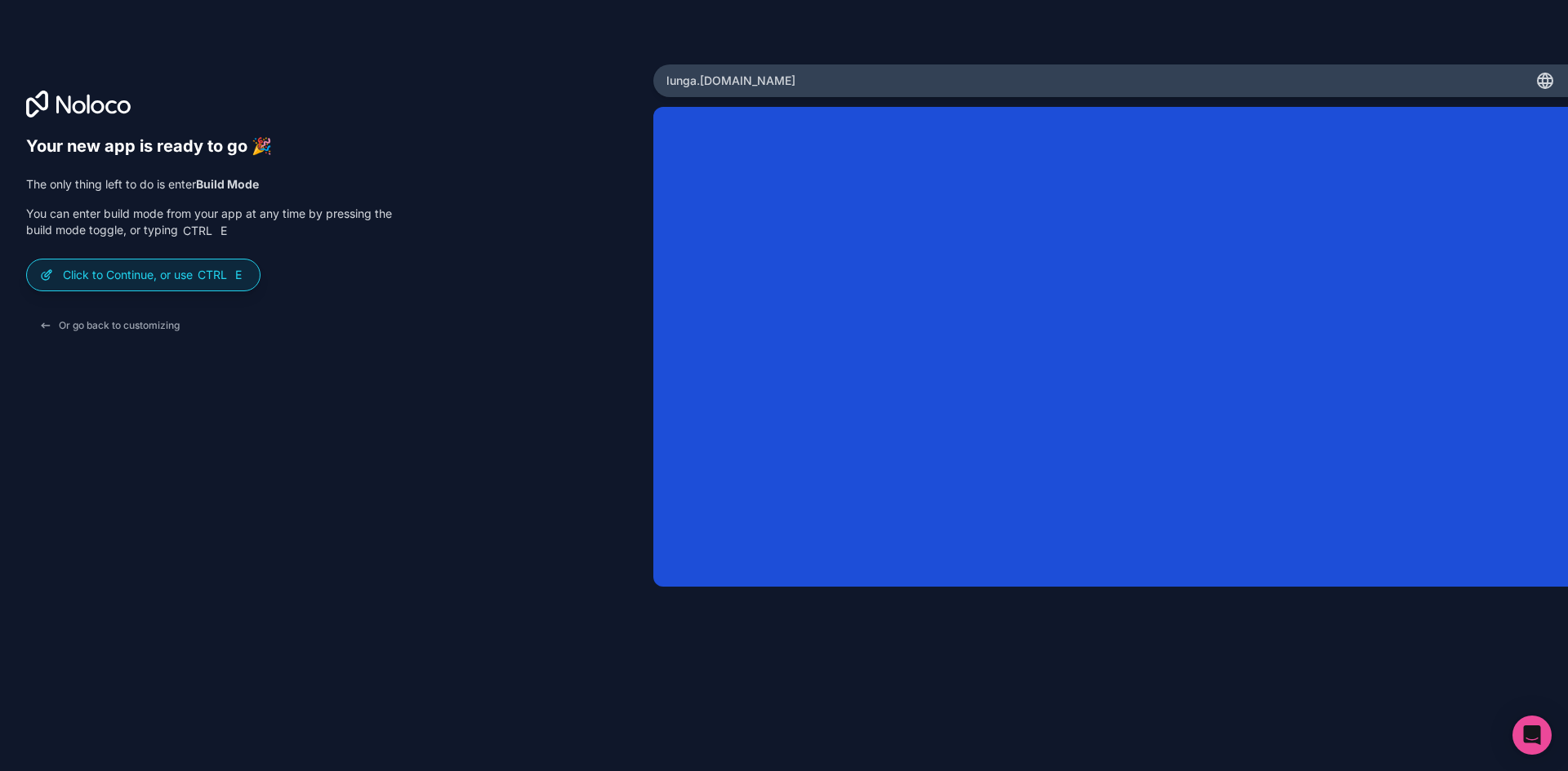
click at [358, 317] on div "Or go back to customizing" at bounding box center [209, 325] width 366 height 29
click at [158, 285] on div "Click to Continue, or use Ctrl E" at bounding box center [142, 275] width 232 height 31
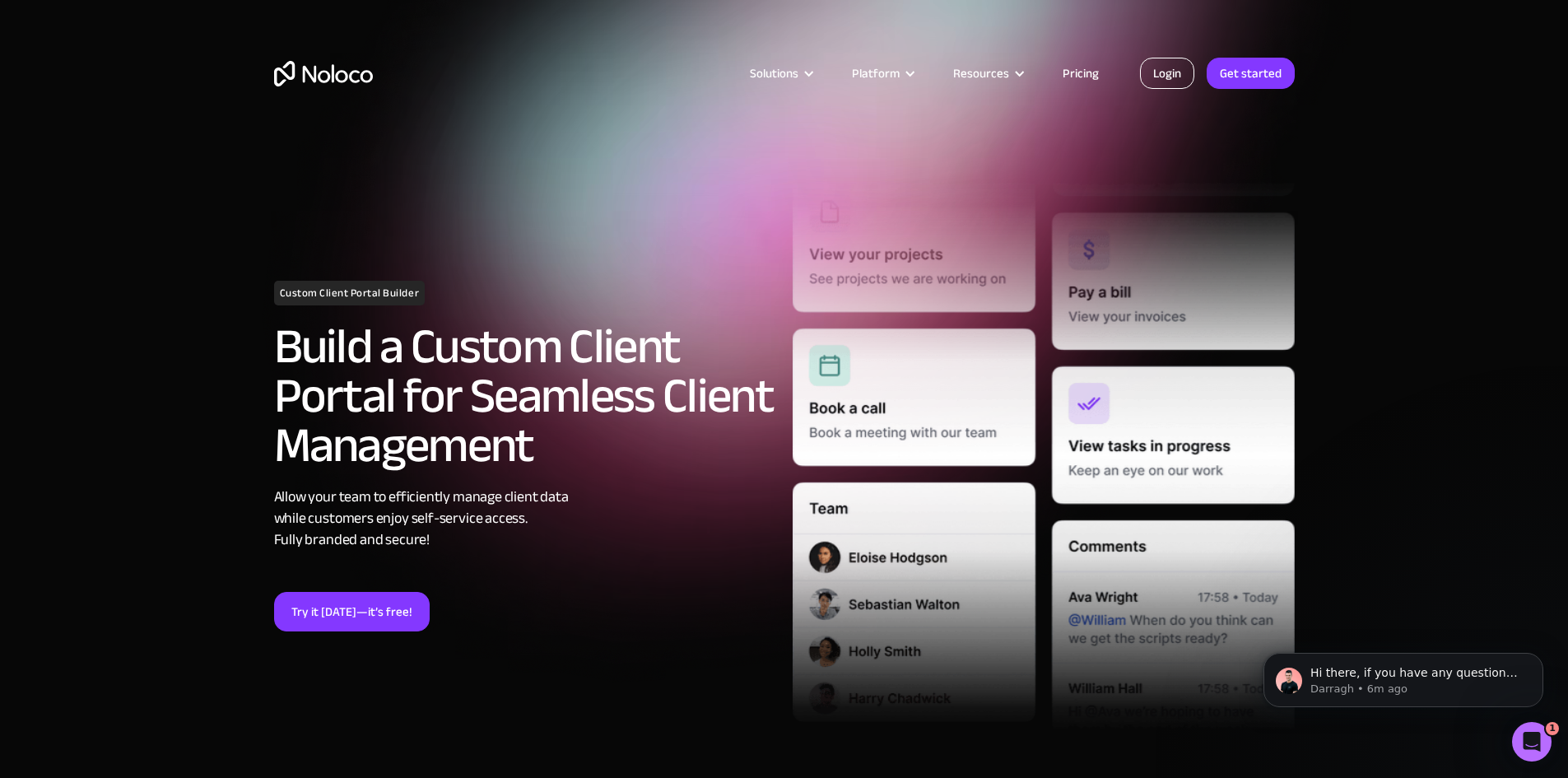
click at [1169, 71] on link "Login" at bounding box center [1167, 73] width 54 height 32
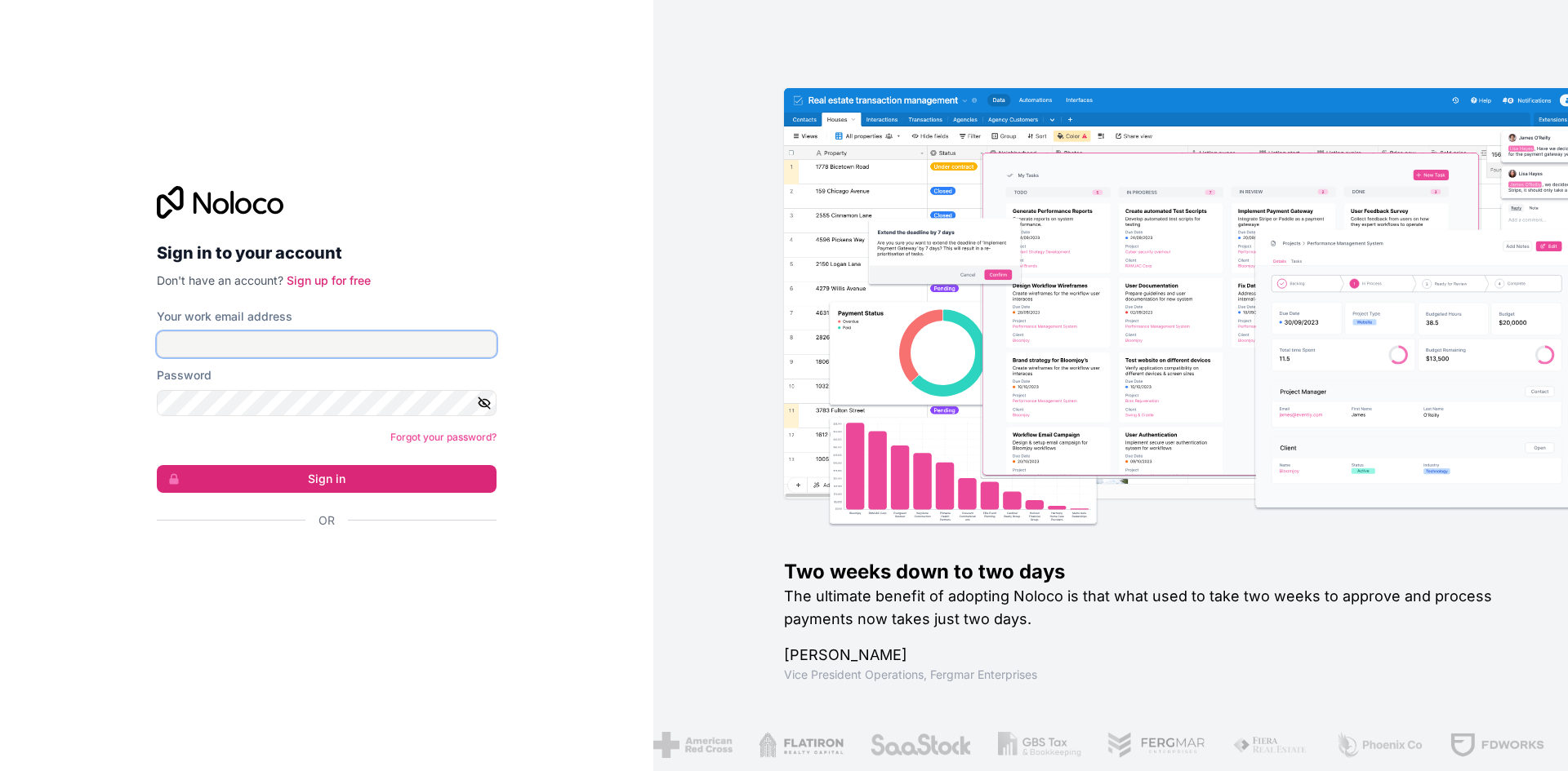
click at [320, 345] on input "Your work email address" at bounding box center [326, 344] width 340 height 26
click at [497, 279] on div "Sign in to your account Don't have an account? Sign up for free Your work email…" at bounding box center [326, 386] width 366 height 453
click at [360, 335] on input "Your work email address" at bounding box center [326, 344] width 340 height 26
type input "[EMAIL_ADDRESS][DOMAIN_NAME]"
click at [482, 394] on button "button" at bounding box center [487, 403] width 20 height 26
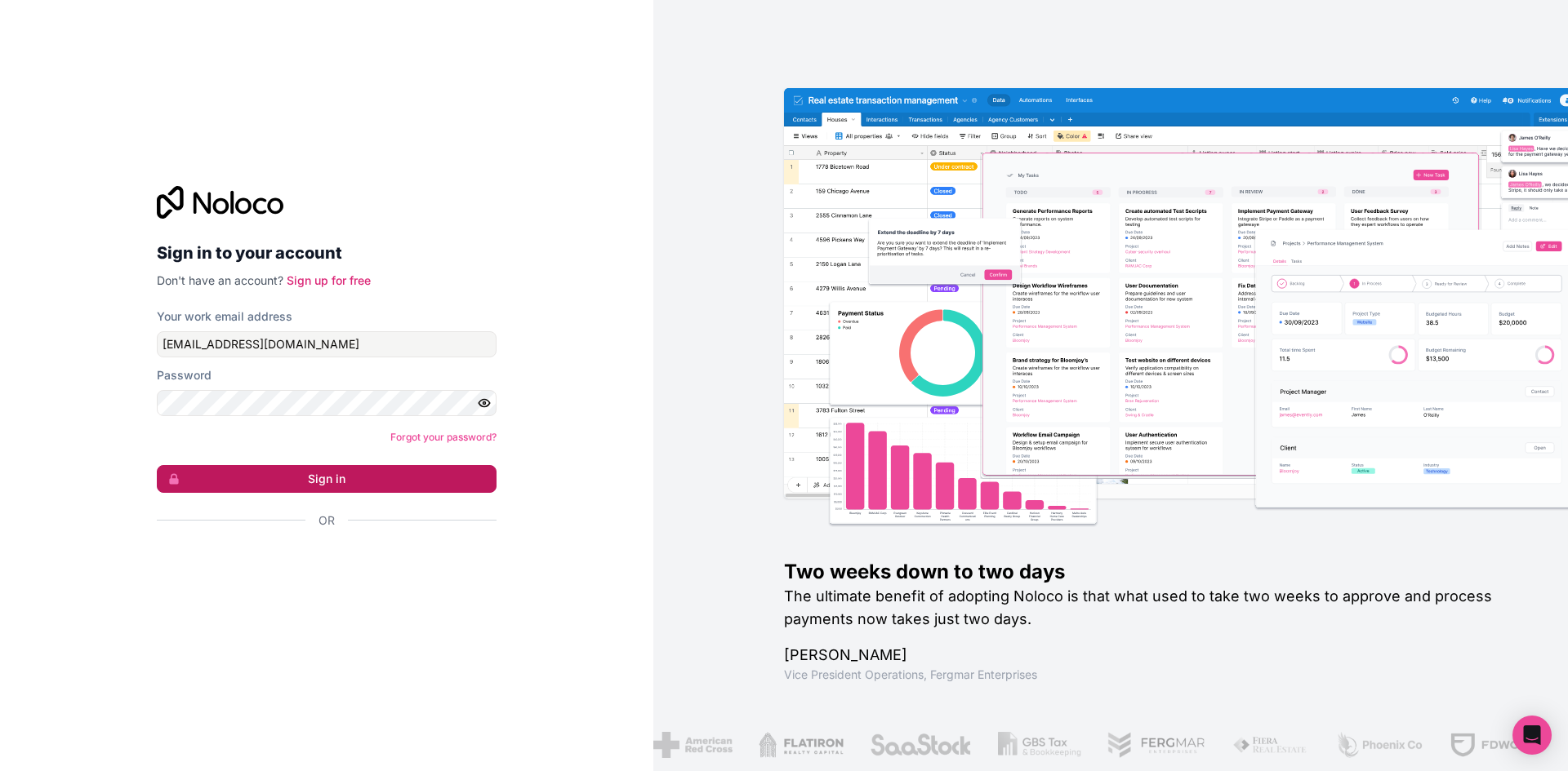
click at [322, 472] on button "Sign in" at bounding box center [326, 479] width 340 height 27
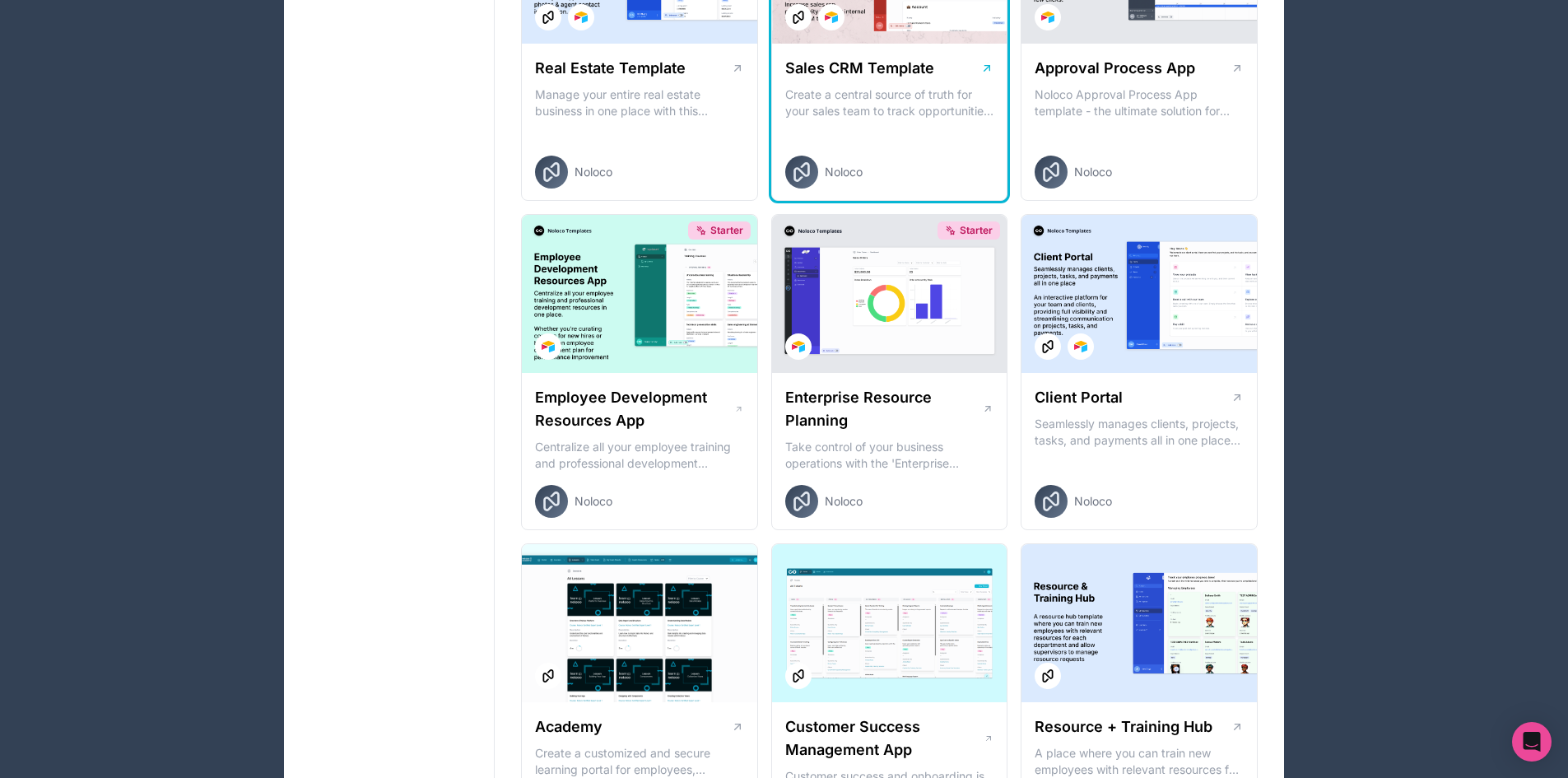
scroll to position [1189, 0]
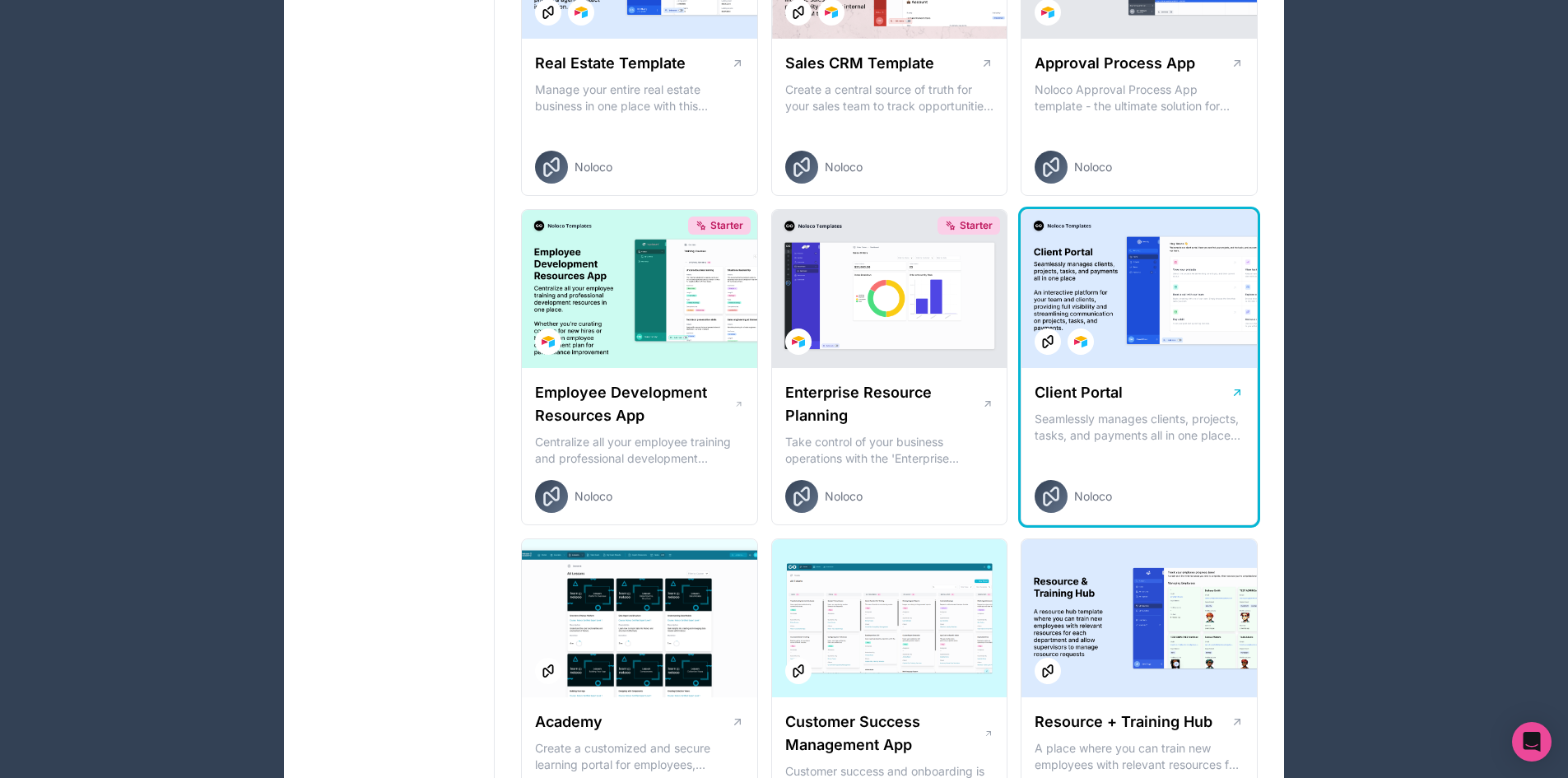
click at [1133, 349] on div at bounding box center [1139, 289] width 235 height 158
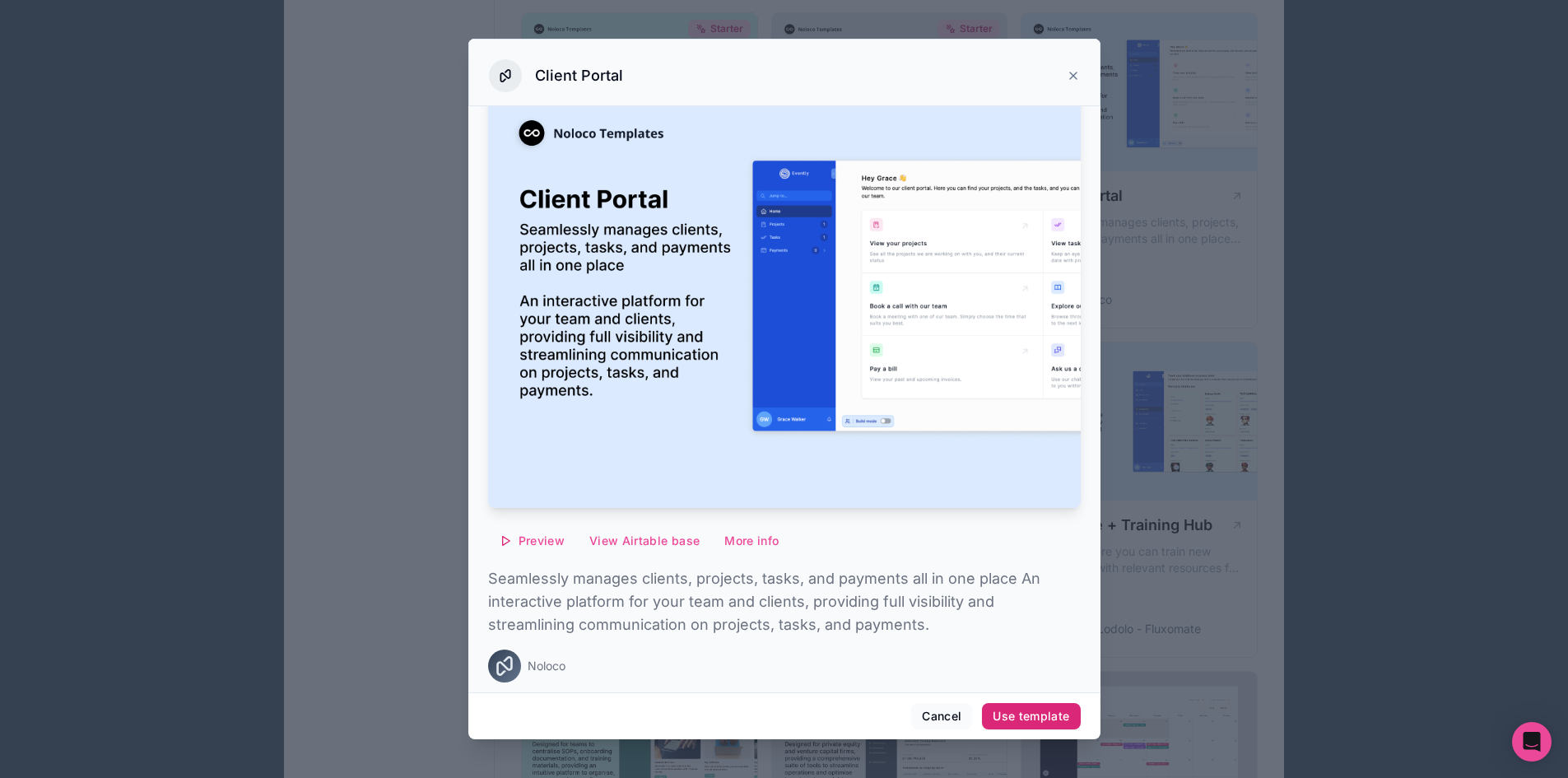
scroll to position [1396, 0]
click at [1034, 714] on div "Use template" at bounding box center [1031, 716] width 76 height 15
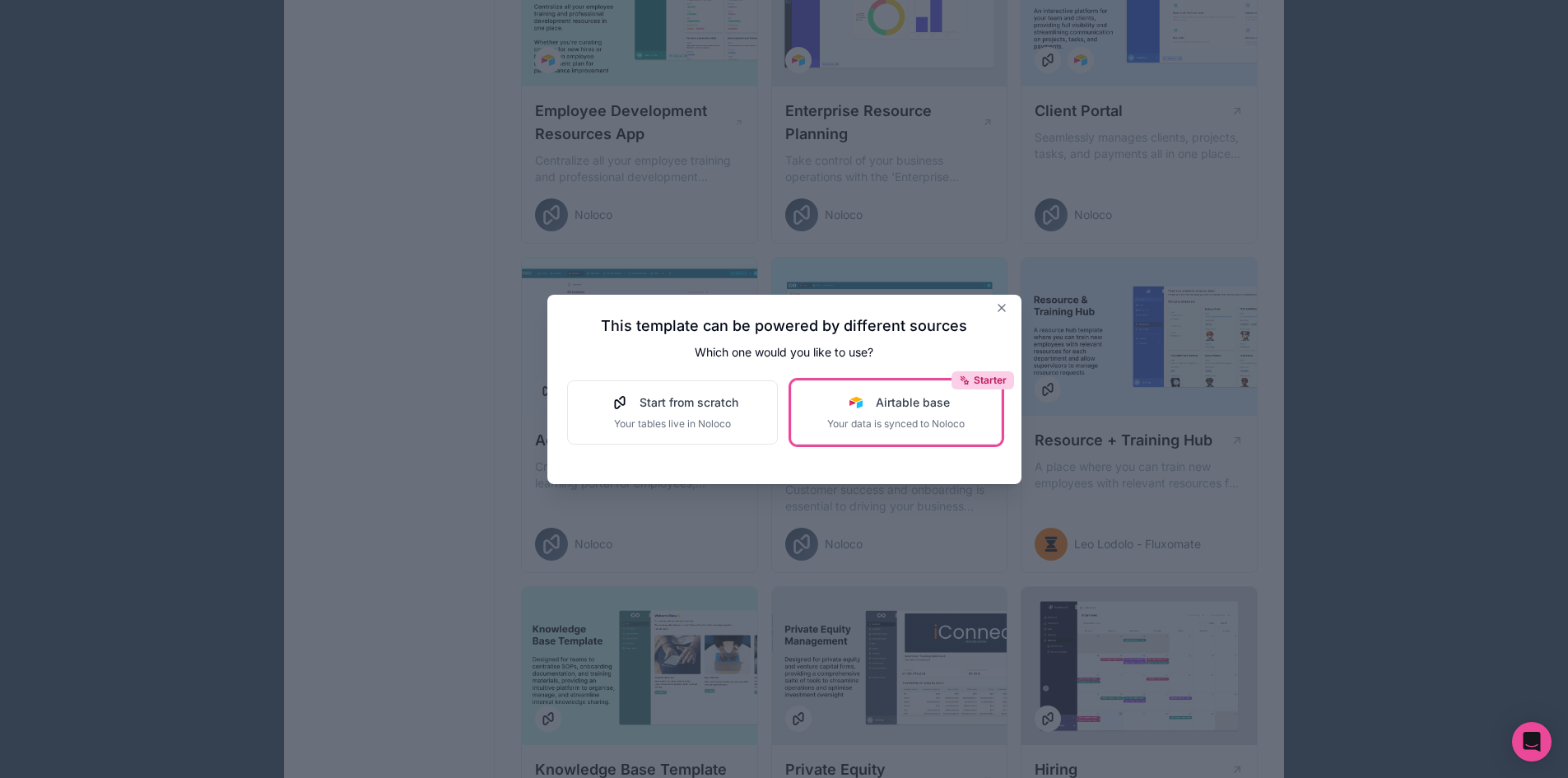
scroll to position [1473, 0]
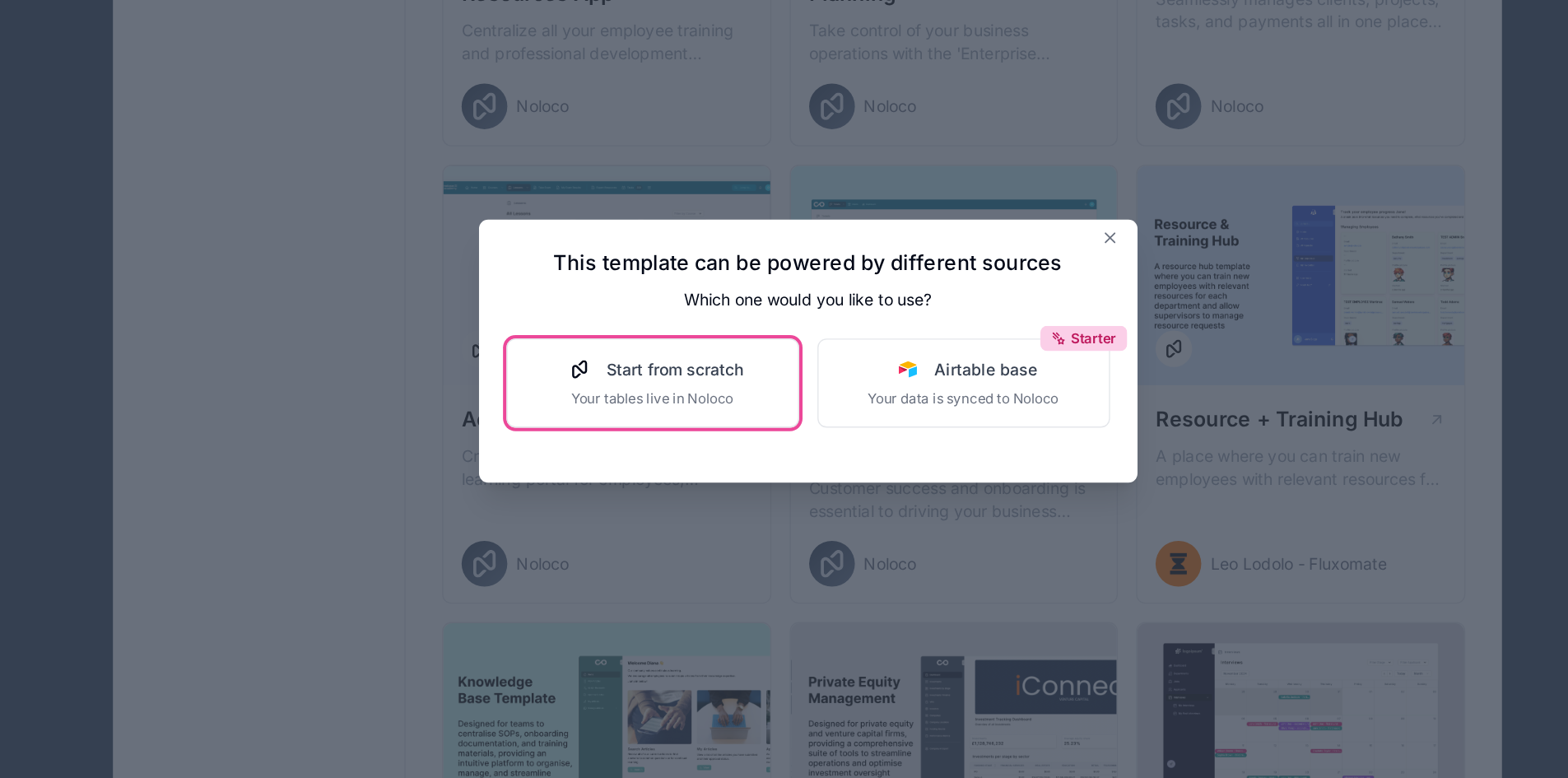
click at [756, 422] on button "Start from scratch Your tables live in Noloco" at bounding box center [672, 412] width 210 height 64
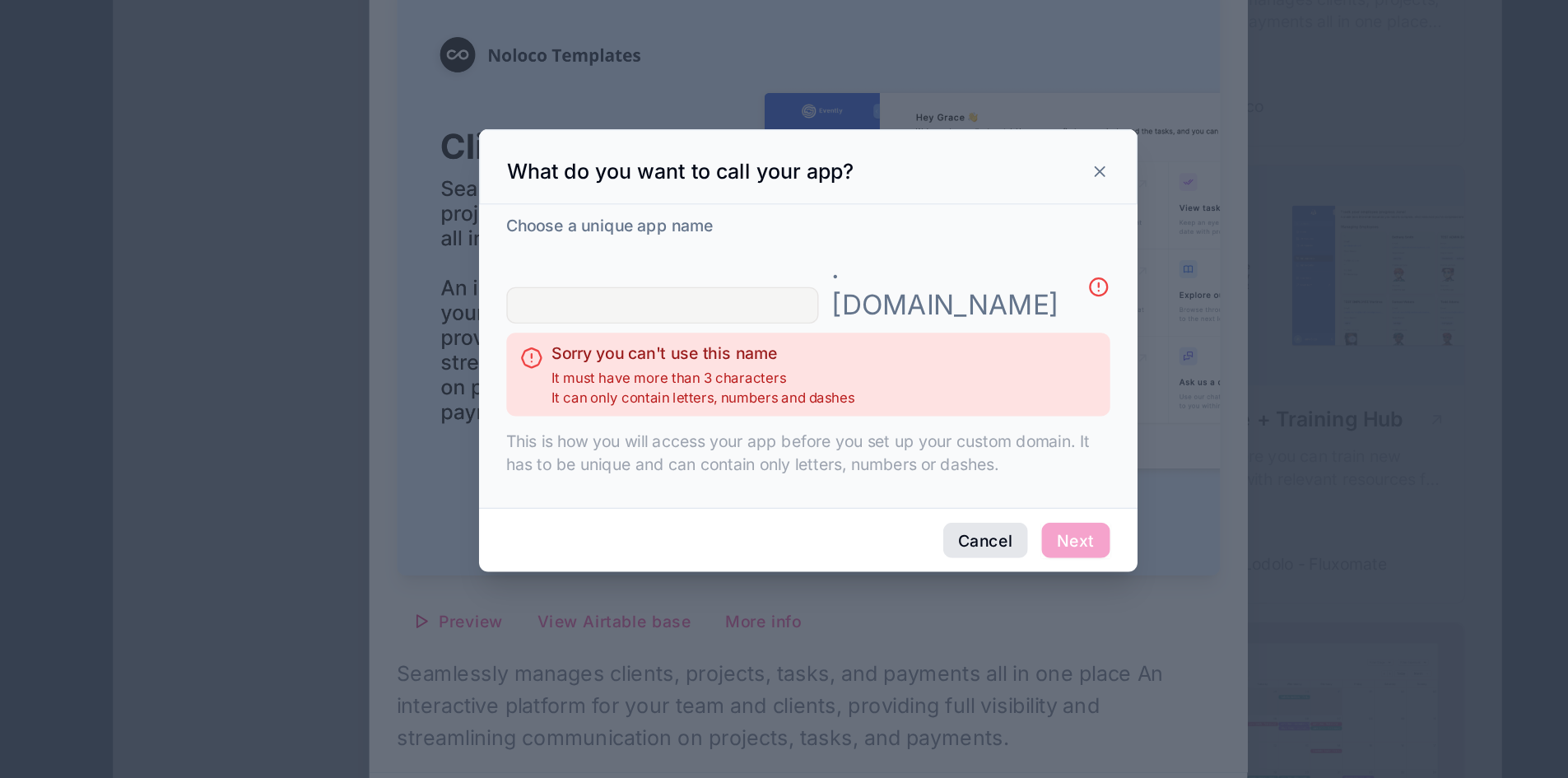
click at [906, 513] on button "Cancel" at bounding box center [912, 526] width 61 height 27
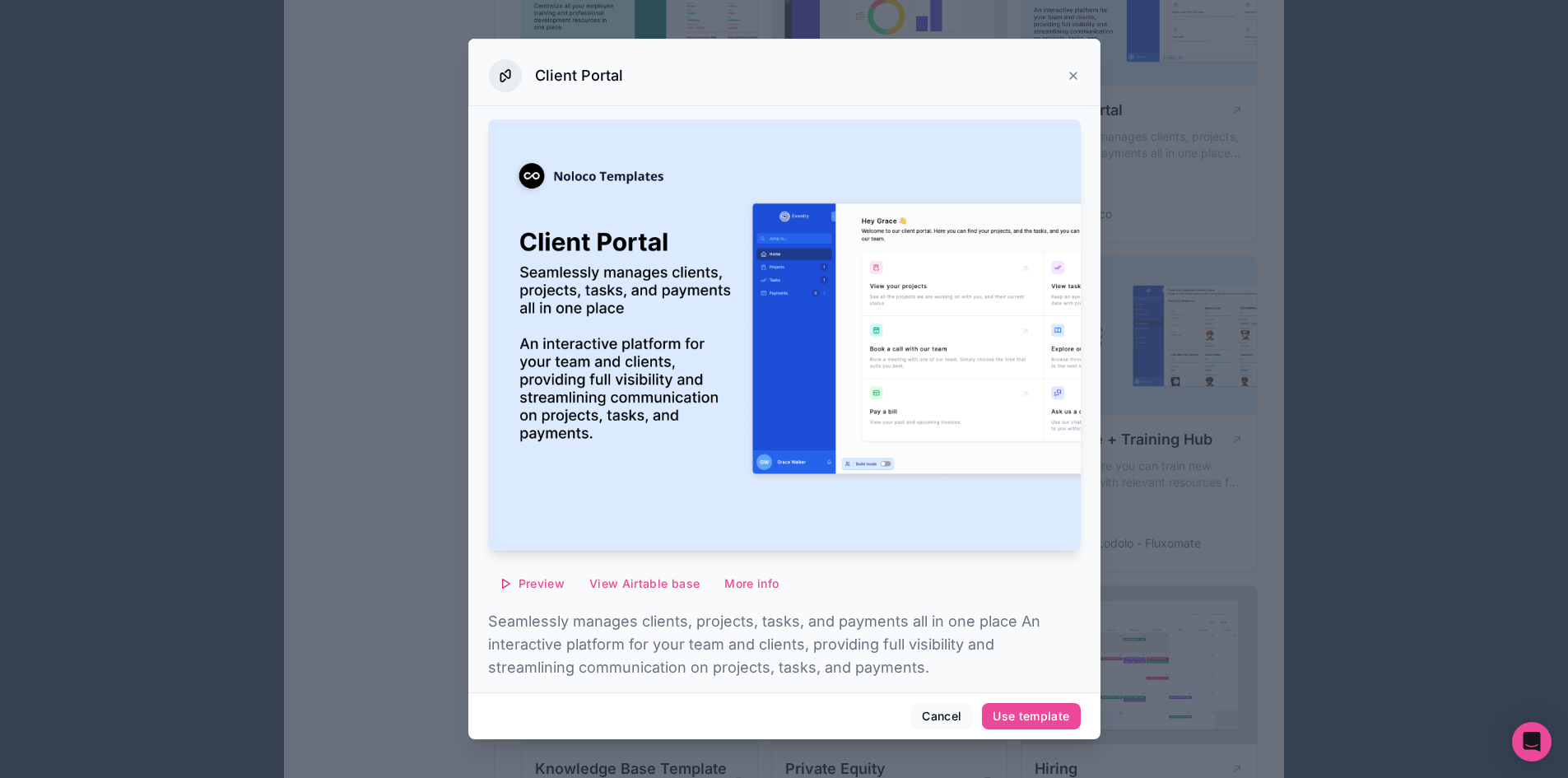
scroll to position [43, 0]
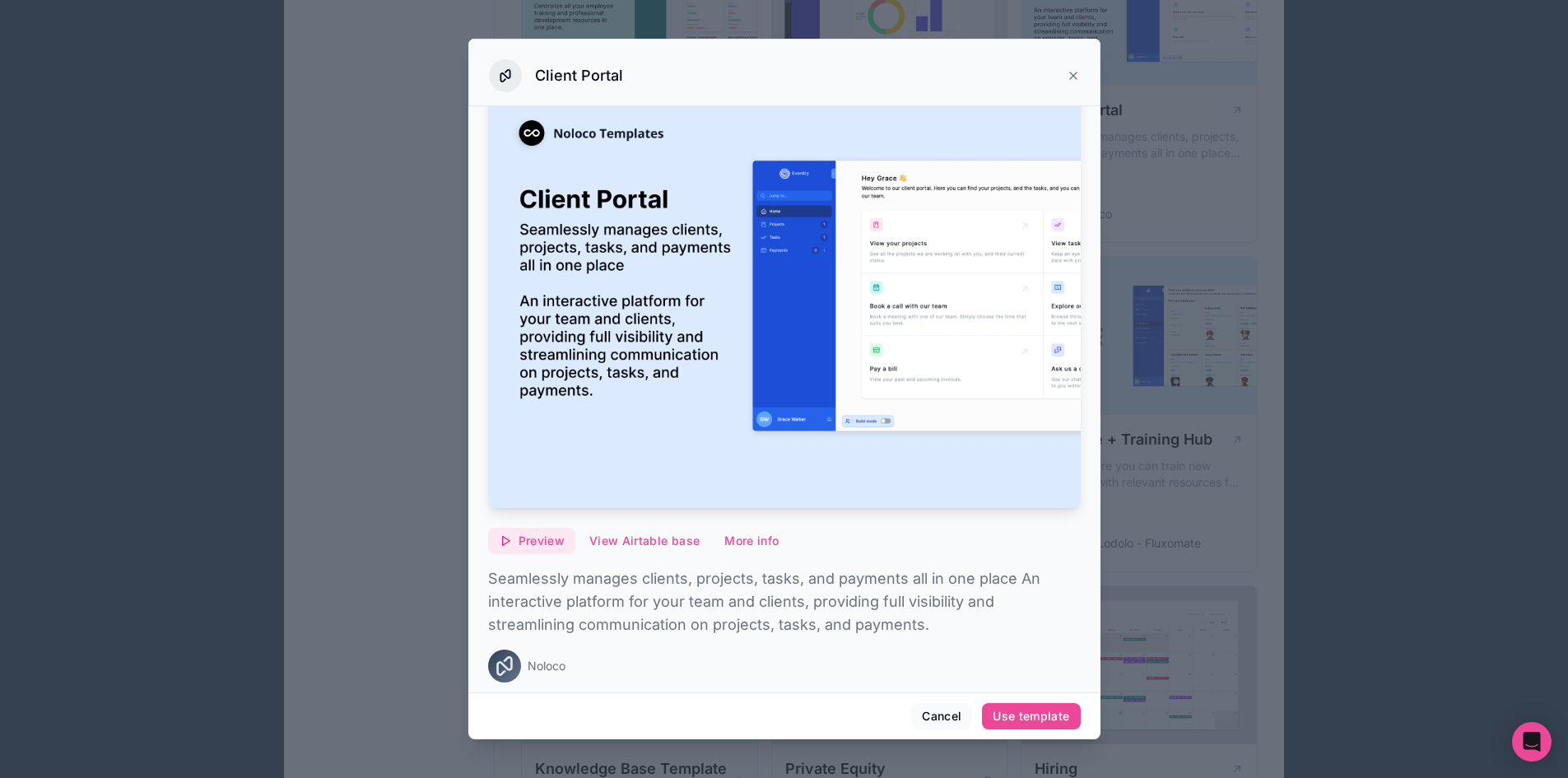
click at [531, 534] on span "Preview" at bounding box center [541, 541] width 46 height 15
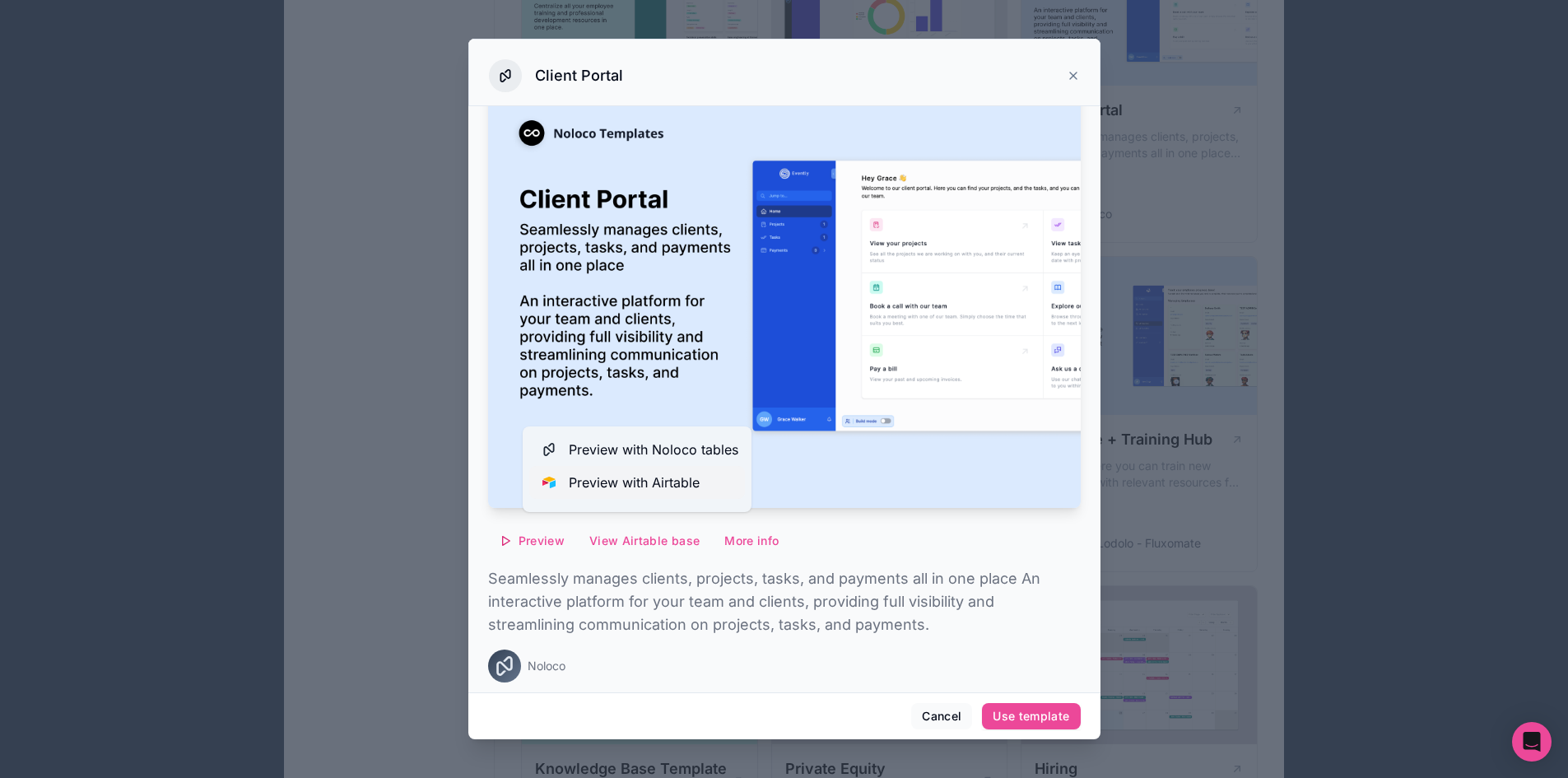
click at [671, 486] on span "Preview with Airtable" at bounding box center [634, 482] width 130 height 20
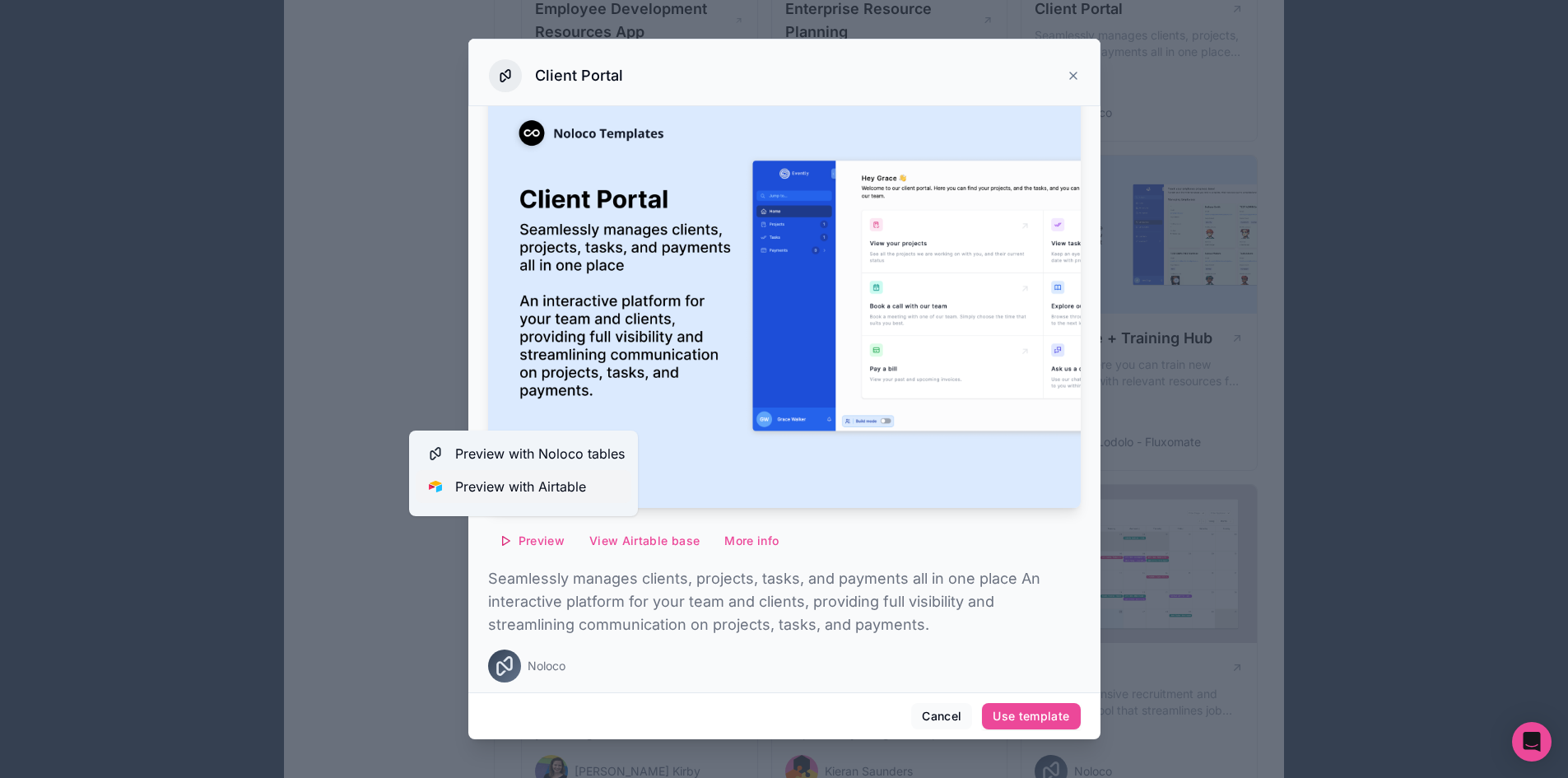
scroll to position [1579, 0]
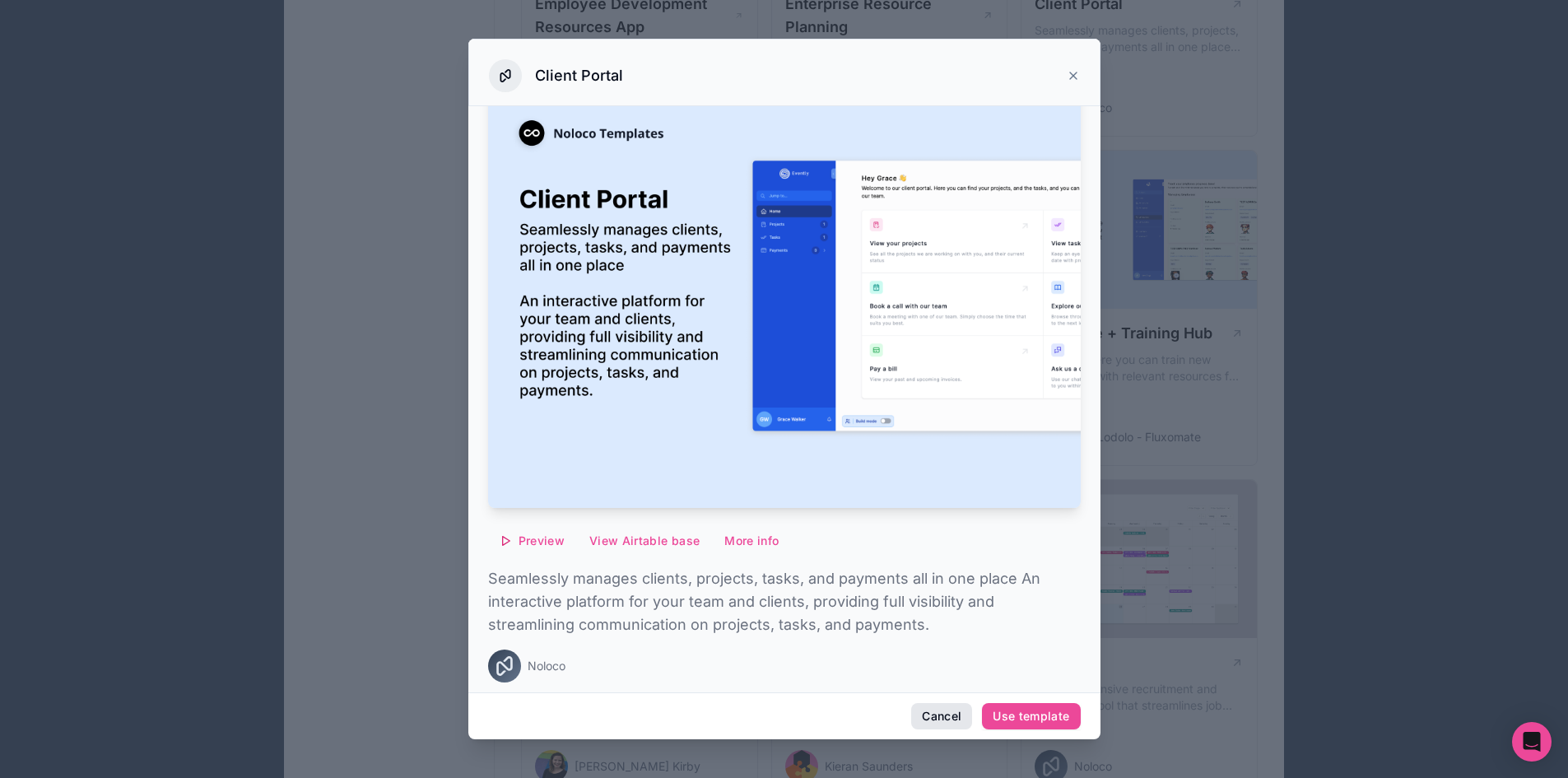
click at [936, 727] on button "Cancel" at bounding box center [942, 717] width 61 height 27
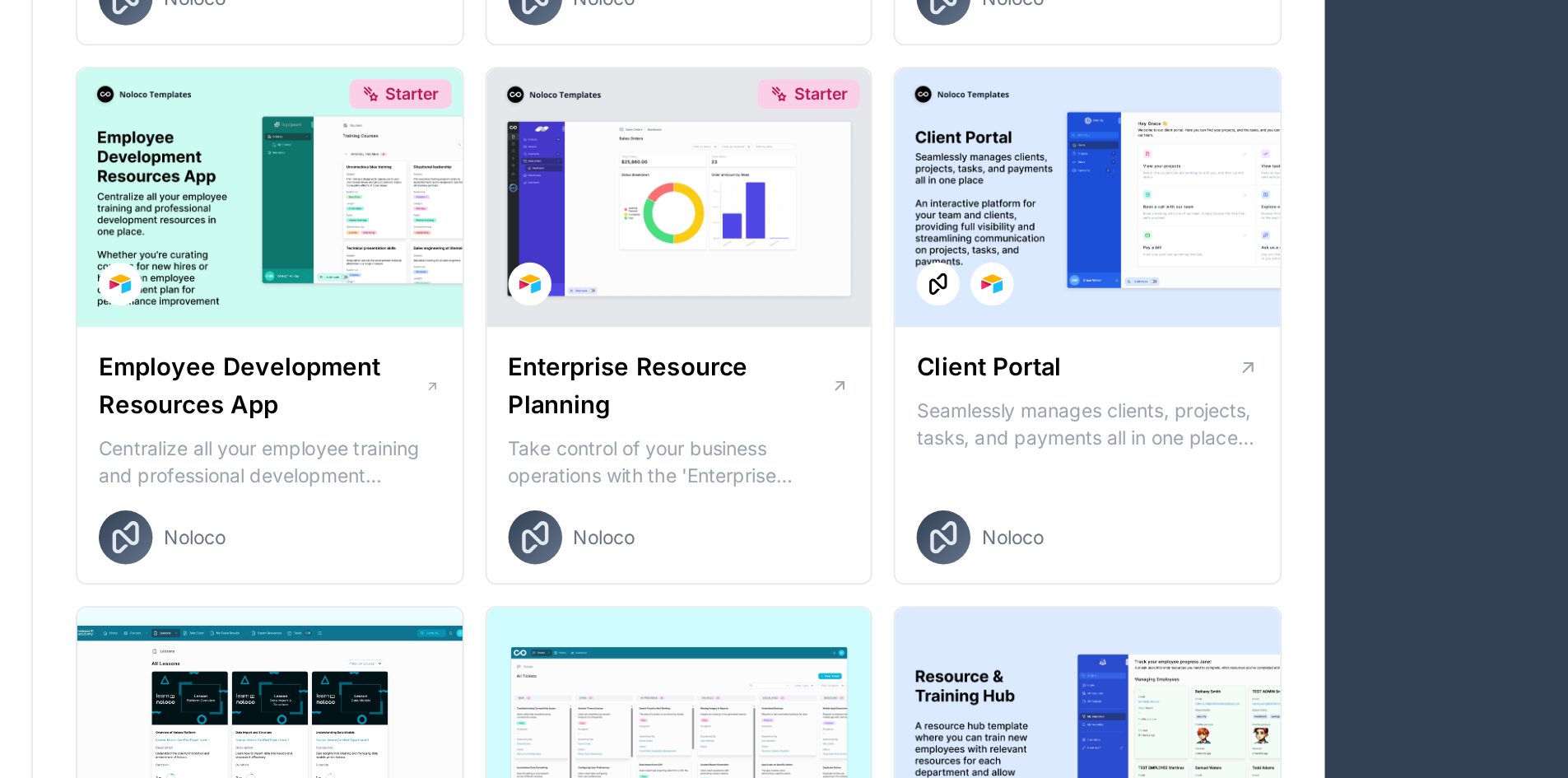
scroll to position [1354, 0]
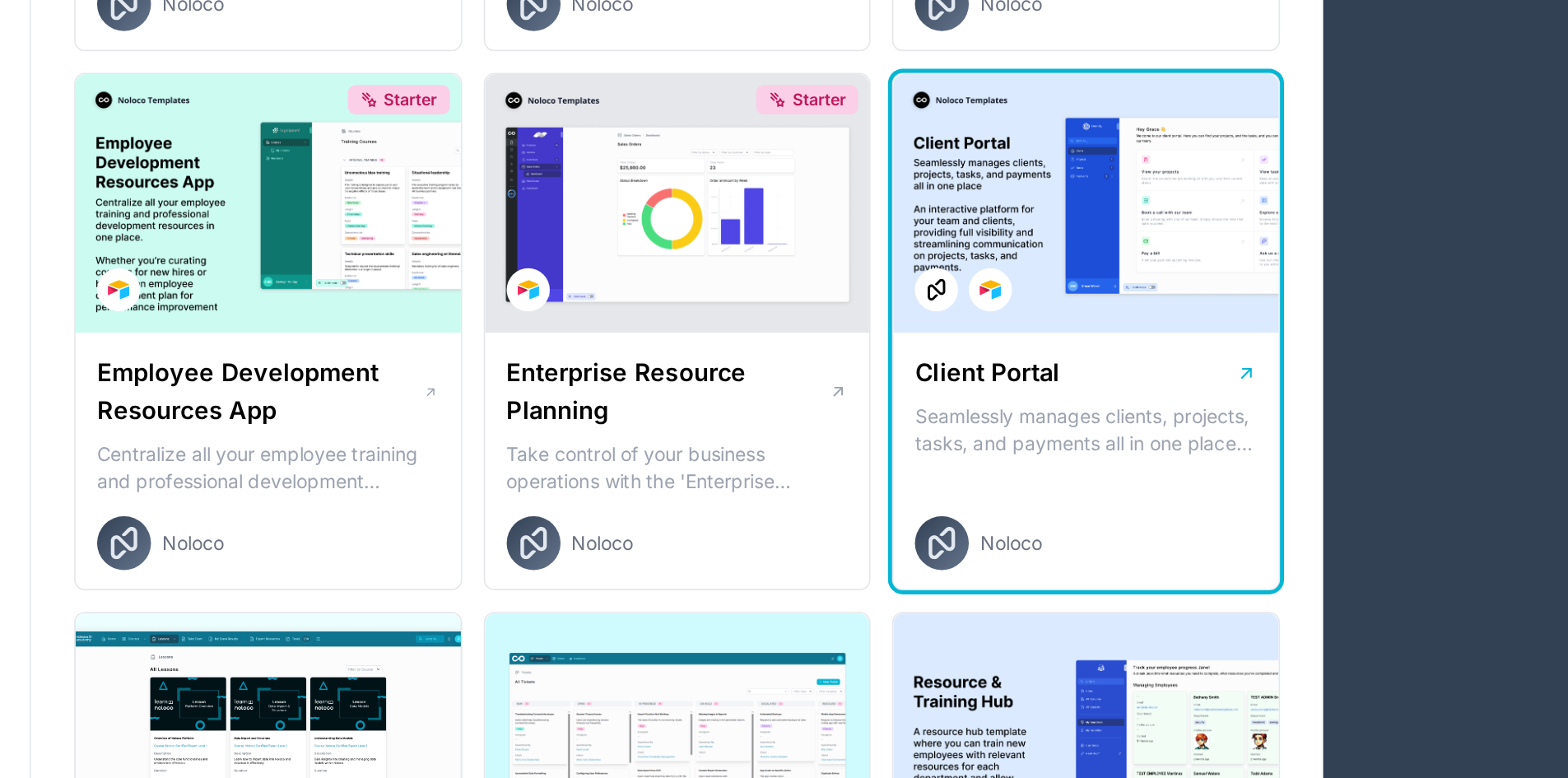
click at [1212, 243] on div "Client Portal Seamlessly manages clients, projects, tasks, and payments all in …" at bounding box center [1139, 283] width 235 height 158
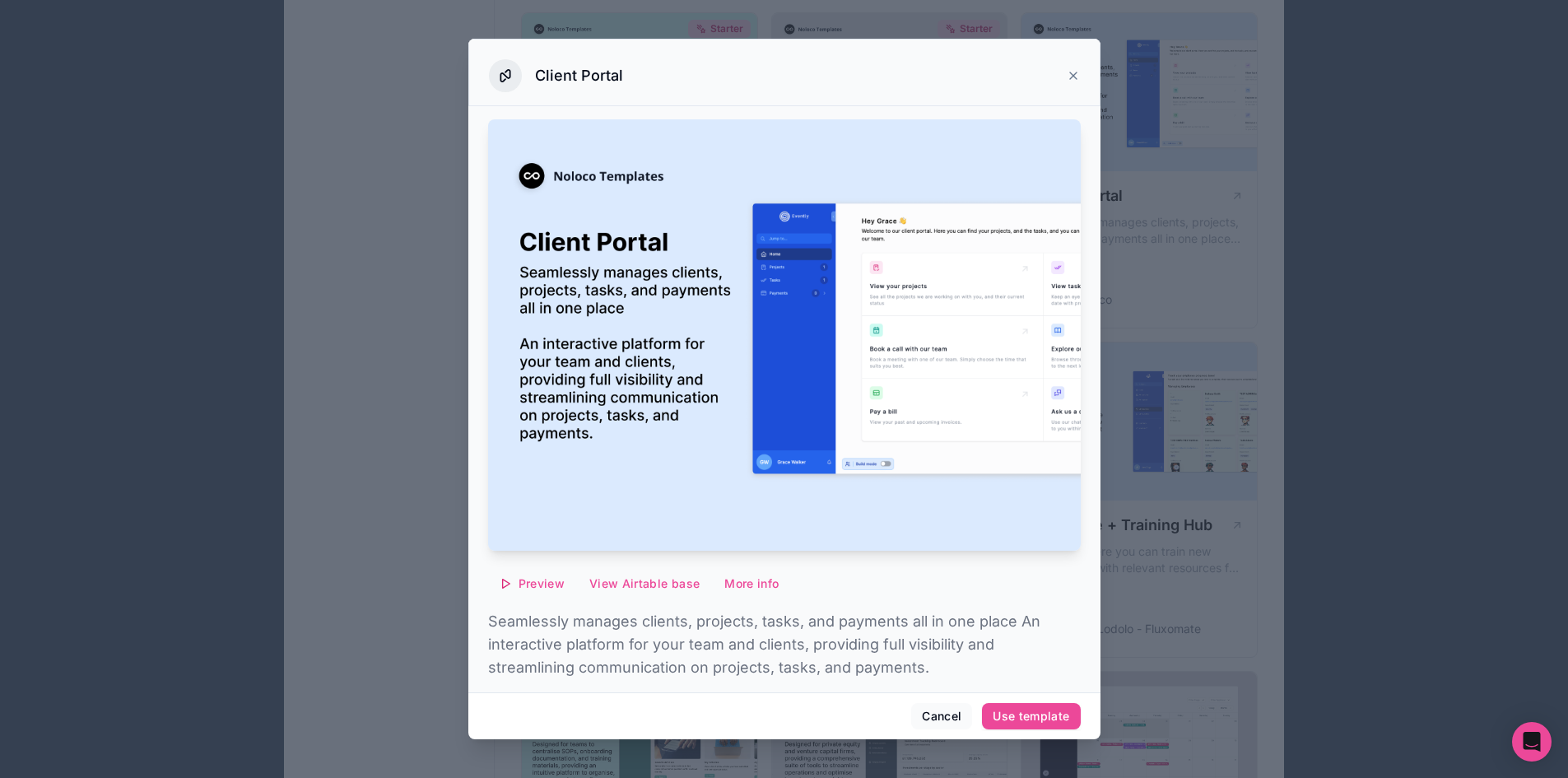
scroll to position [1386, 0]
click at [943, 710] on button "Cancel" at bounding box center [942, 717] width 61 height 27
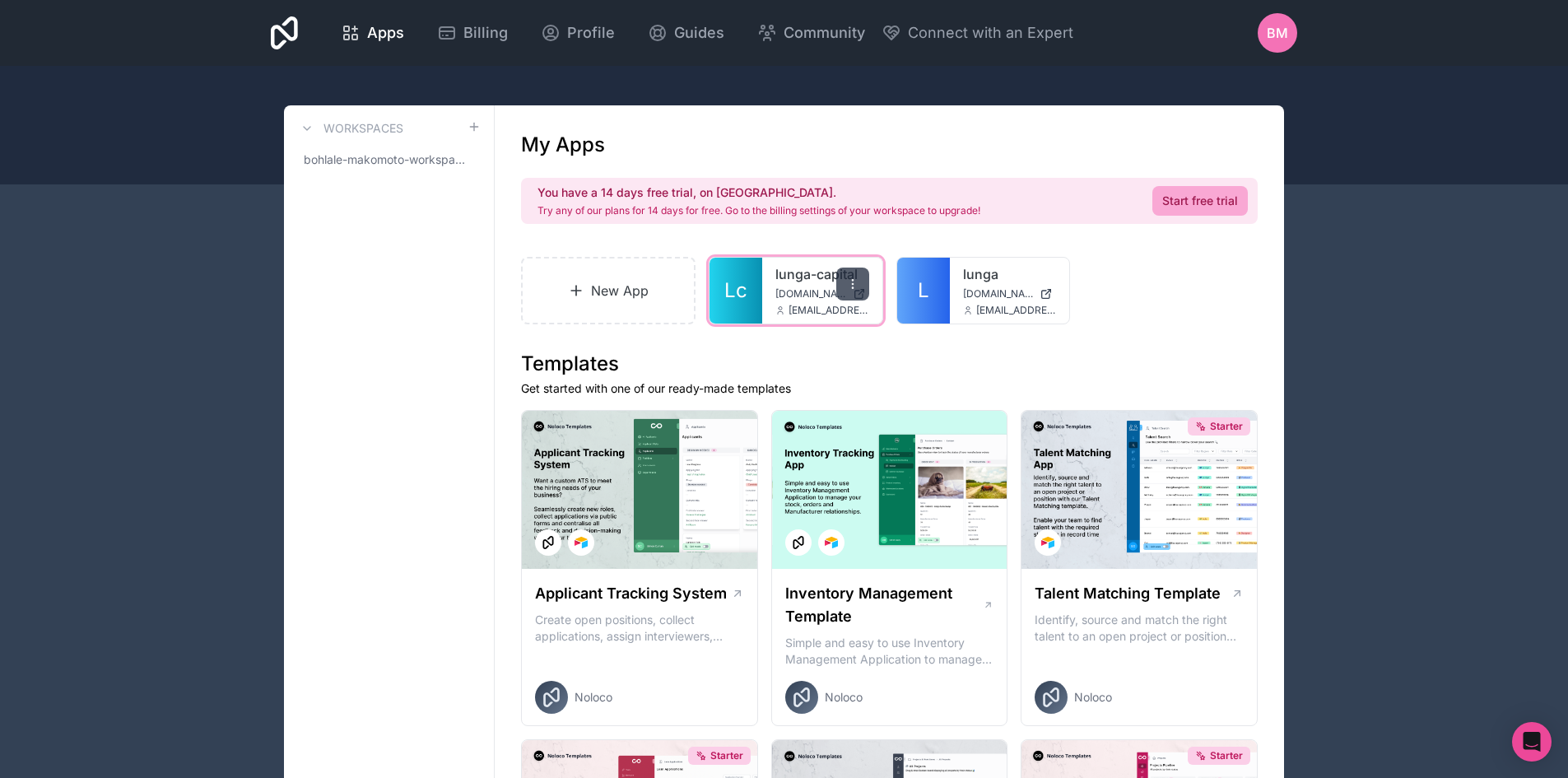
click at [849, 280] on icon at bounding box center [853, 284] width 13 height 13
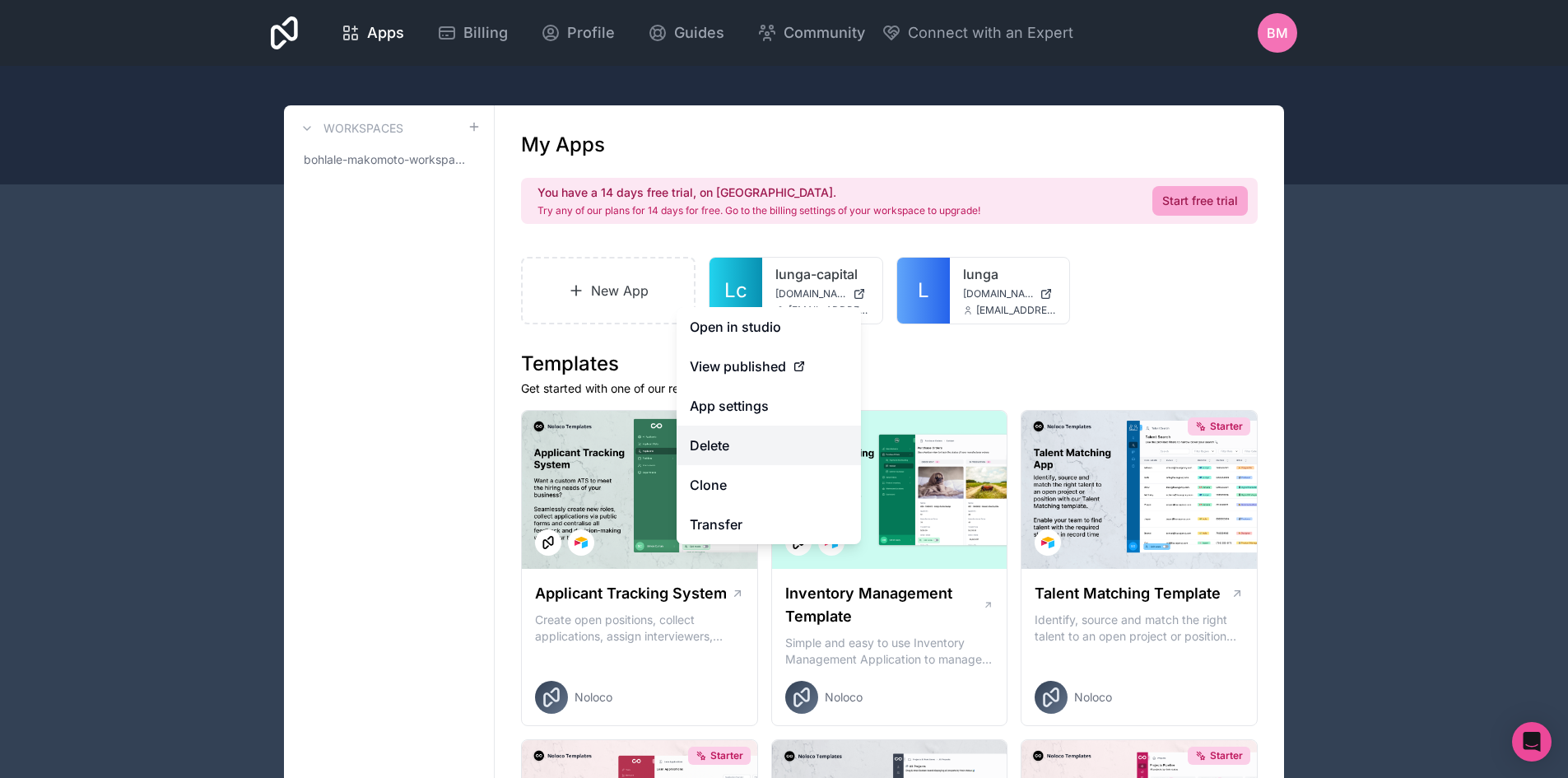
click at [738, 442] on button "Delete" at bounding box center [769, 446] width 185 height 40
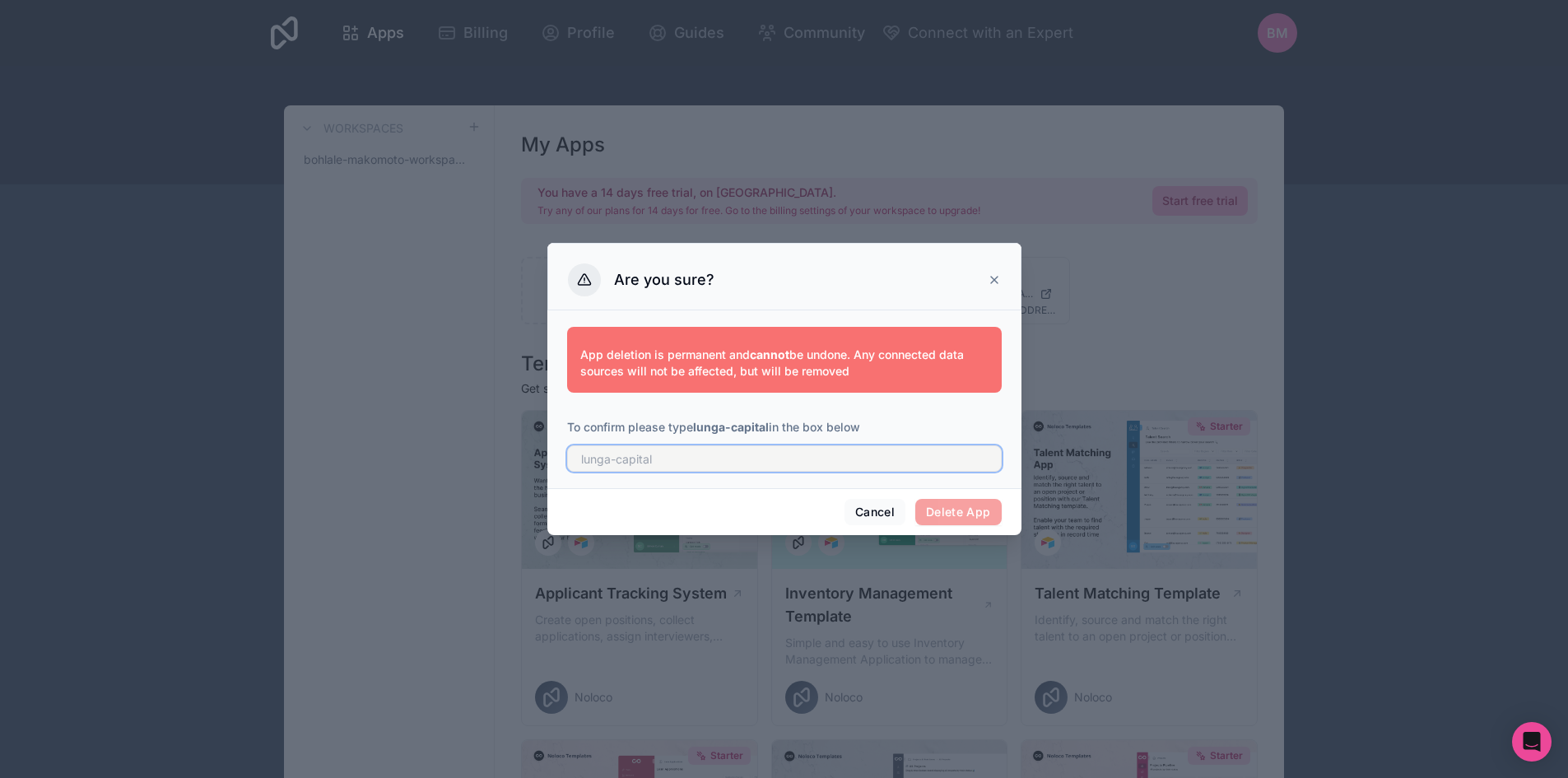
click at [880, 457] on input "text" at bounding box center [784, 459] width 435 height 27
type input "L"
type input "lunga-capital"
click at [916, 499] on button "Delete App" at bounding box center [958, 512] width 86 height 27
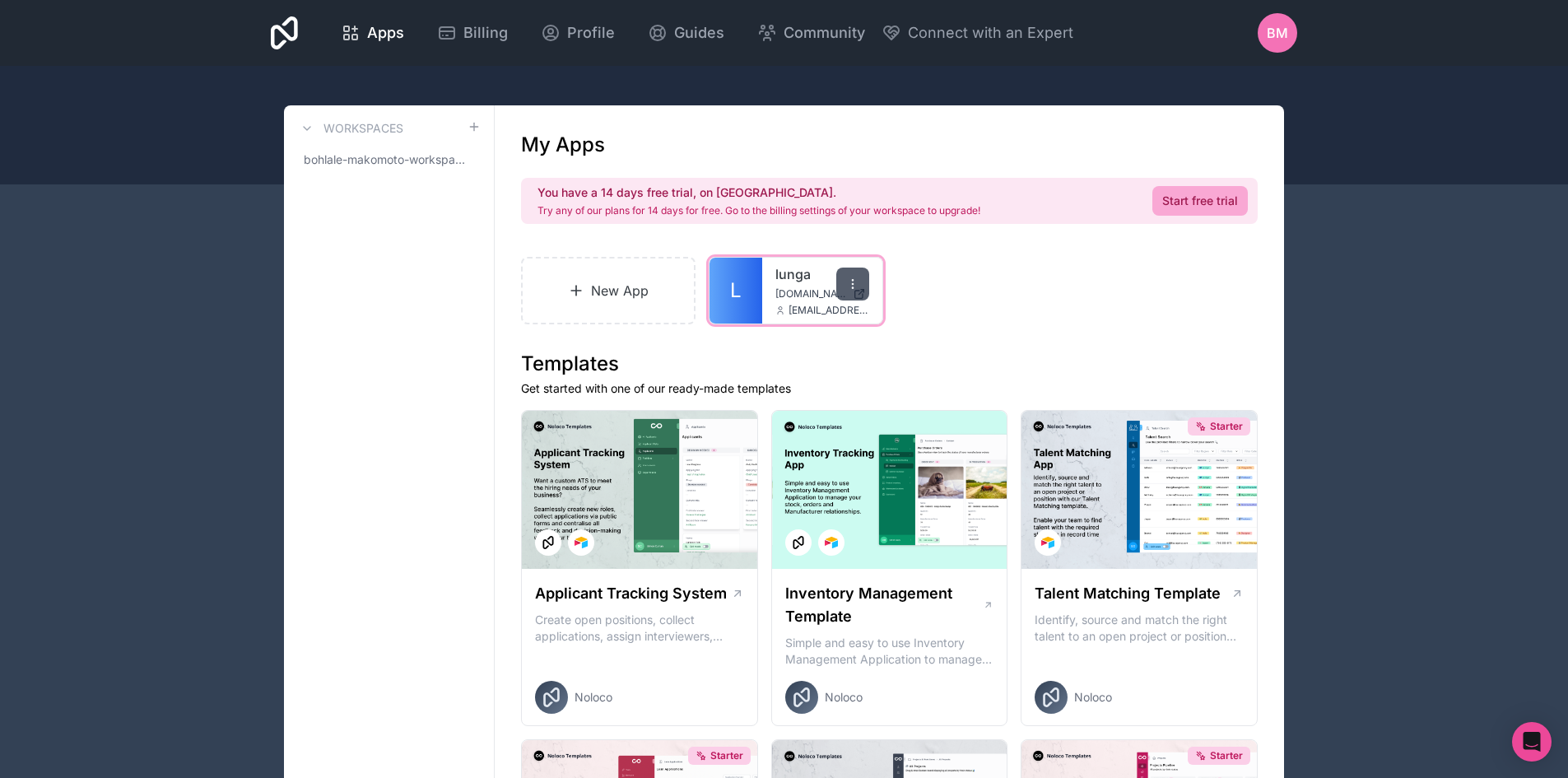
click at [859, 284] on icon at bounding box center [853, 284] width 13 height 13
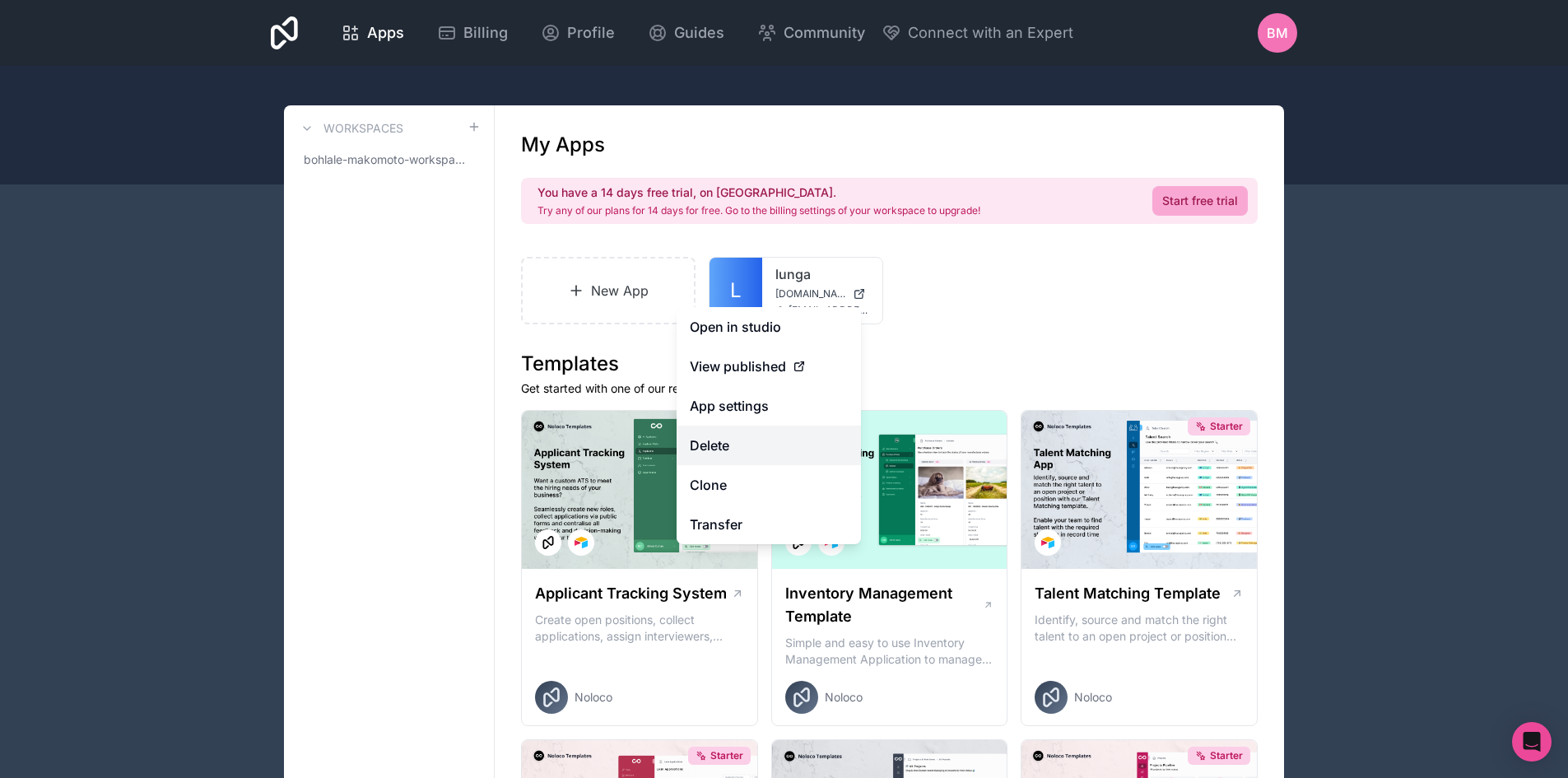
click at [734, 446] on button "Delete" at bounding box center [769, 446] width 185 height 40
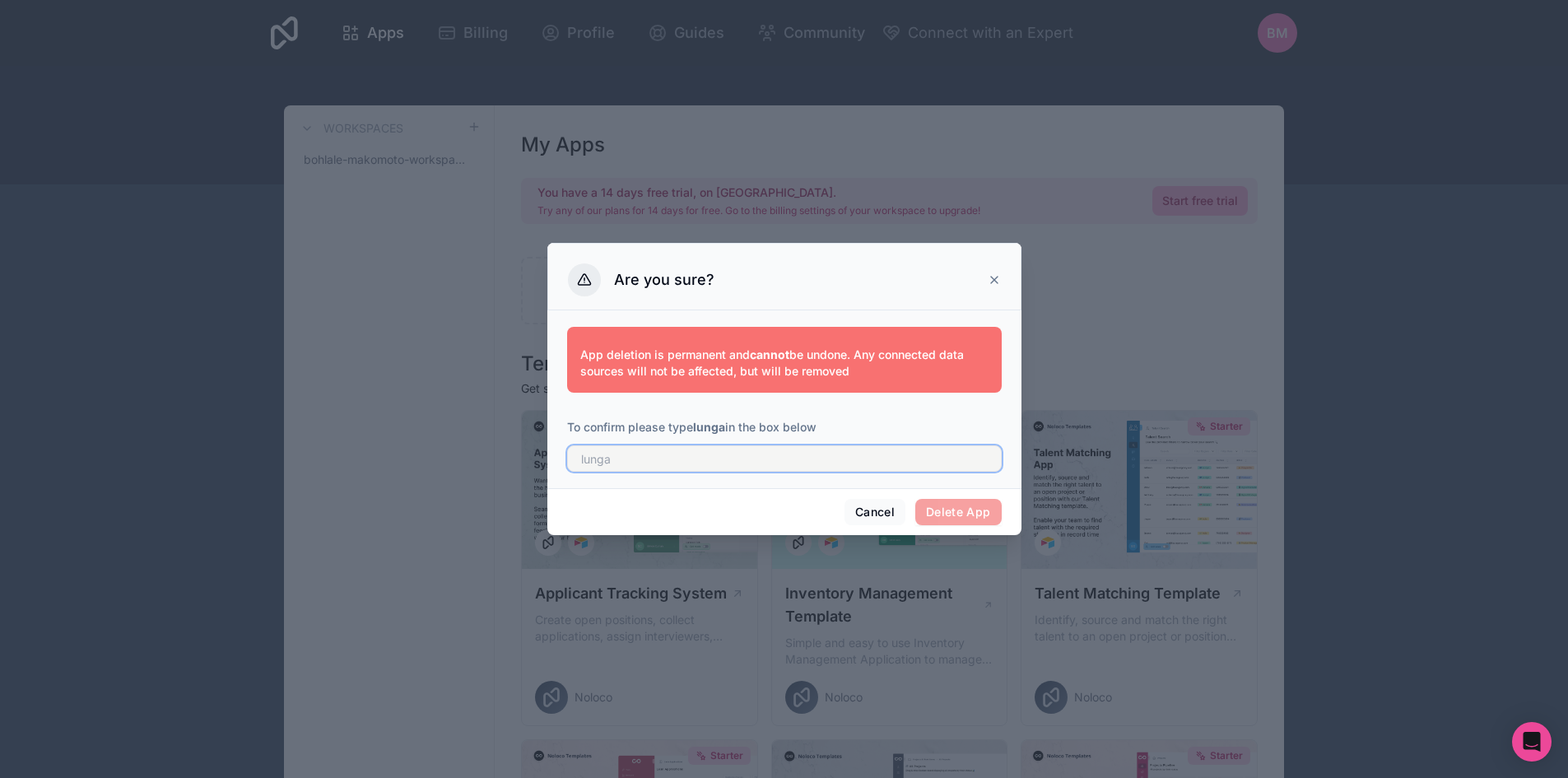
click at [797, 454] on input "text" at bounding box center [784, 459] width 435 height 27
type input "lunga"
click at [916, 499] on button "Delete App" at bounding box center [958, 512] width 86 height 27
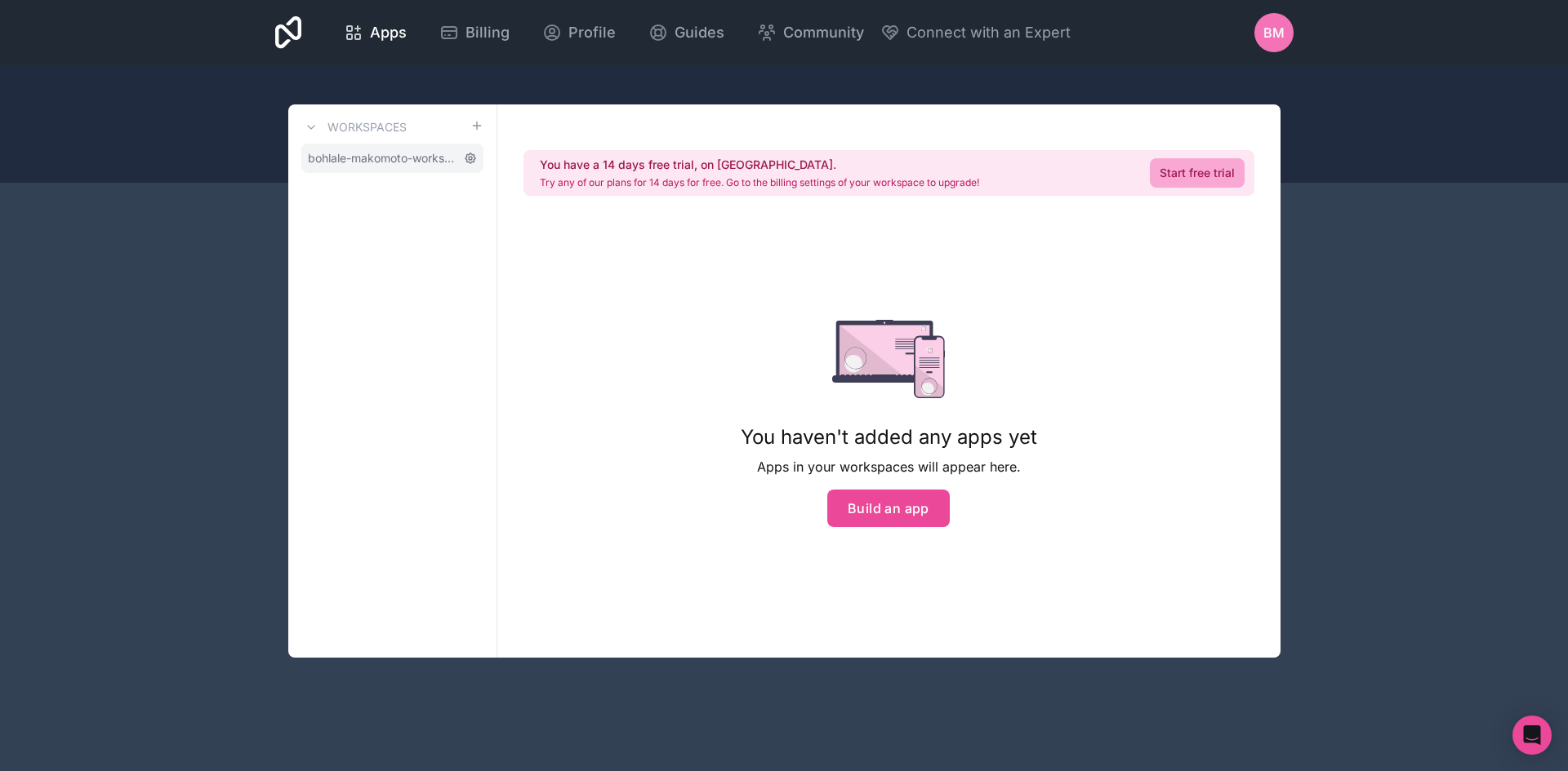
click at [468, 153] on icon at bounding box center [469, 158] width 13 height 13
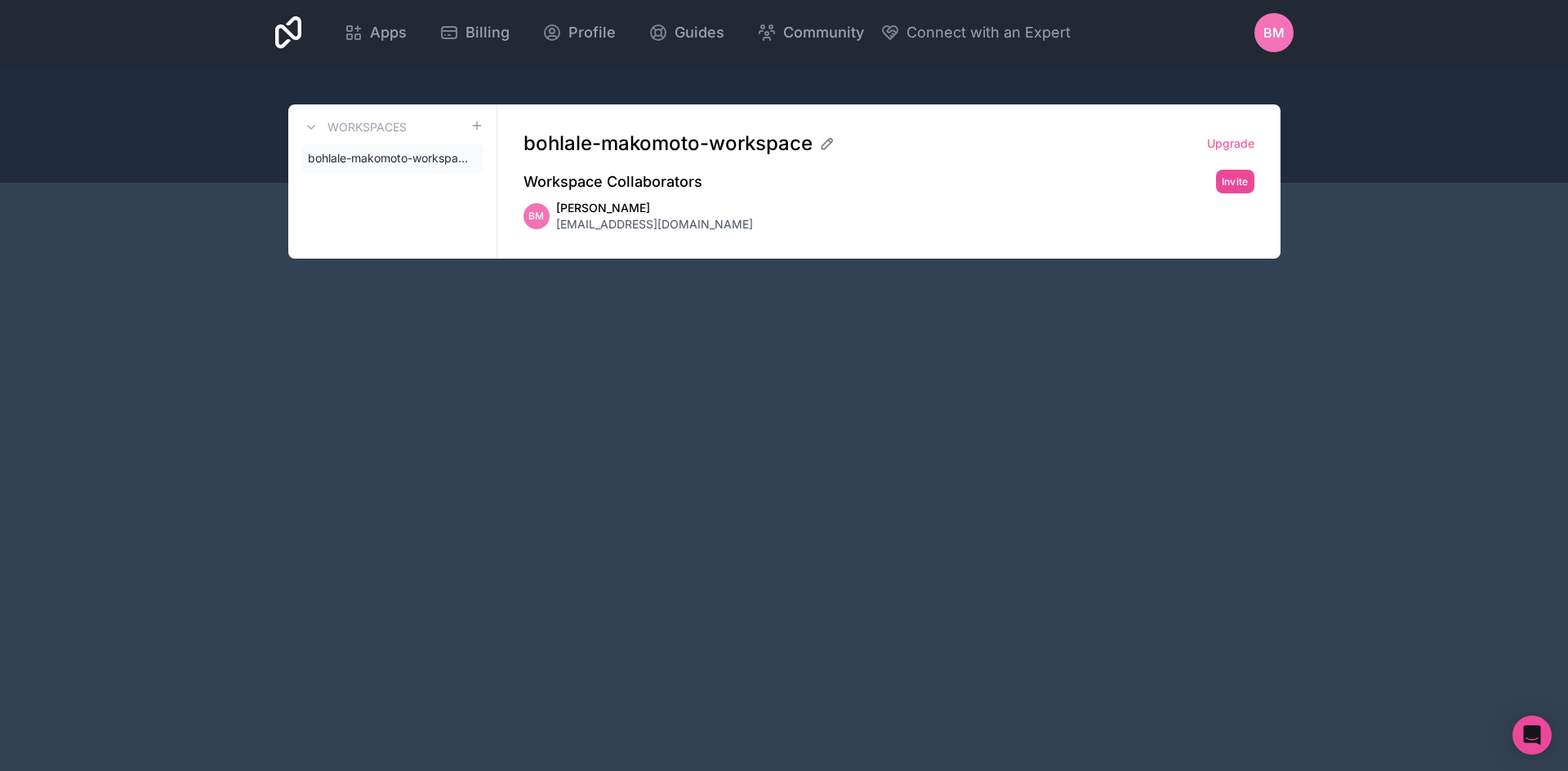
click at [395, 173] on div "Workspaces bohlale-makomoto-workspace" at bounding box center [392, 181] width 209 height 154
click at [391, 161] on span "bohlale-makomoto-workspace" at bounding box center [382, 158] width 149 height 17
click at [418, 149] on link "bohlale-makomoto-workspace" at bounding box center [392, 159] width 182 height 29
click at [332, 70] on div at bounding box center [784, 124] width 1568 height 118
click at [285, 26] on icon at bounding box center [288, 32] width 26 height 32
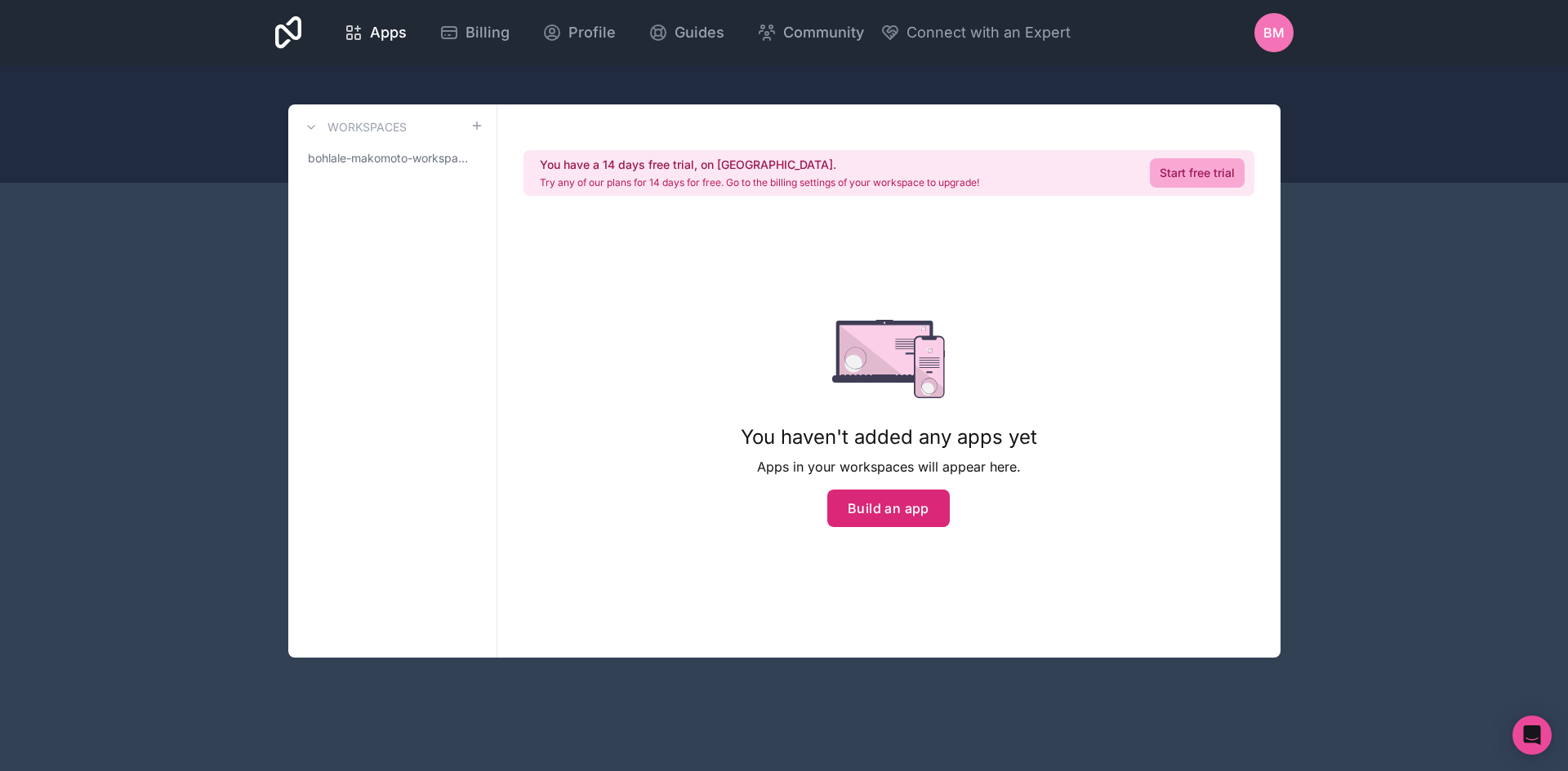
click at [886, 507] on button "Build an app" at bounding box center [888, 508] width 122 height 37
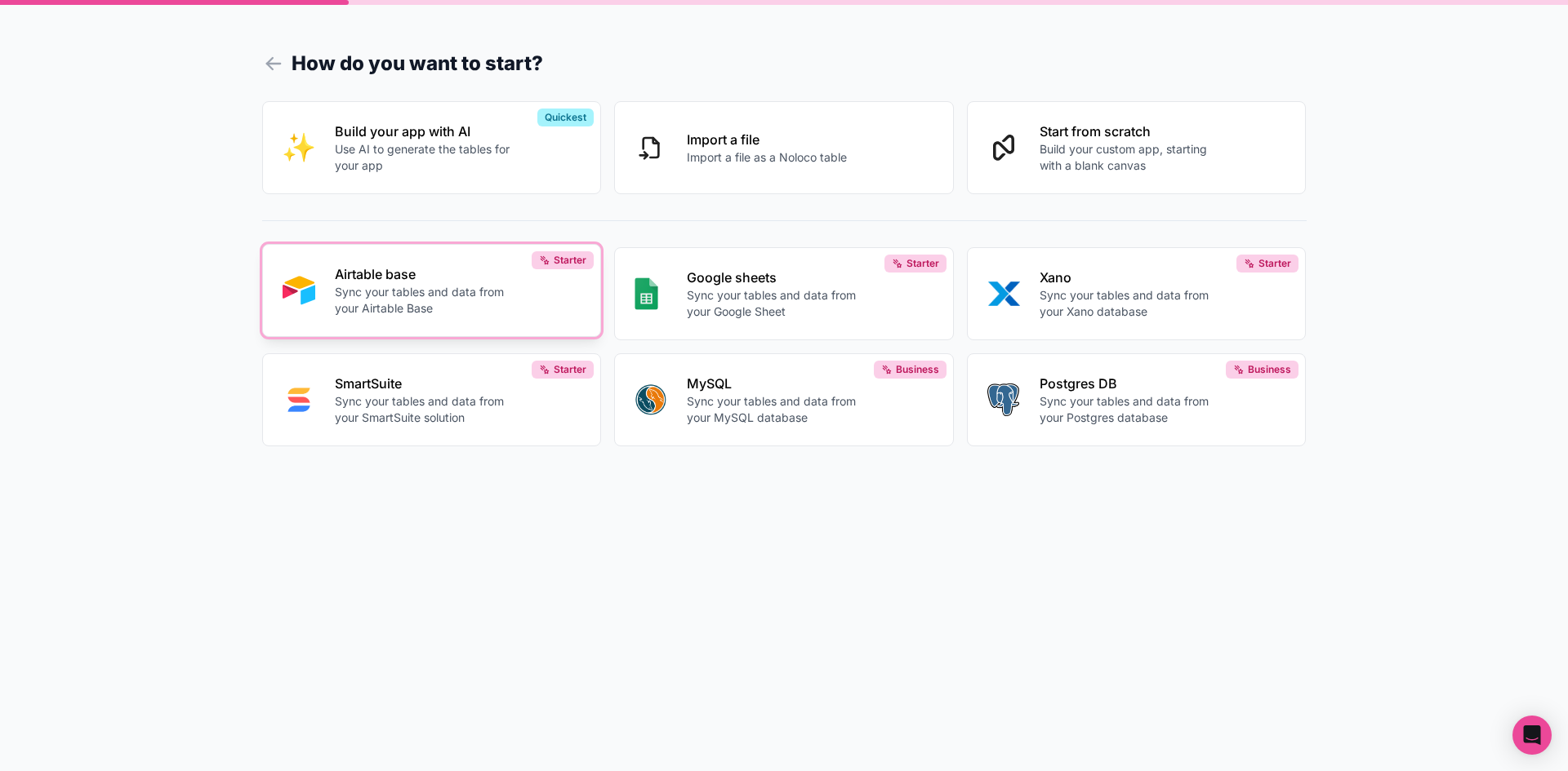
click at [418, 291] on p "Sync your tables and data from your Airtable Base" at bounding box center [425, 300] width 181 height 32
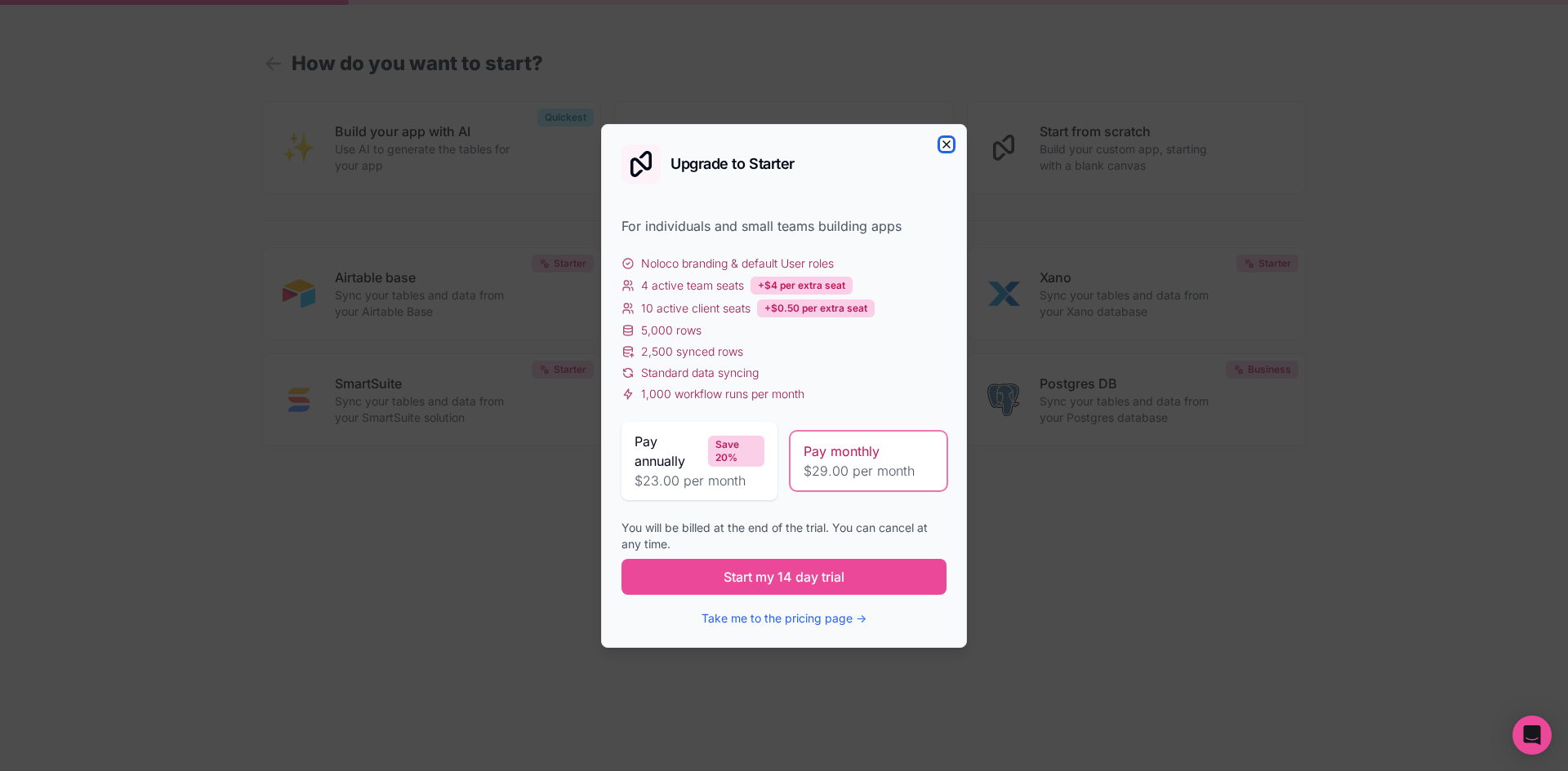
click at [948, 141] on icon "button" at bounding box center [946, 144] width 13 height 13
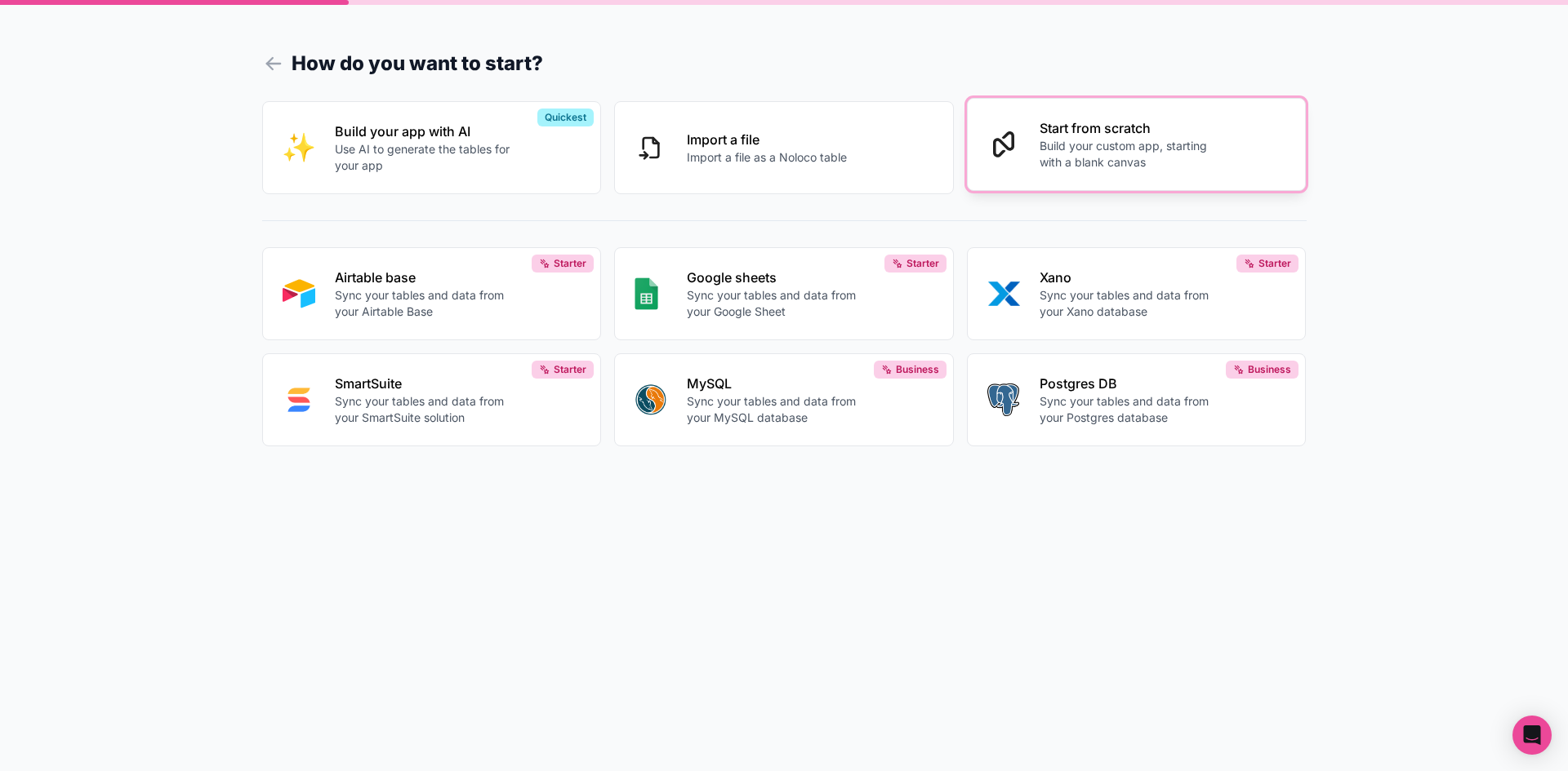
click at [1129, 169] on p "Build your custom app, starting with a blank canvas" at bounding box center [1130, 154] width 181 height 32
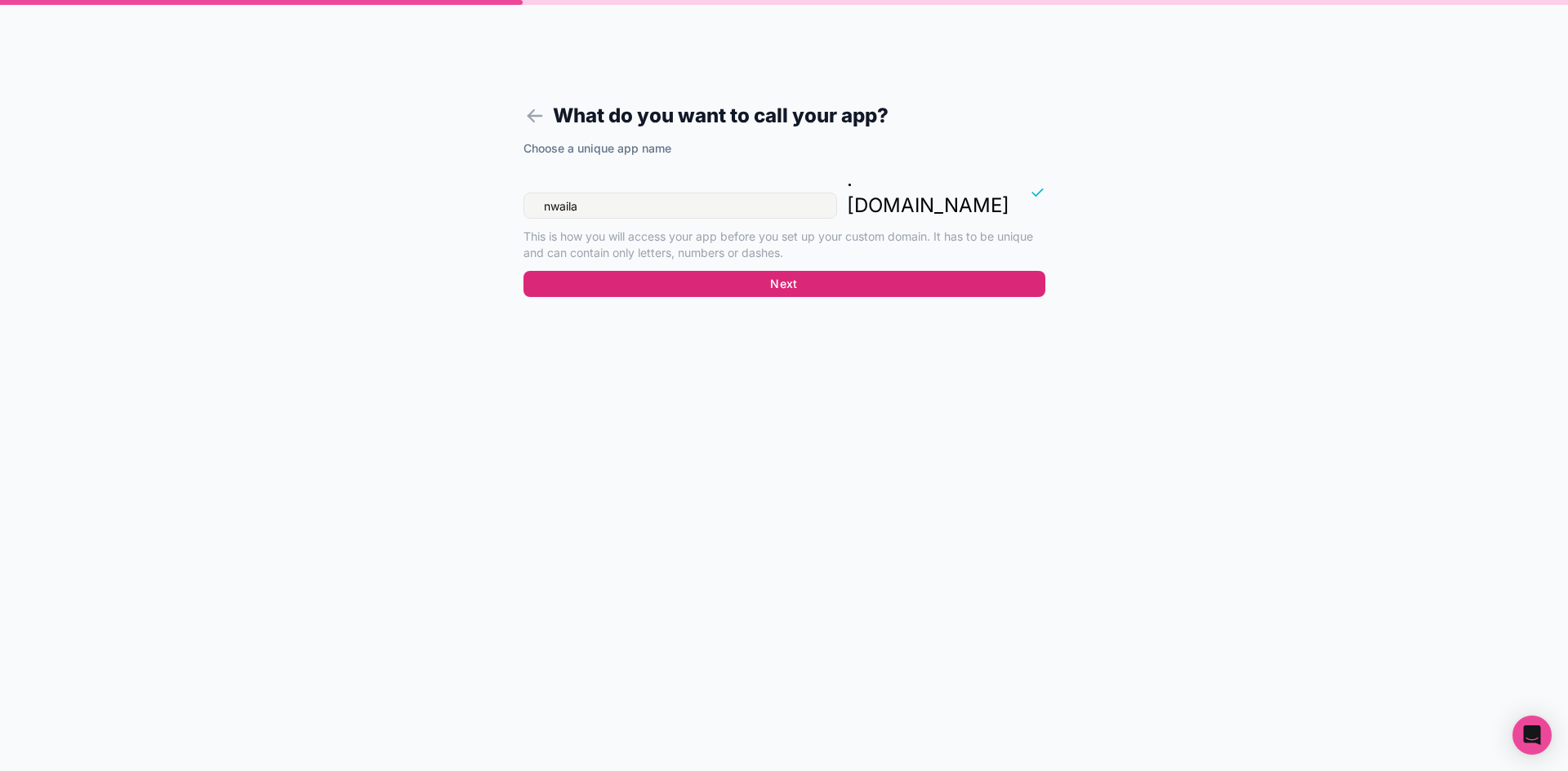
click at [847, 271] on button "Next" at bounding box center [784, 284] width 521 height 26
click at [786, 271] on button "Next" at bounding box center [784, 284] width 521 height 26
